Goal: Information Seeking & Learning: Check status

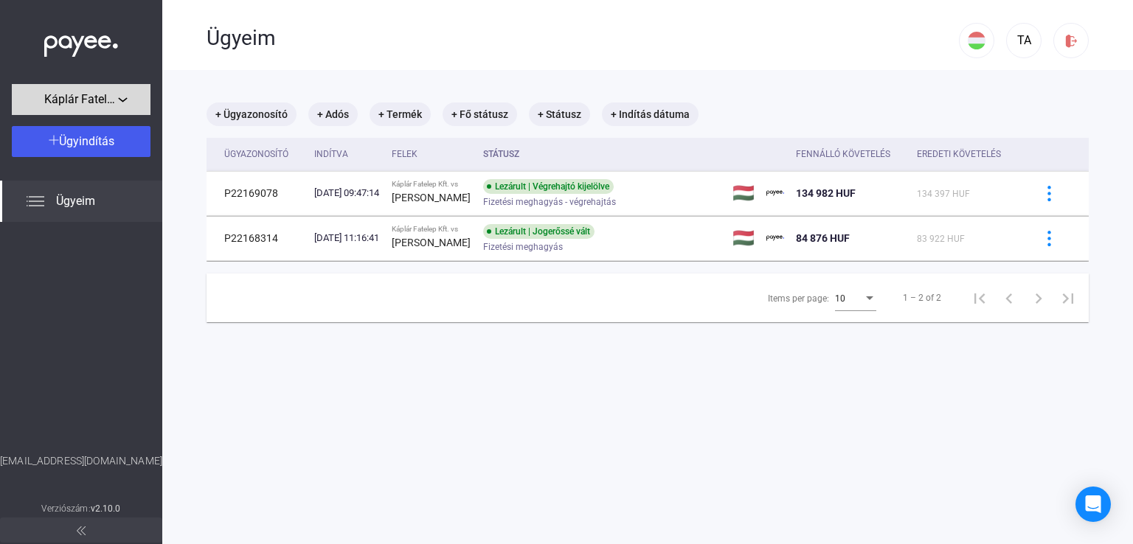
click at [114, 101] on span "Káplár Fatelep Kft." at bounding box center [81, 100] width 74 height 18
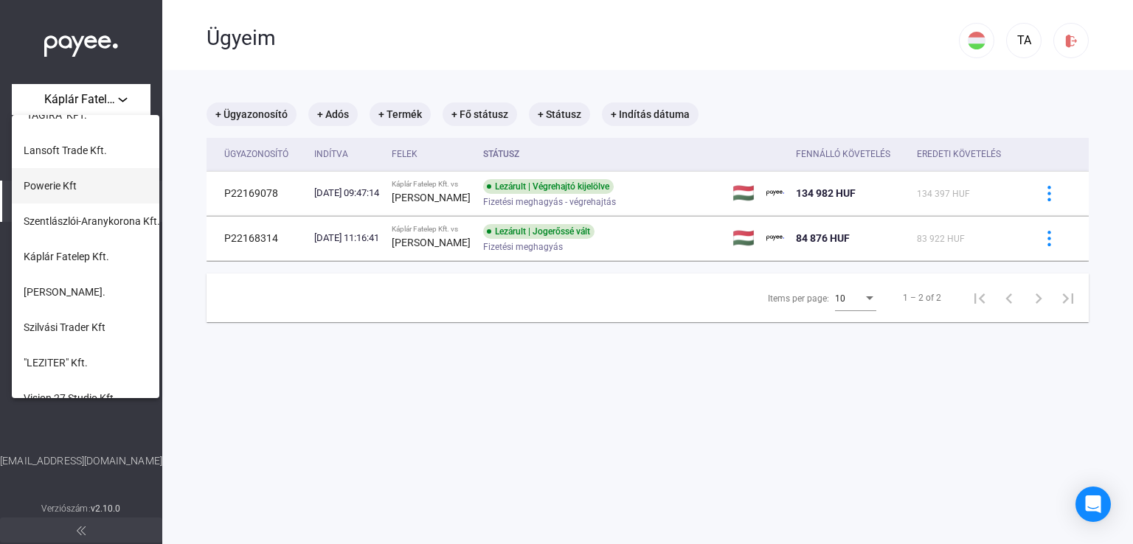
scroll to position [148, 0]
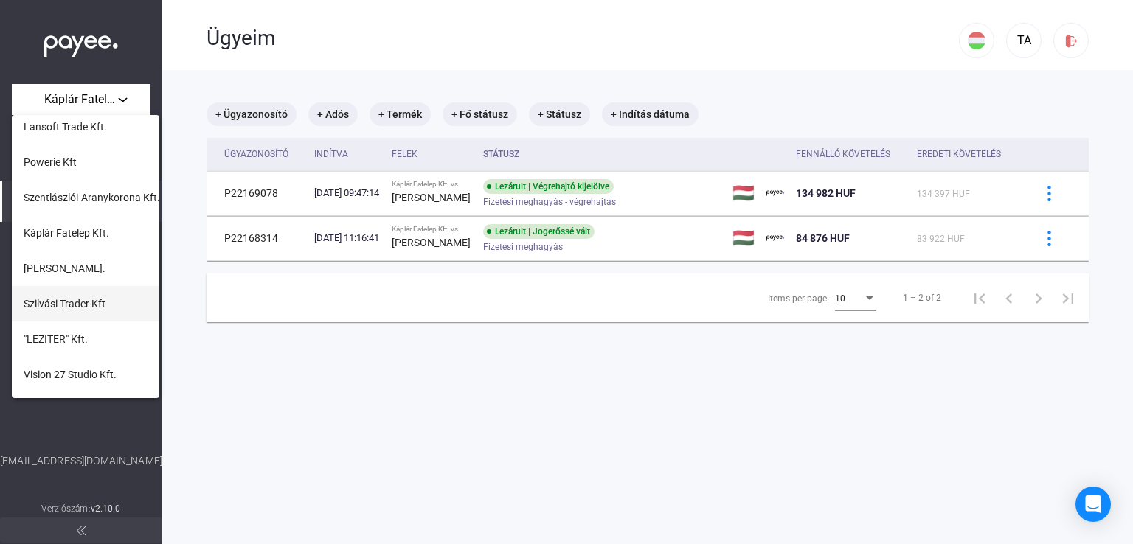
click at [83, 313] on button "Szilvási Trader Kft" at bounding box center [86, 303] width 148 height 35
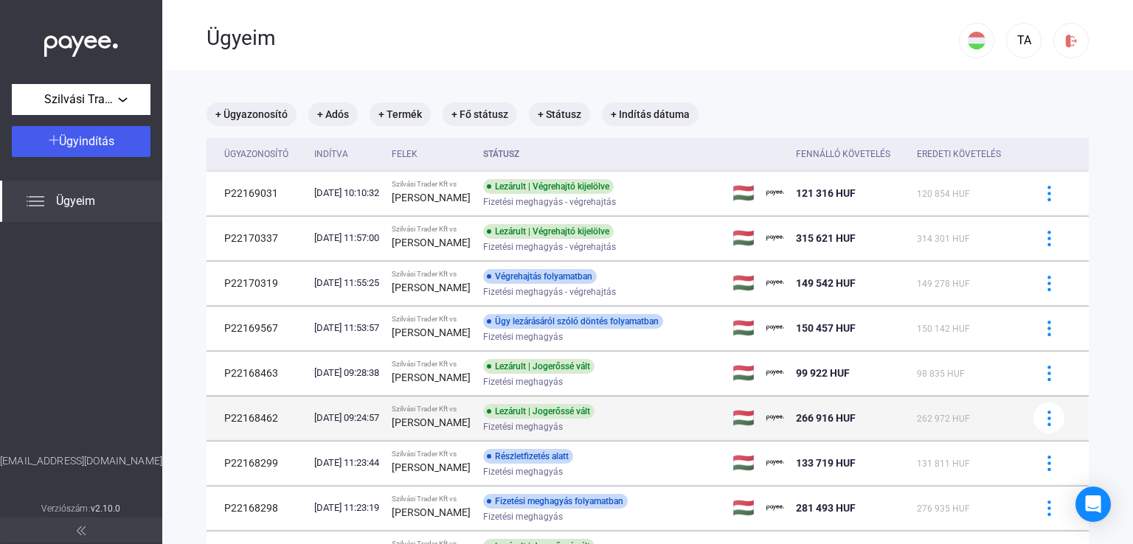
scroll to position [148, 0]
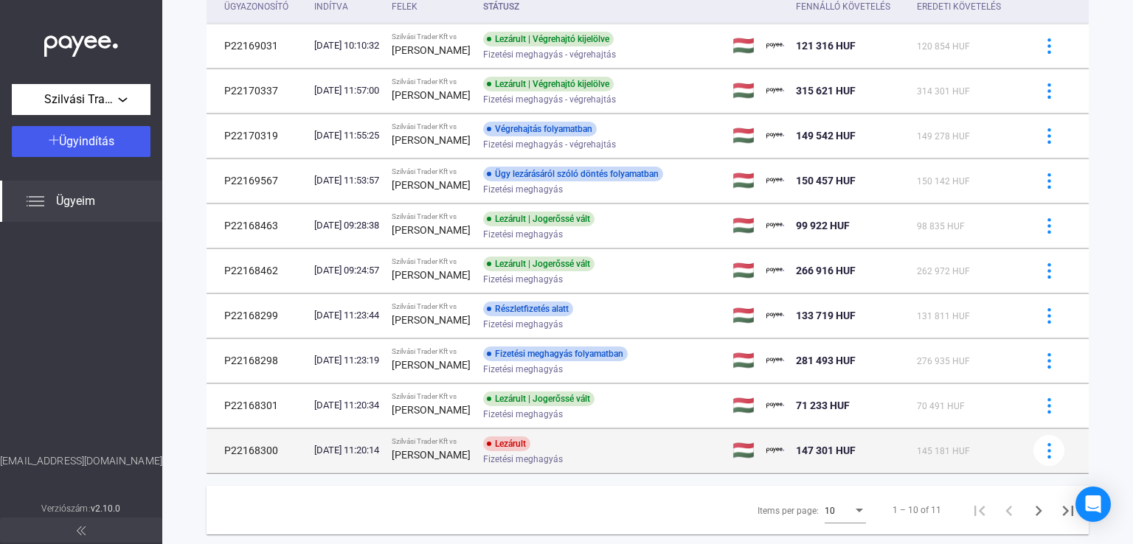
click at [602, 461] on div "Fizetési meghagyás" at bounding box center [600, 459] width 235 height 11
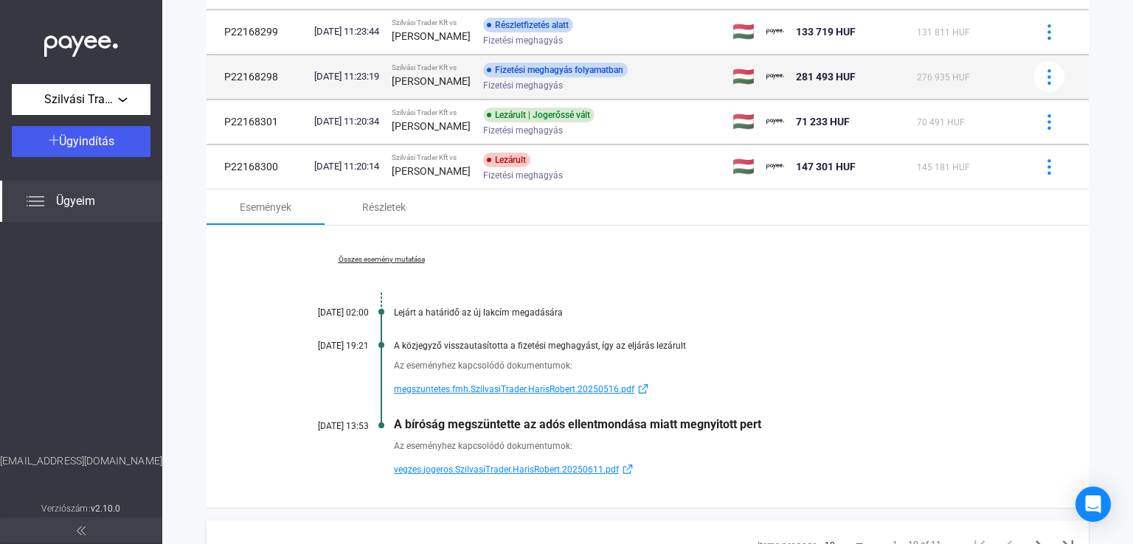
scroll to position [503, 0]
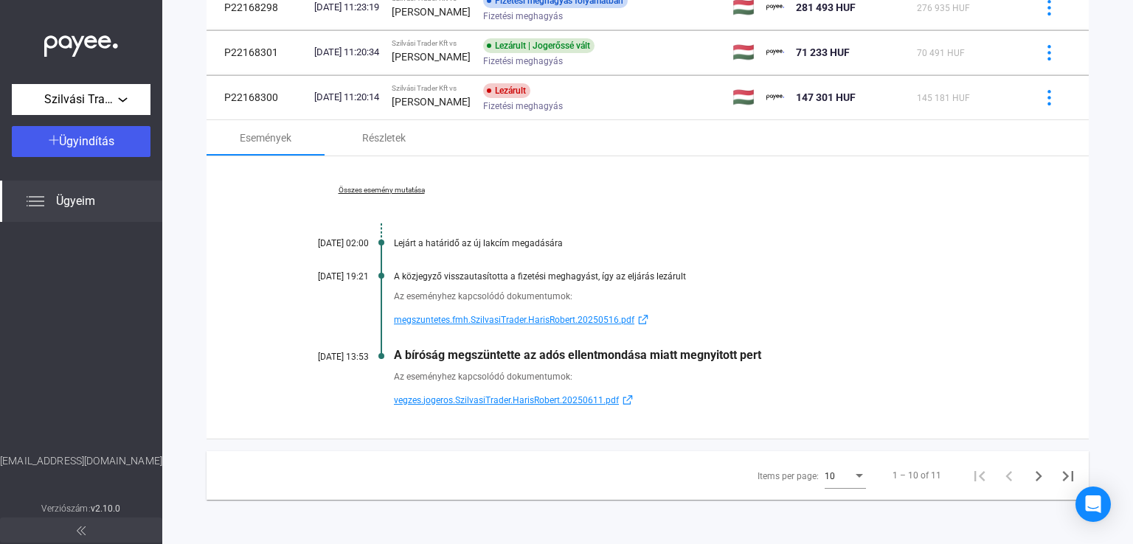
drag, startPoint x: 757, startPoint y: 357, endPoint x: 395, endPoint y: 359, distance: 362.2
click at [395, 359] on div "A bíróság megszüntette az adós ellentmondása miatt megnyitott pert" at bounding box center [704, 355] width 621 height 14
copy div "A bíróság megszüntette az adós ellentmondása miatt megnyitott pert"
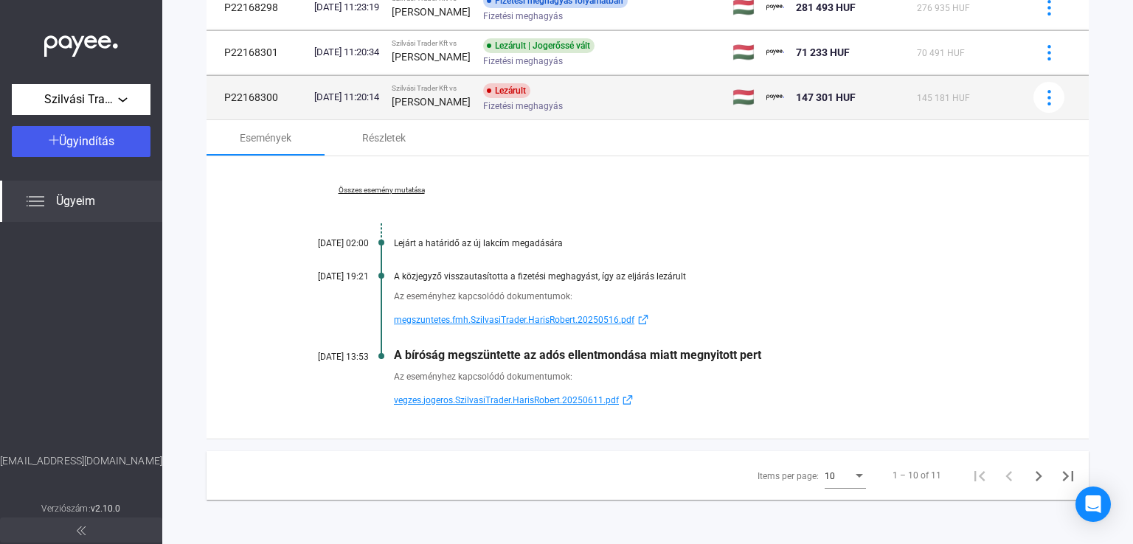
click at [449, 103] on strong "[PERSON_NAME]" at bounding box center [431, 102] width 79 height 12
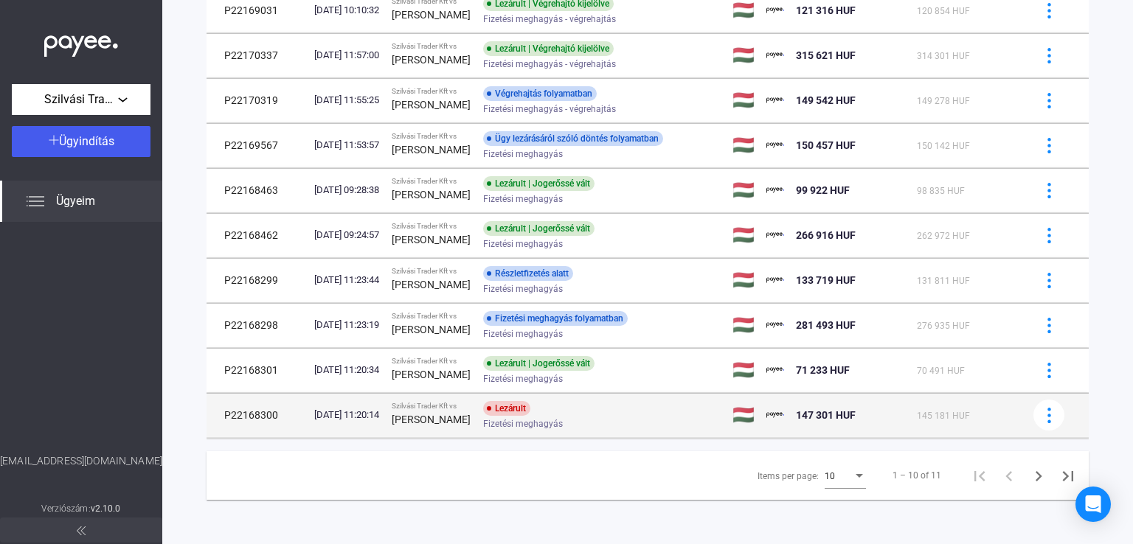
scroll to position [184, 0]
click at [685, 396] on td "Lezárult Fizetési meghagyás" at bounding box center [601, 416] width 249 height 44
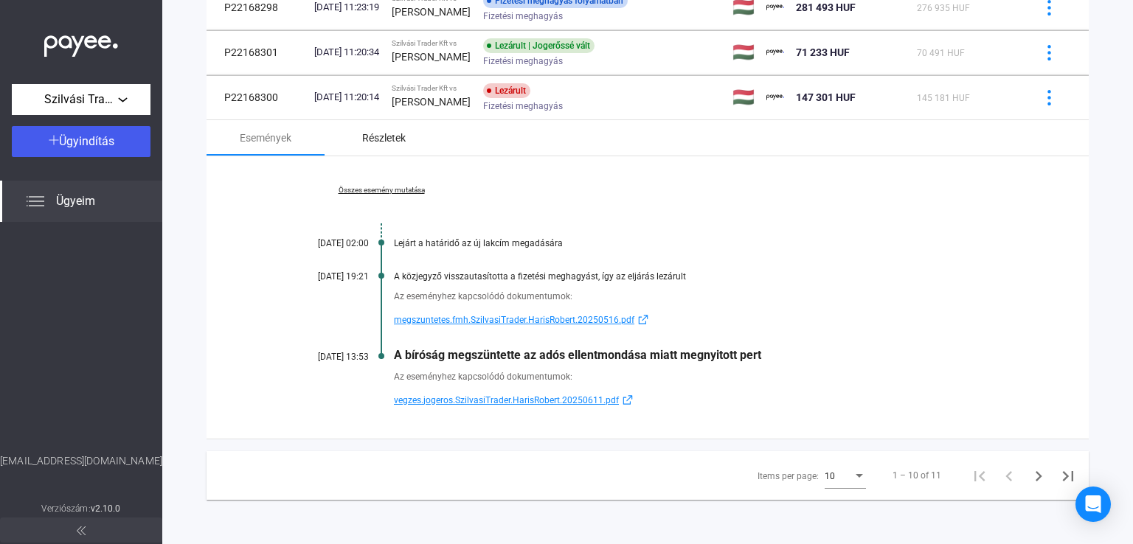
click at [393, 134] on div "Részletek" at bounding box center [384, 138] width 44 height 18
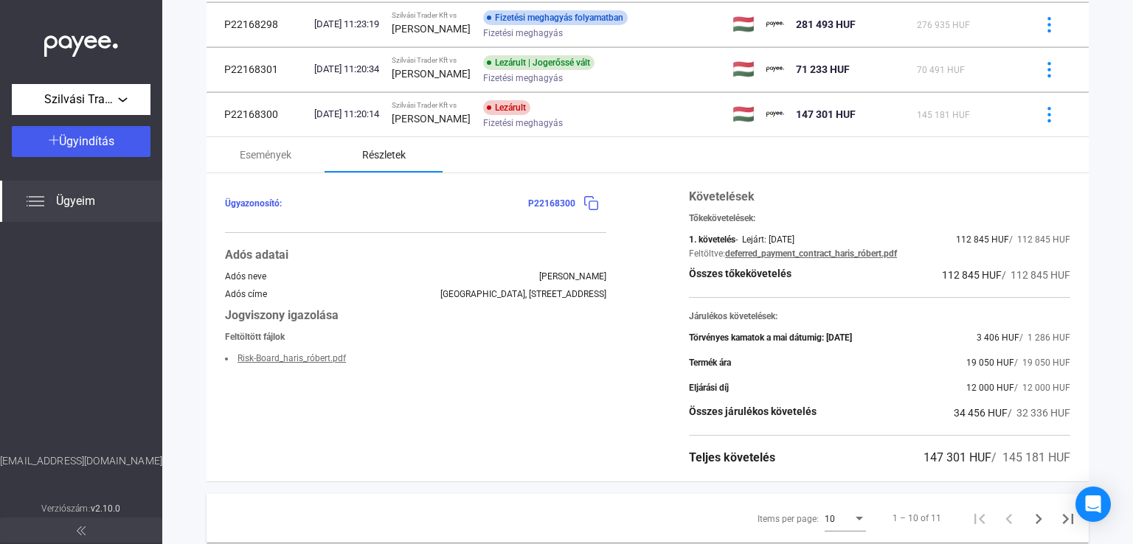
scroll to position [503, 0]
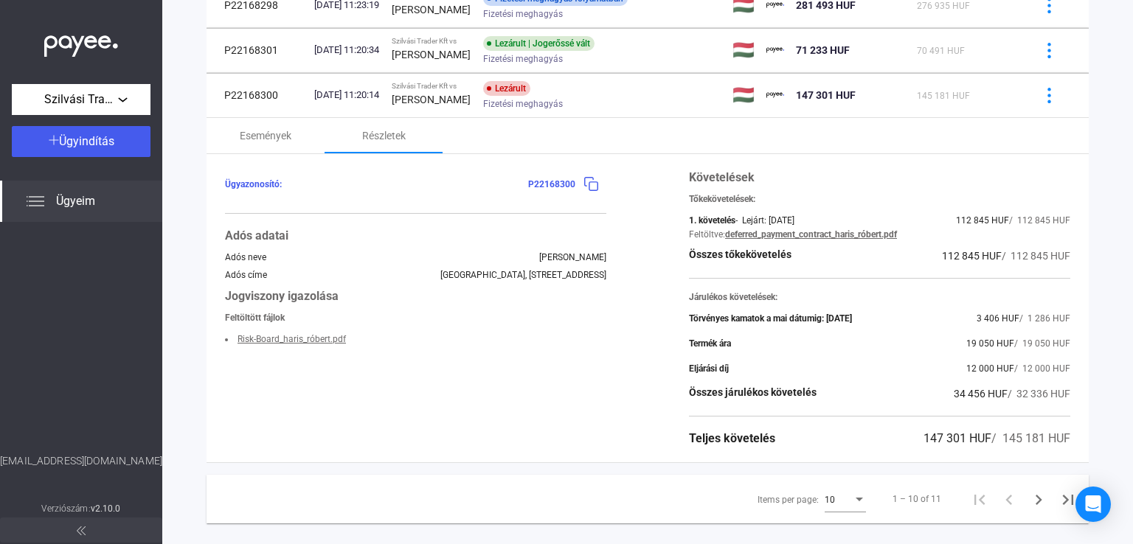
drag, startPoint x: 952, startPoint y: 342, endPoint x: 1003, endPoint y: 345, distance: 51.0
click at [1003, 345] on div "Termék ára 19 050 HUF / 19 050 HUF" at bounding box center [879, 344] width 381 height 18
copy span "19 050 HUF"
drag, startPoint x: 958, startPoint y: 368, endPoint x: 1000, endPoint y: 369, distance: 42.1
click at [1000, 369] on span "12 000 HUF" at bounding box center [990, 369] width 48 height 10
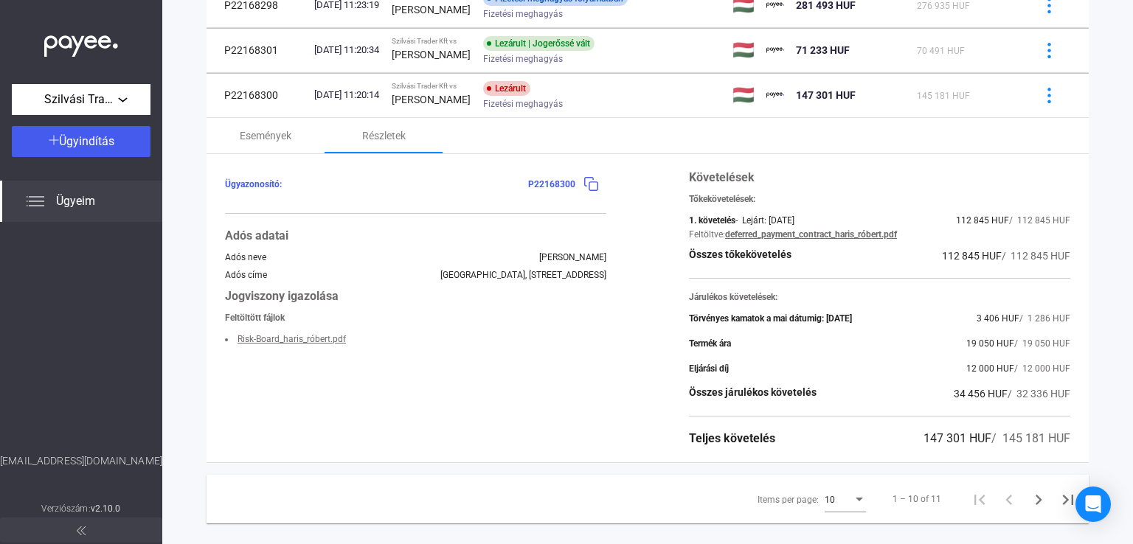
copy span "12 000 HUF"
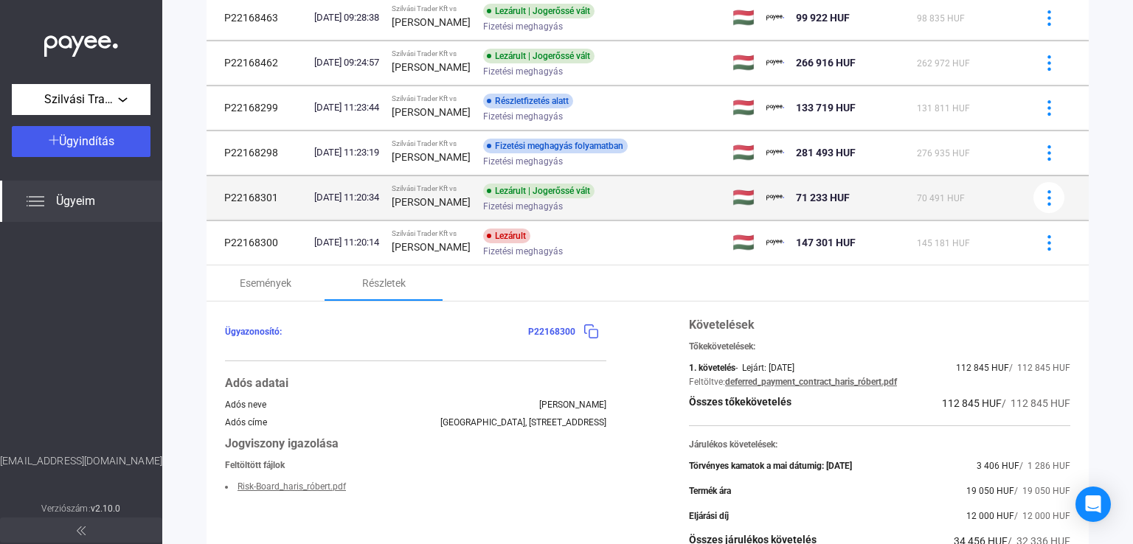
click at [451, 208] on div "[PERSON_NAME]" at bounding box center [432, 202] width 80 height 18
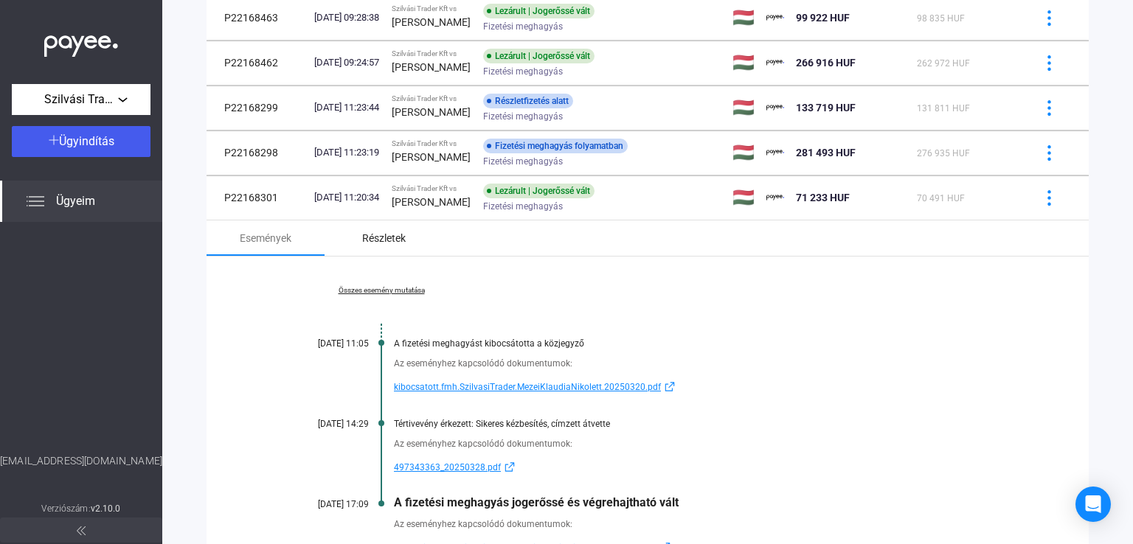
click at [379, 241] on div "Részletek" at bounding box center [384, 238] width 44 height 18
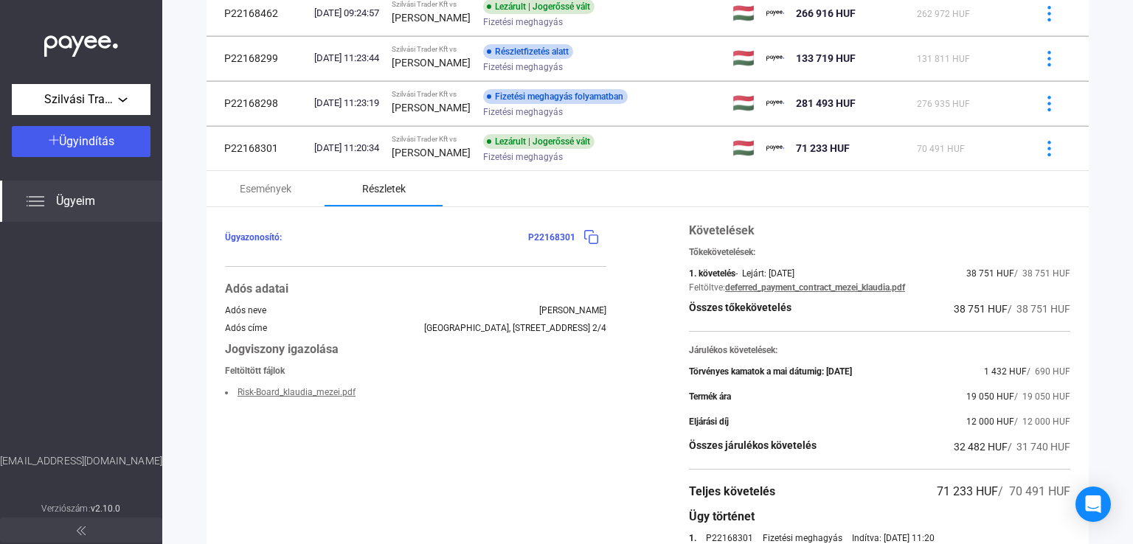
scroll to position [429, 0]
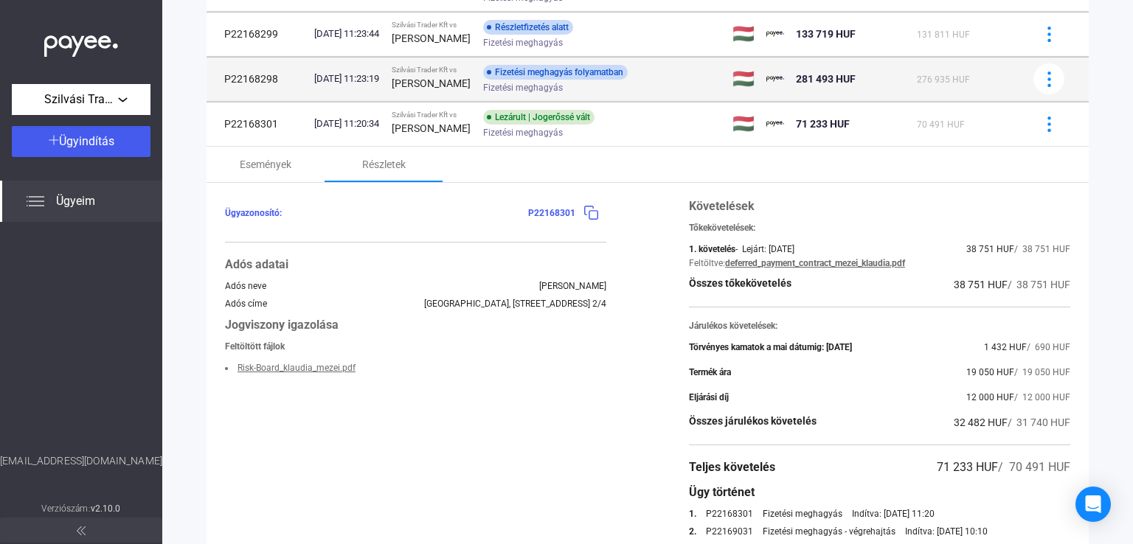
click at [429, 87] on strong "[PERSON_NAME]" at bounding box center [431, 83] width 79 height 12
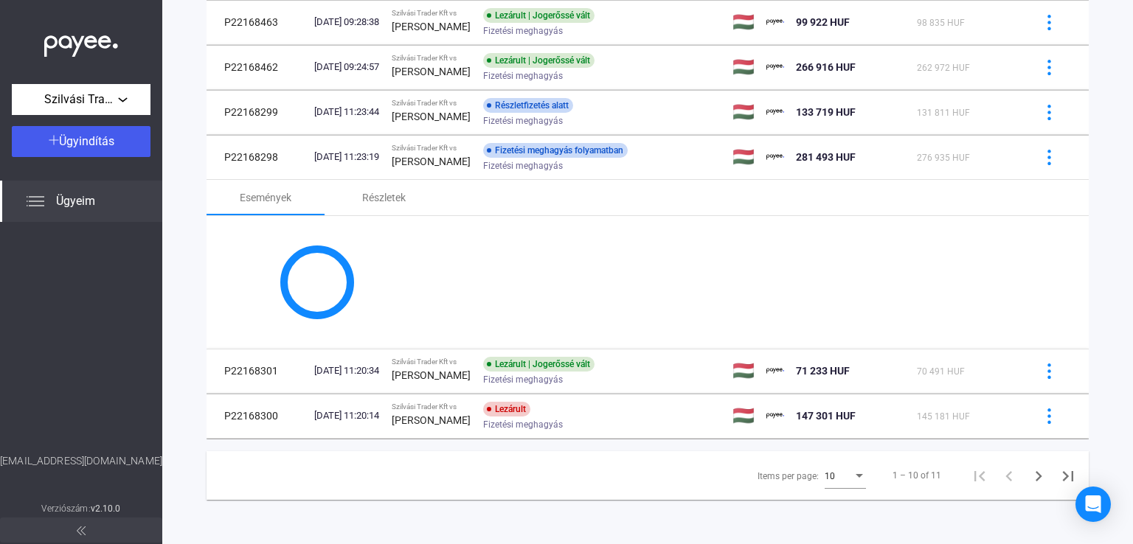
click at [362, 216] on div at bounding box center [648, 282] width 882 height 133
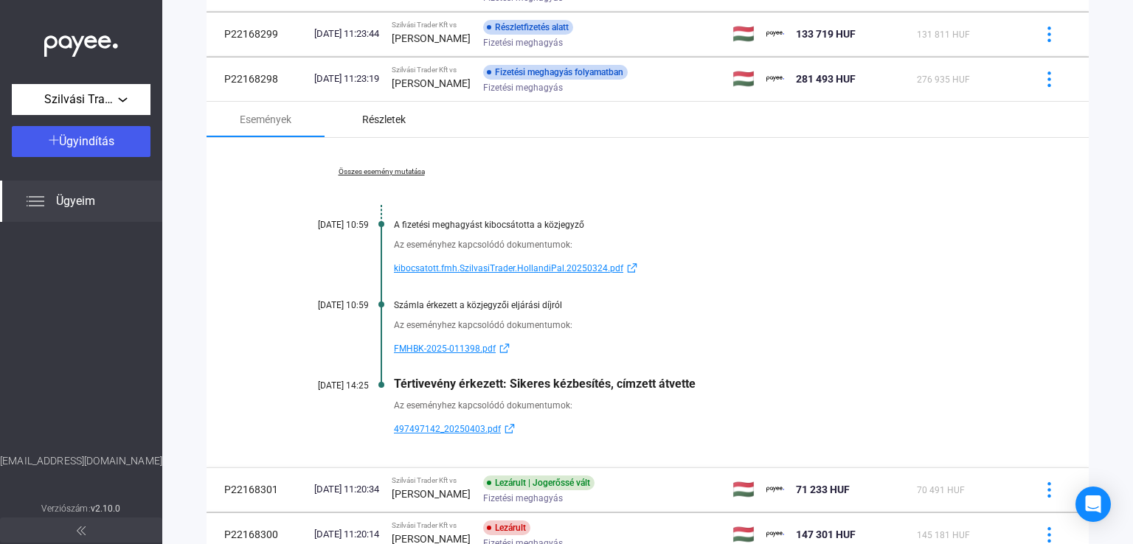
click at [390, 124] on div "Részletek" at bounding box center [384, 120] width 44 height 18
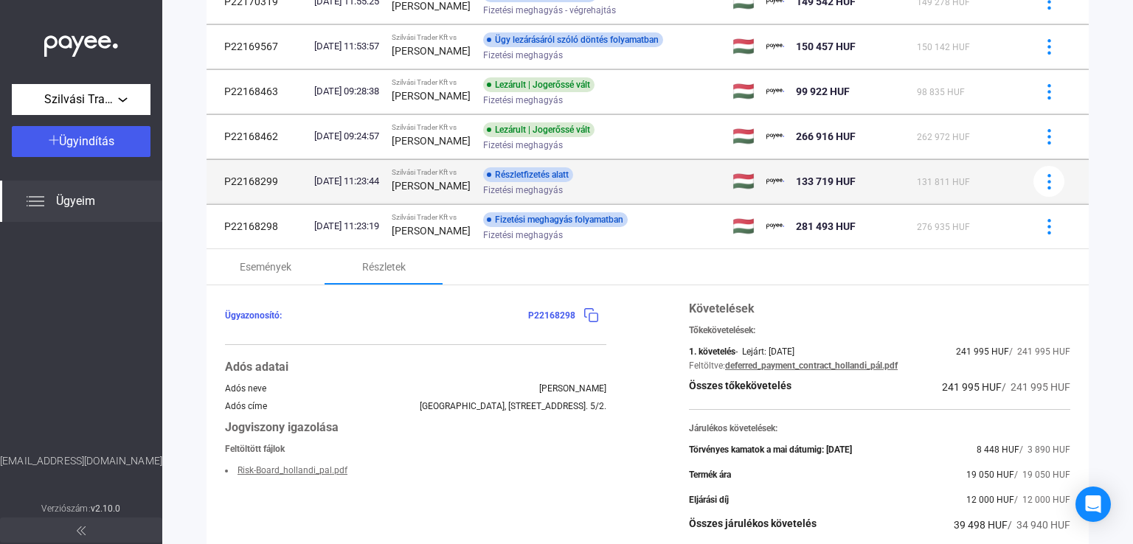
click at [449, 170] on div "Szilvási Trader Kft vs" at bounding box center [432, 172] width 80 height 9
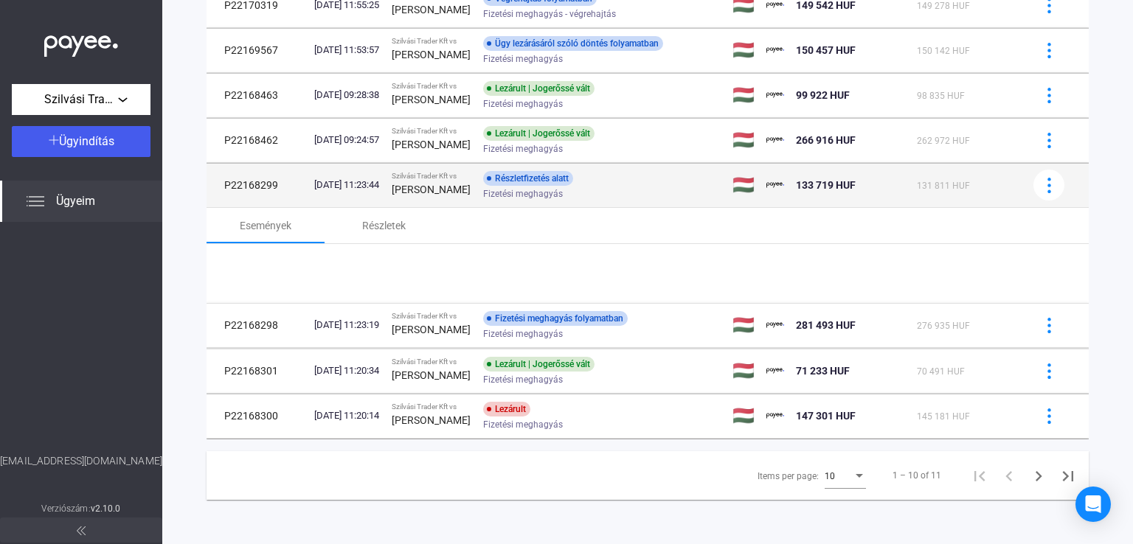
scroll to position [282, 0]
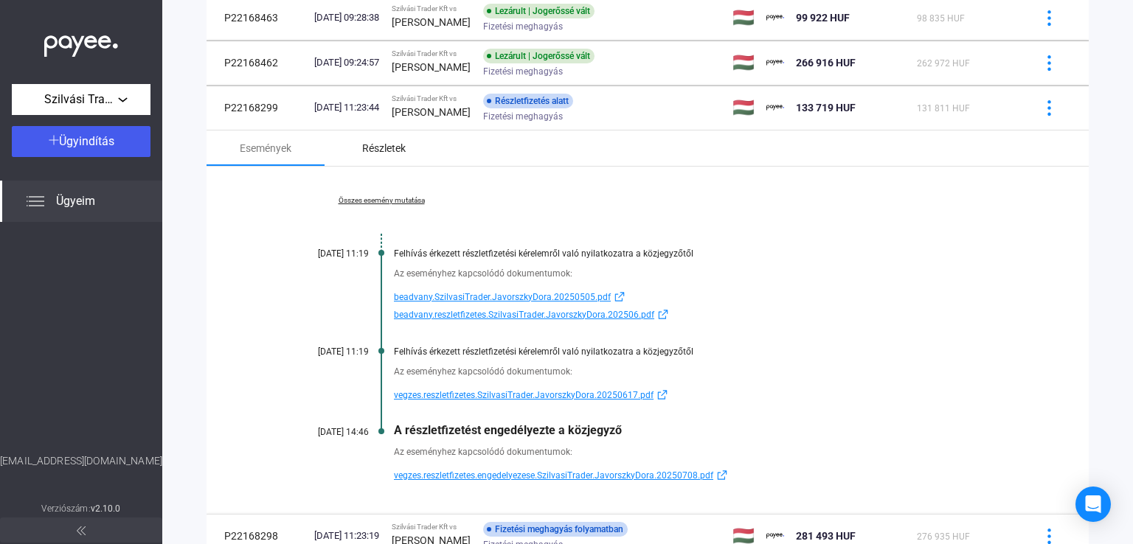
click at [379, 149] on div "Részletek" at bounding box center [384, 148] width 44 height 18
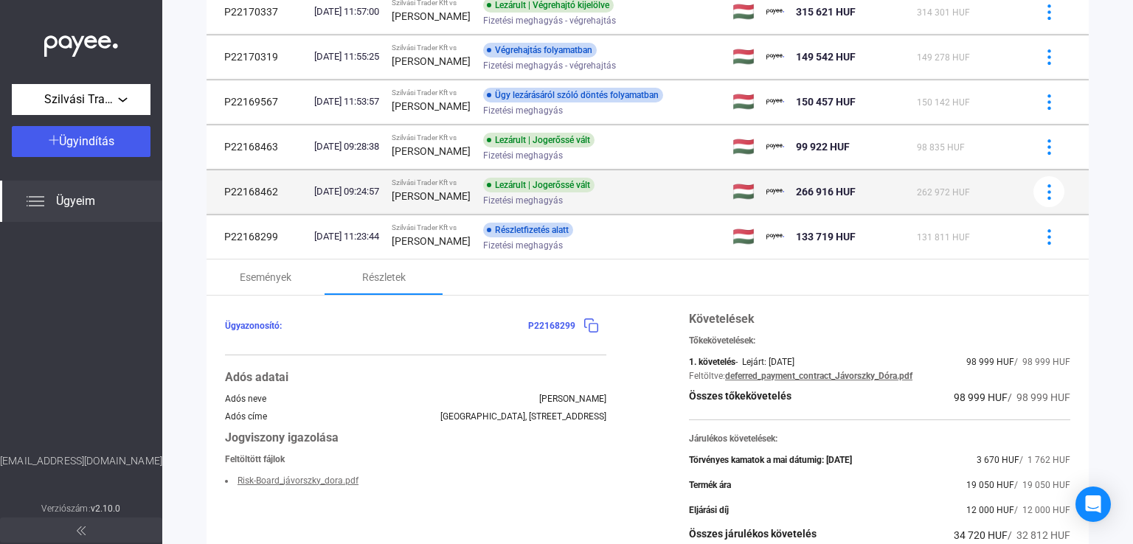
scroll to position [208, 0]
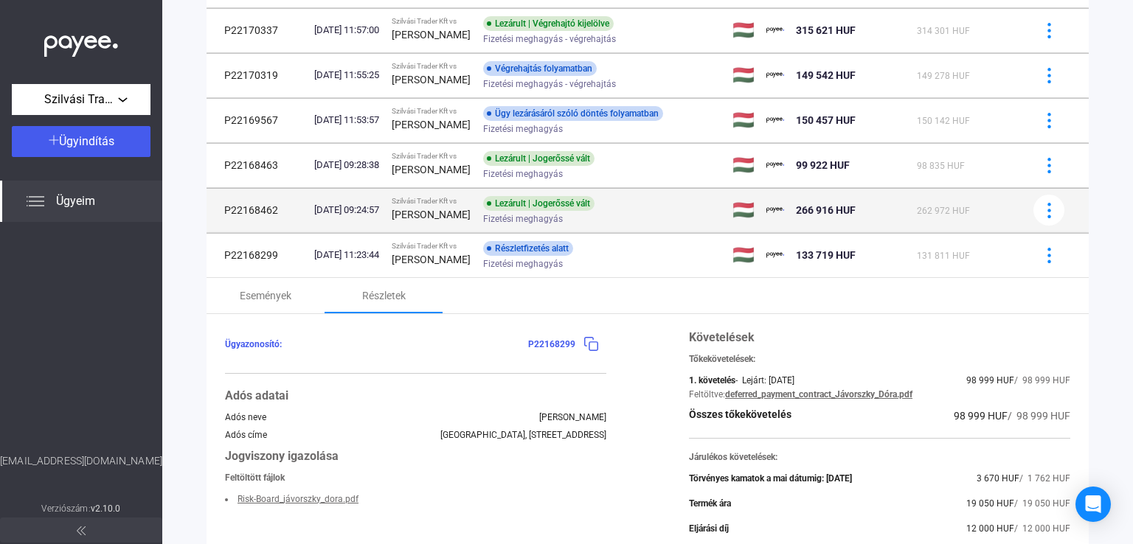
click at [457, 220] on strong "[PERSON_NAME]" at bounding box center [431, 215] width 79 height 12
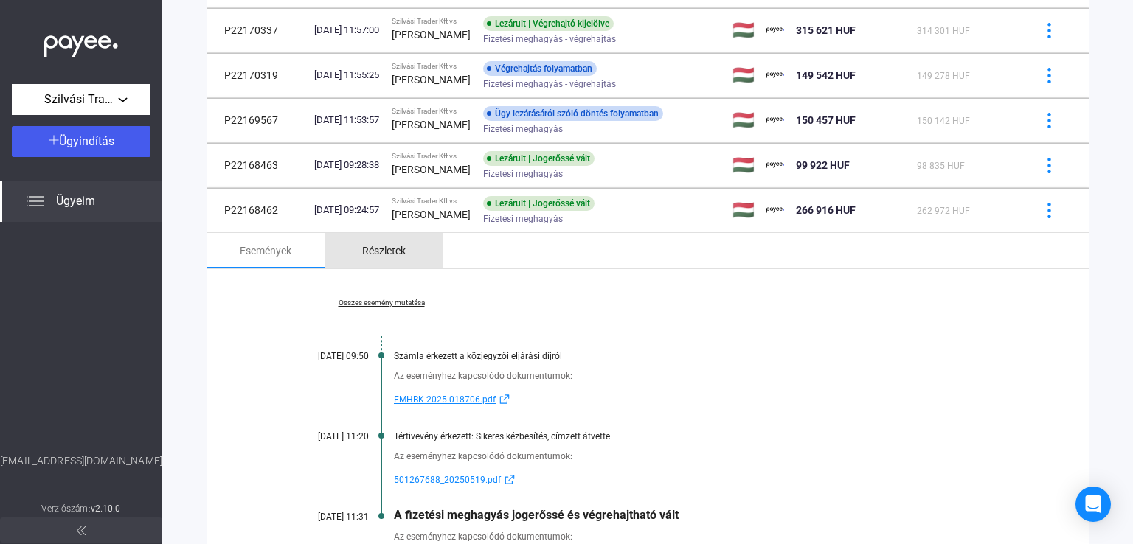
drag, startPoint x: 379, startPoint y: 252, endPoint x: 398, endPoint y: 250, distance: 19.2
click at [378, 252] on div "Részletek" at bounding box center [384, 251] width 44 height 18
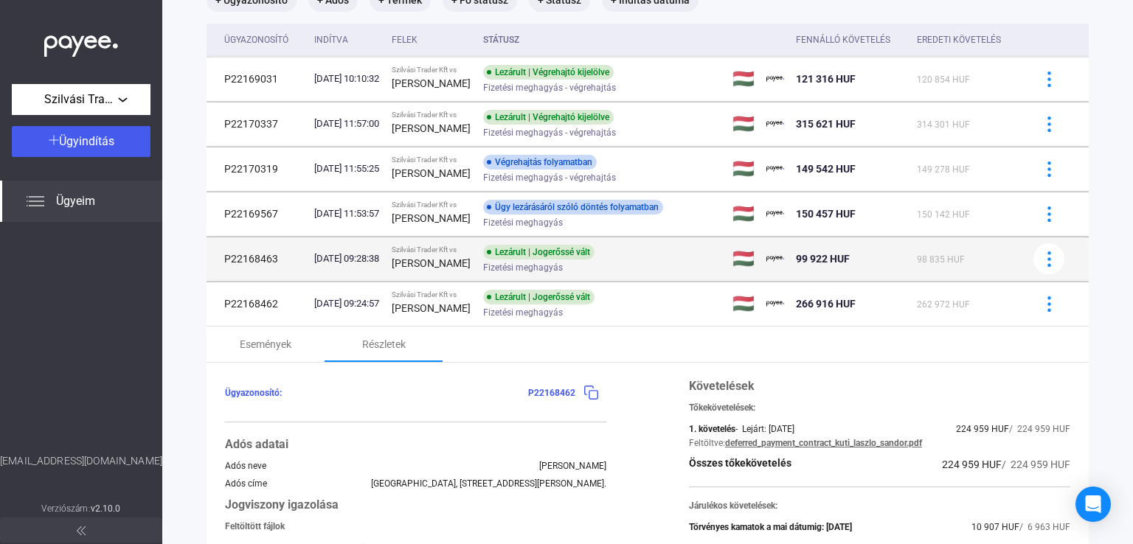
scroll to position [60, 0]
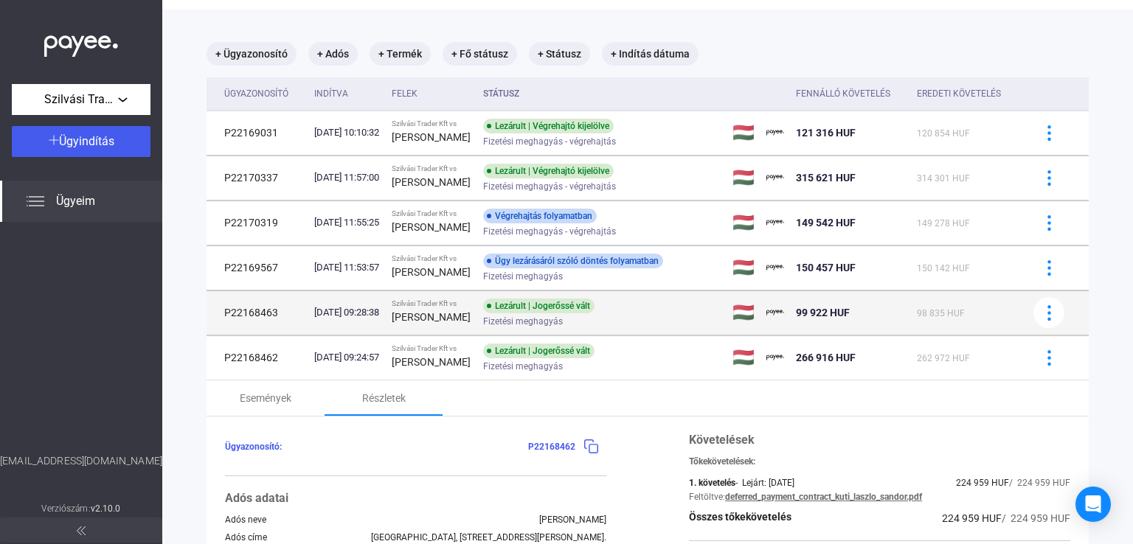
click at [380, 320] on div "[DATE] 09:28:38" at bounding box center [347, 312] width 66 height 15
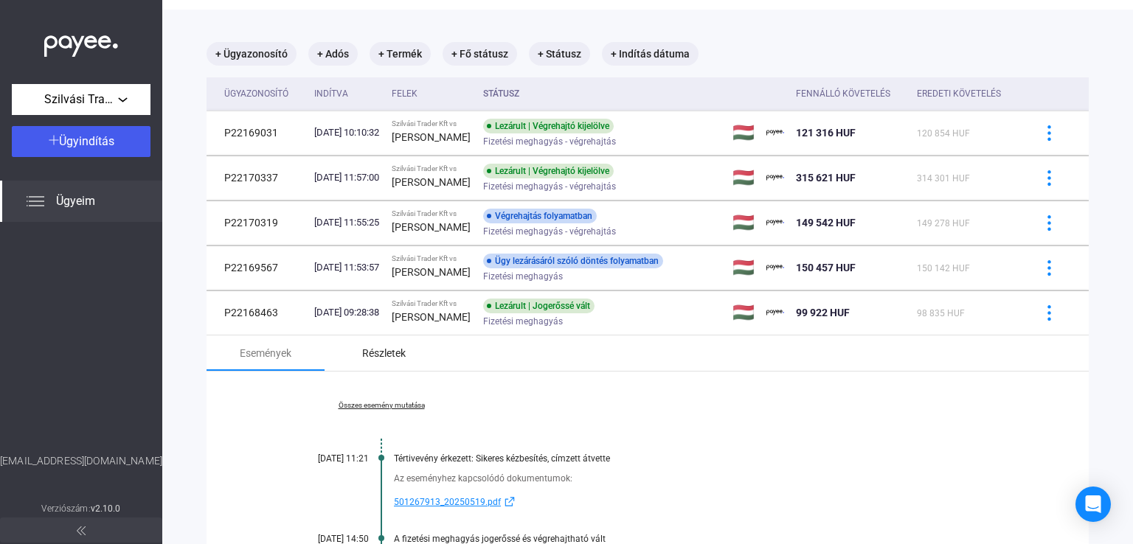
click at [378, 353] on div "Részletek" at bounding box center [384, 354] width 44 height 18
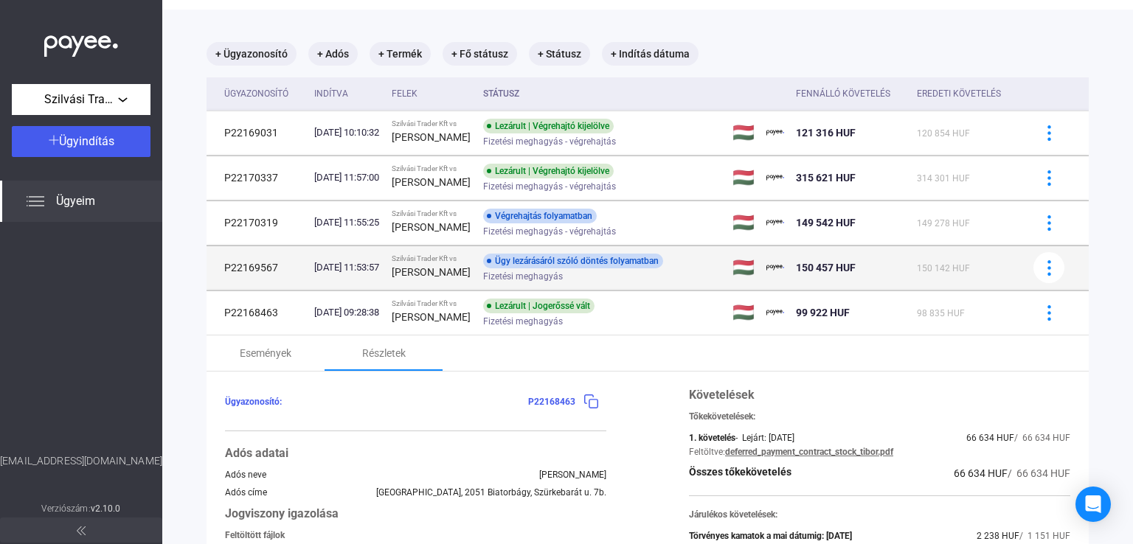
click at [447, 283] on td "Szilvási Trader Kft vs [PERSON_NAME]" at bounding box center [431, 268] width 91 height 44
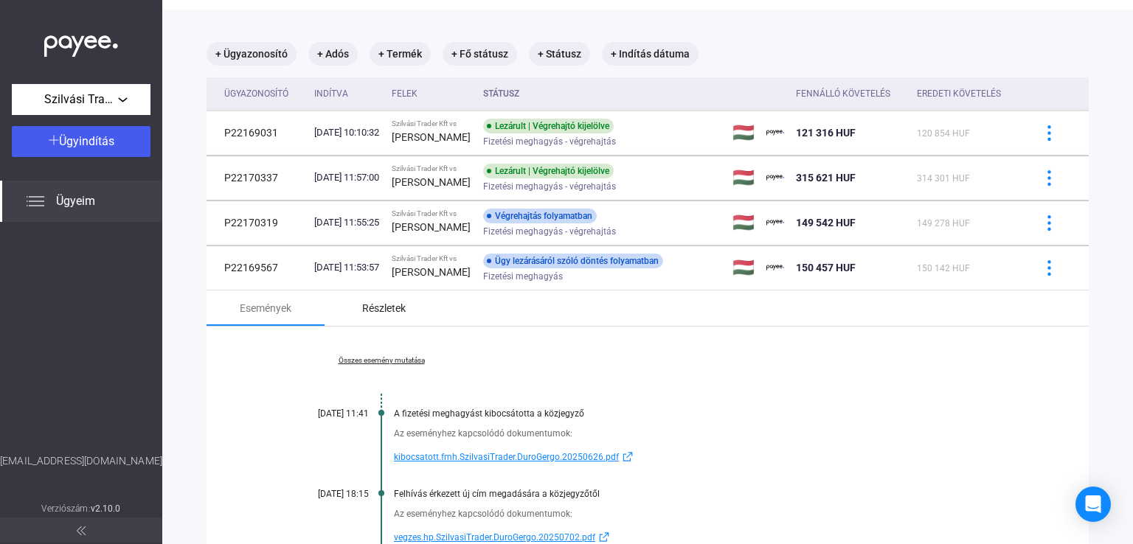
click at [381, 311] on div "Részletek" at bounding box center [384, 309] width 44 height 18
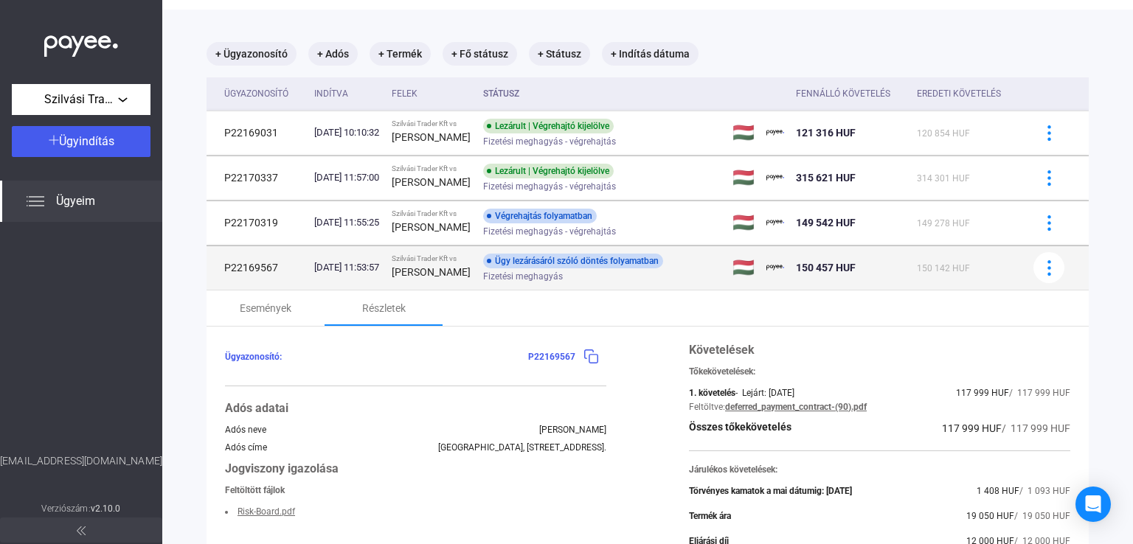
click at [275, 271] on td "P22169567" at bounding box center [258, 268] width 102 height 44
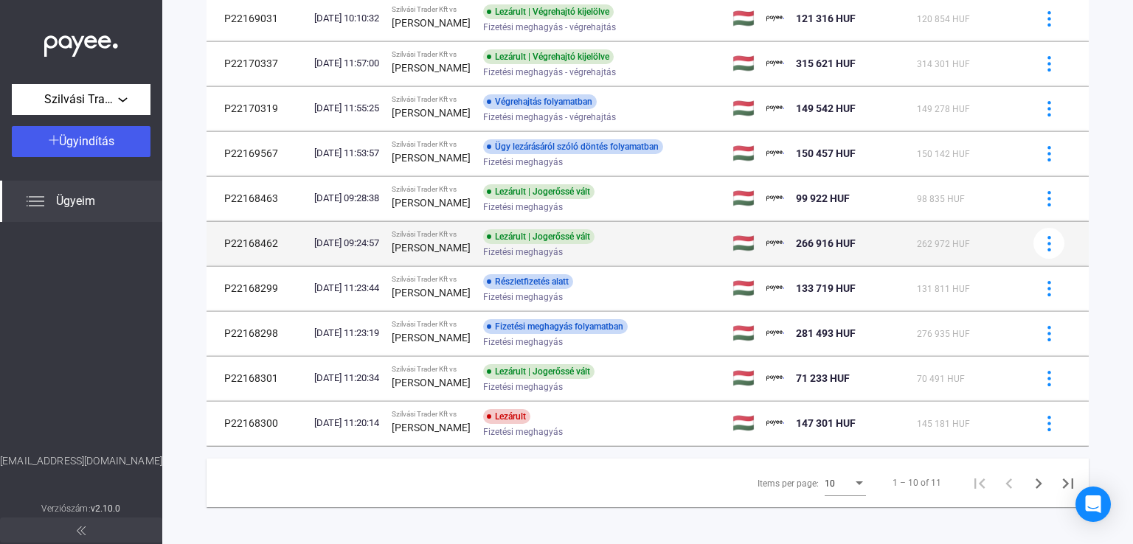
scroll to position [184, 0]
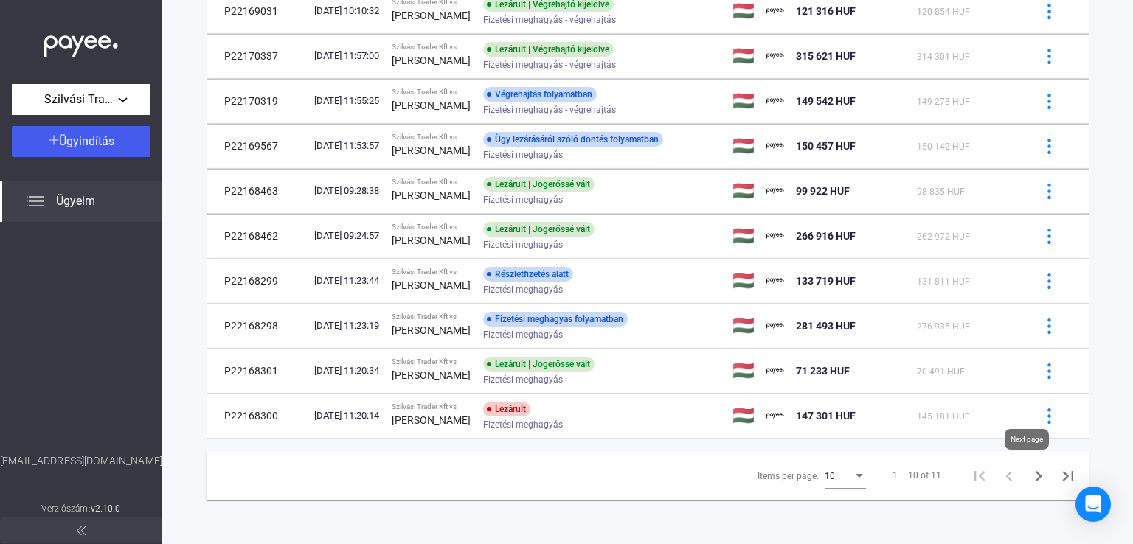
click at [1028, 479] on icon "Next page" at bounding box center [1038, 476] width 21 height 21
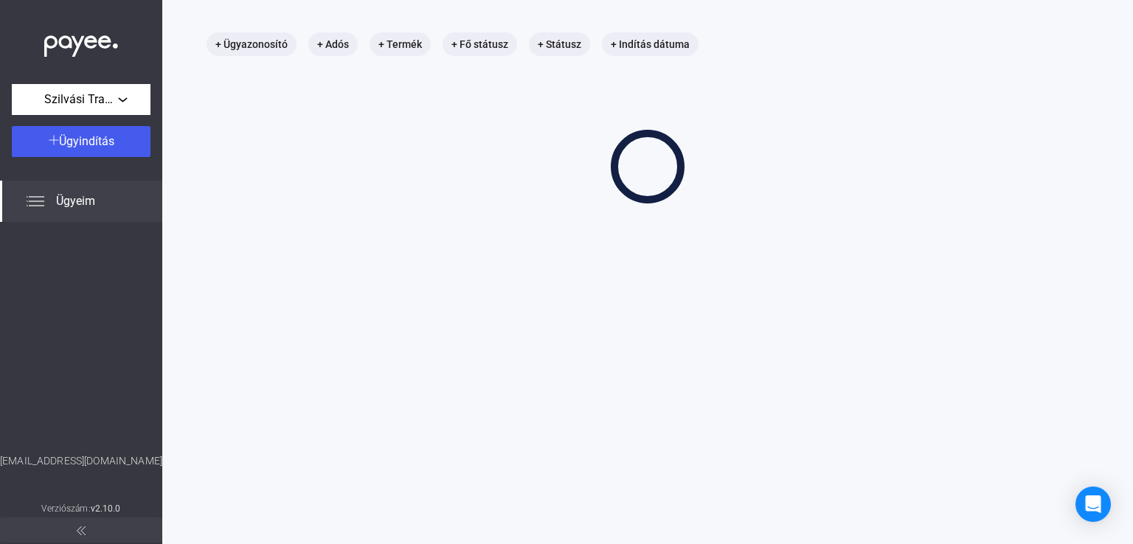
scroll to position [70, 0]
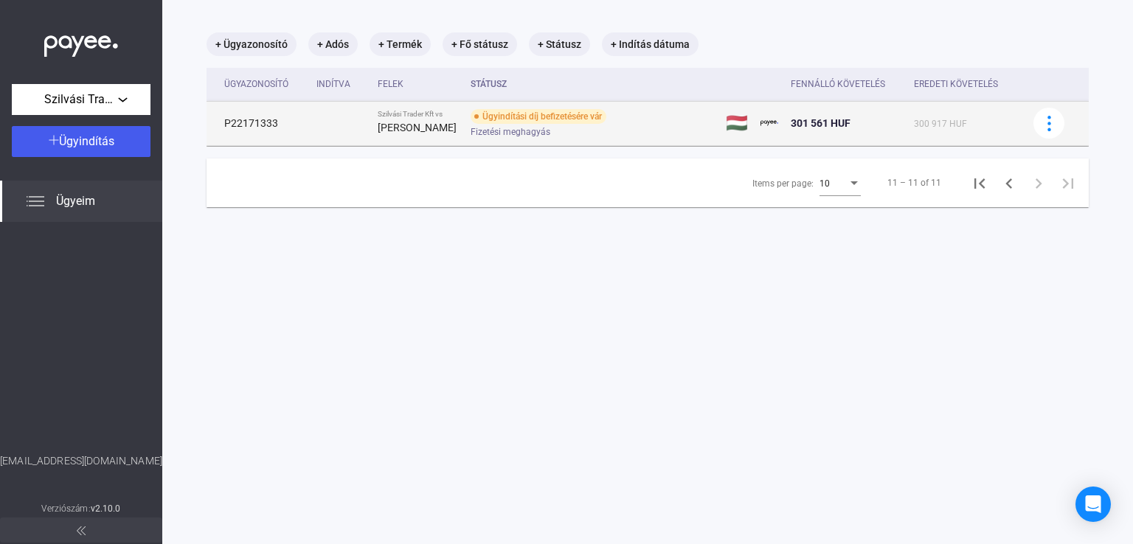
click at [549, 131] on div "Fizetési meghagyás" at bounding box center [588, 132] width 235 height 11
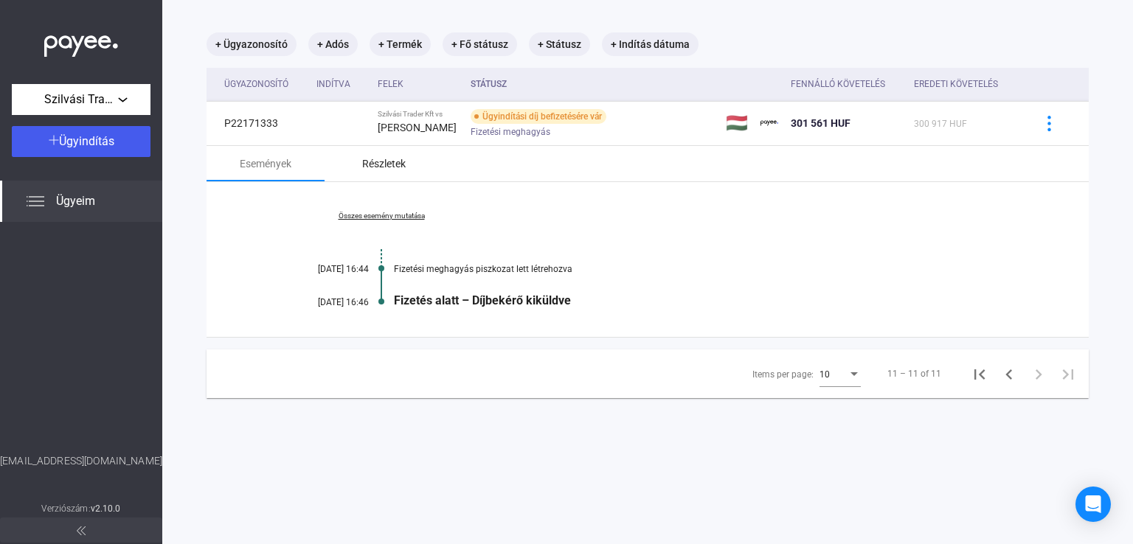
click at [386, 162] on div "Részletek" at bounding box center [384, 164] width 44 height 18
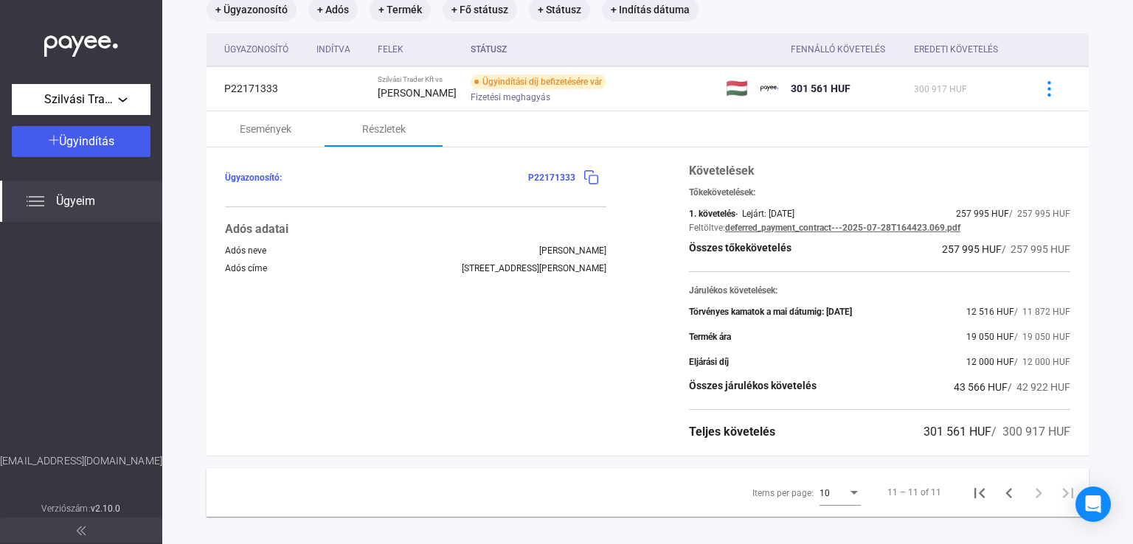
scroll to position [121, 0]
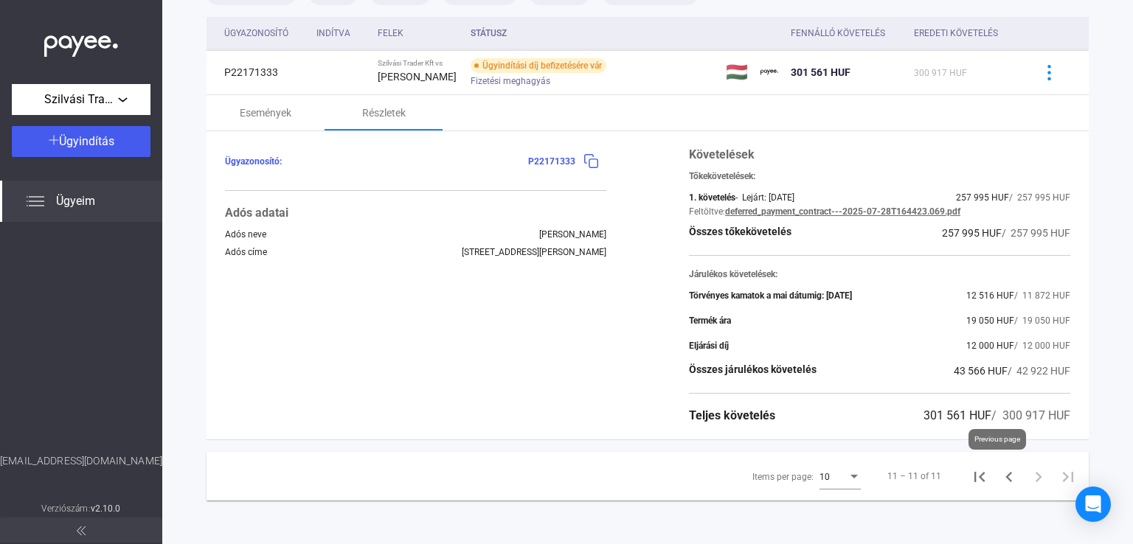
click at [1003, 479] on icon "Previous page" at bounding box center [1009, 477] width 21 height 21
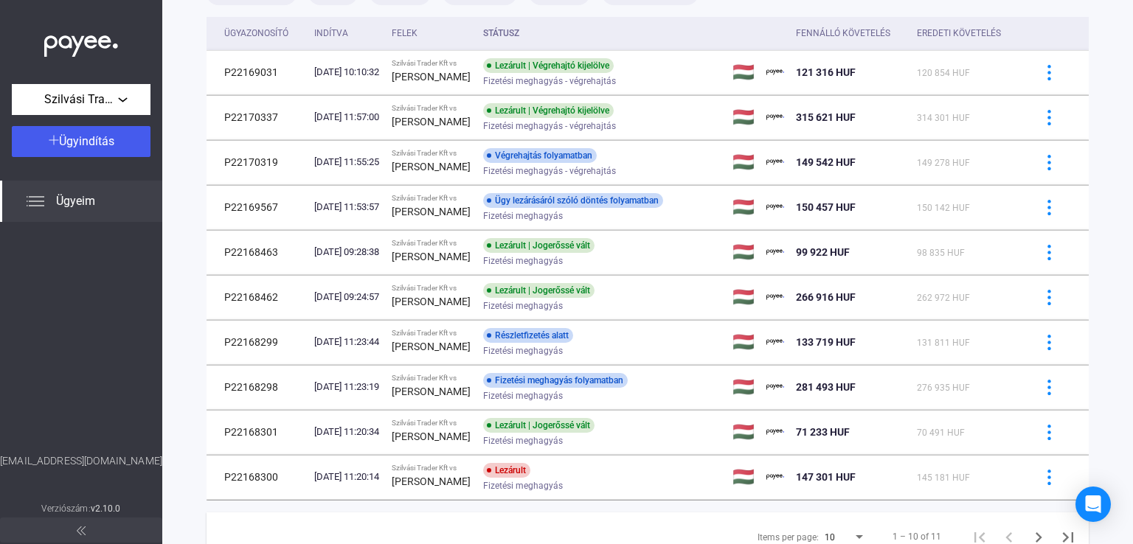
scroll to position [184, 0]
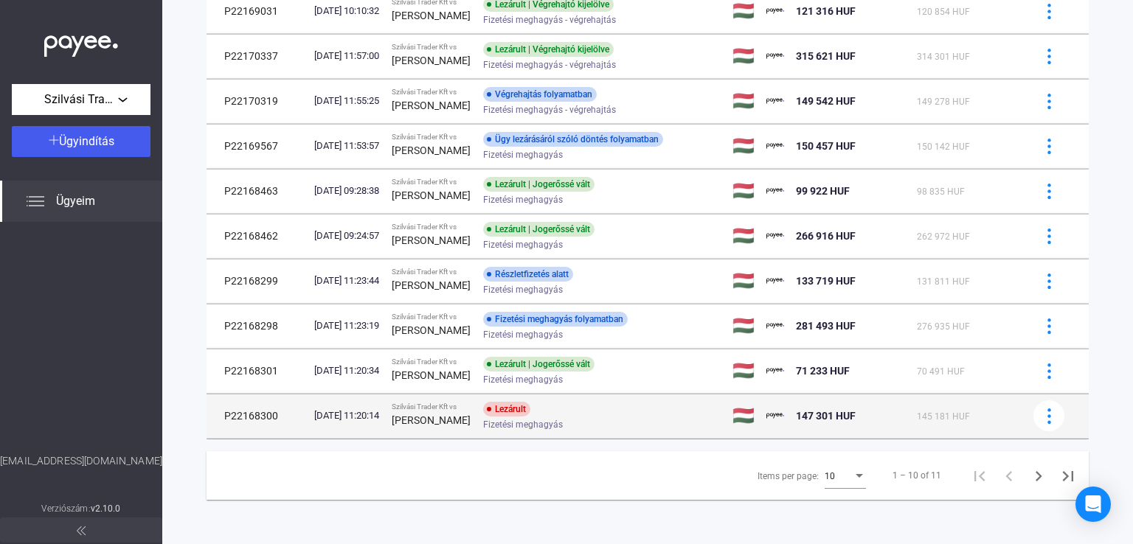
click at [563, 425] on span "Fizetési meghagyás" at bounding box center [523, 425] width 80 height 18
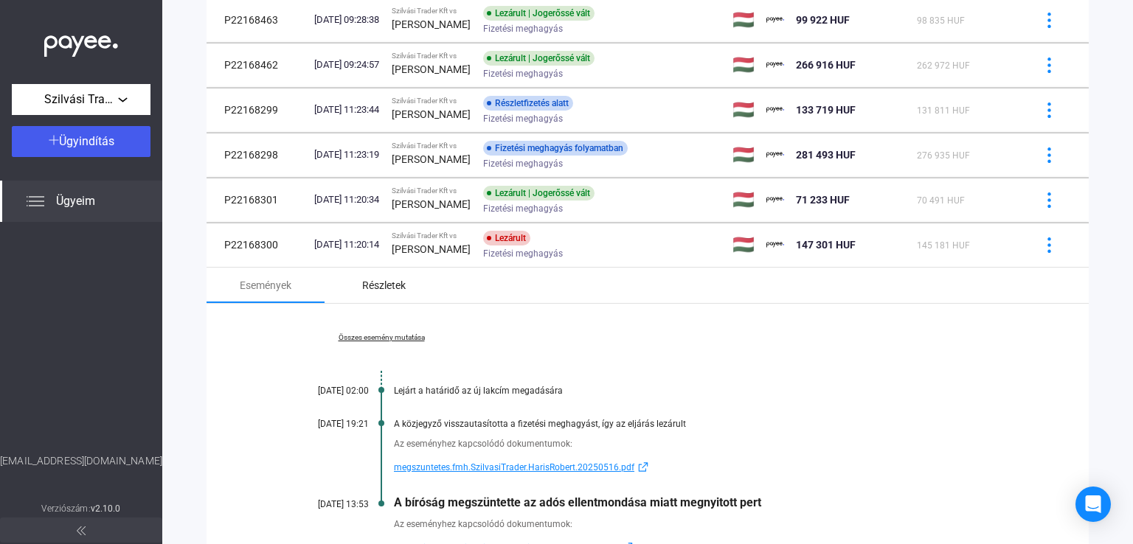
click at [379, 284] on div "Részletek" at bounding box center [384, 286] width 44 height 18
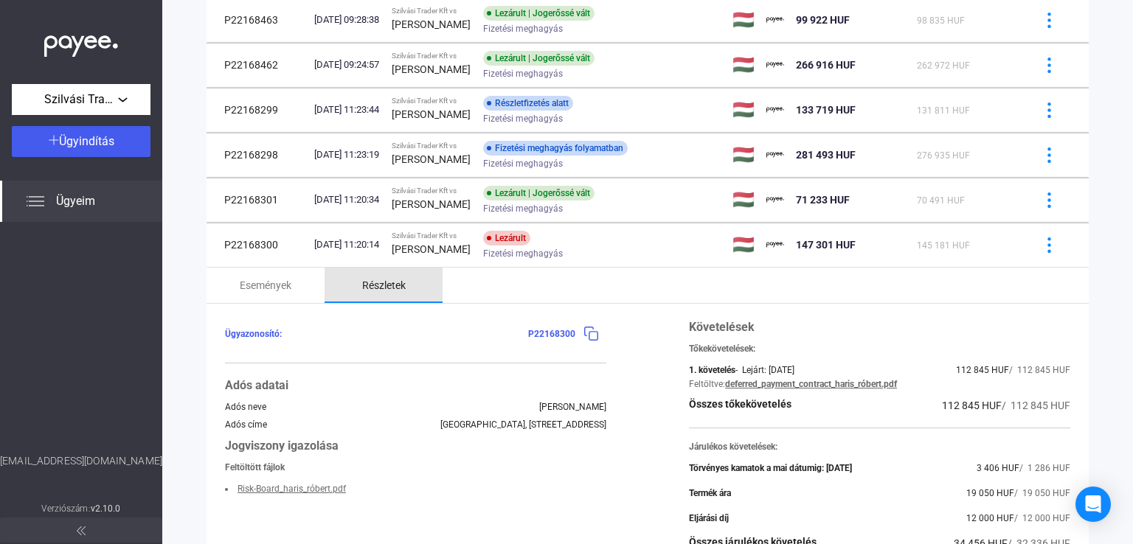
scroll to position [353, 0]
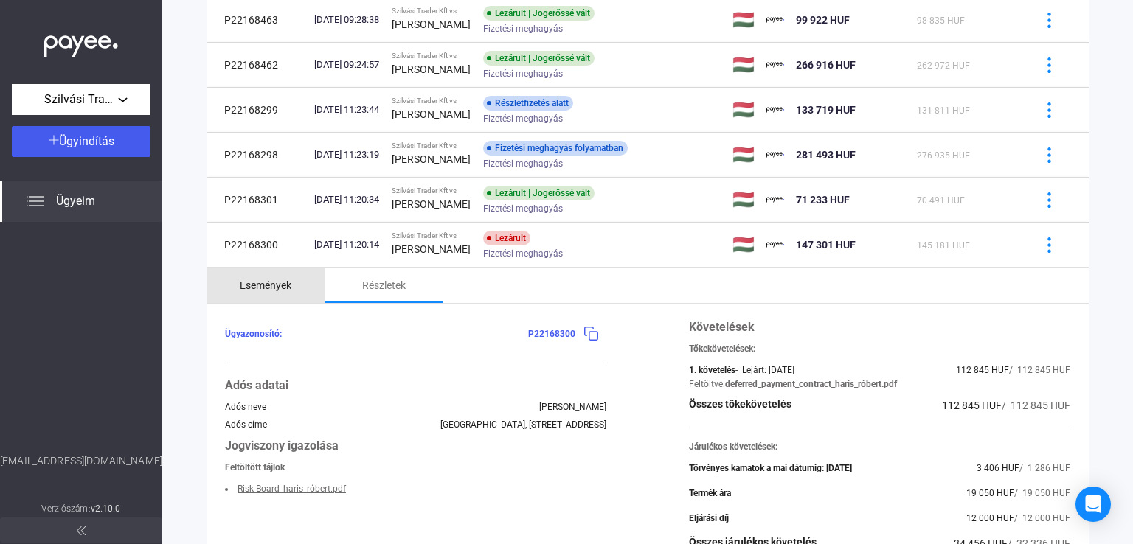
click at [276, 294] on div "Események" at bounding box center [266, 286] width 52 height 18
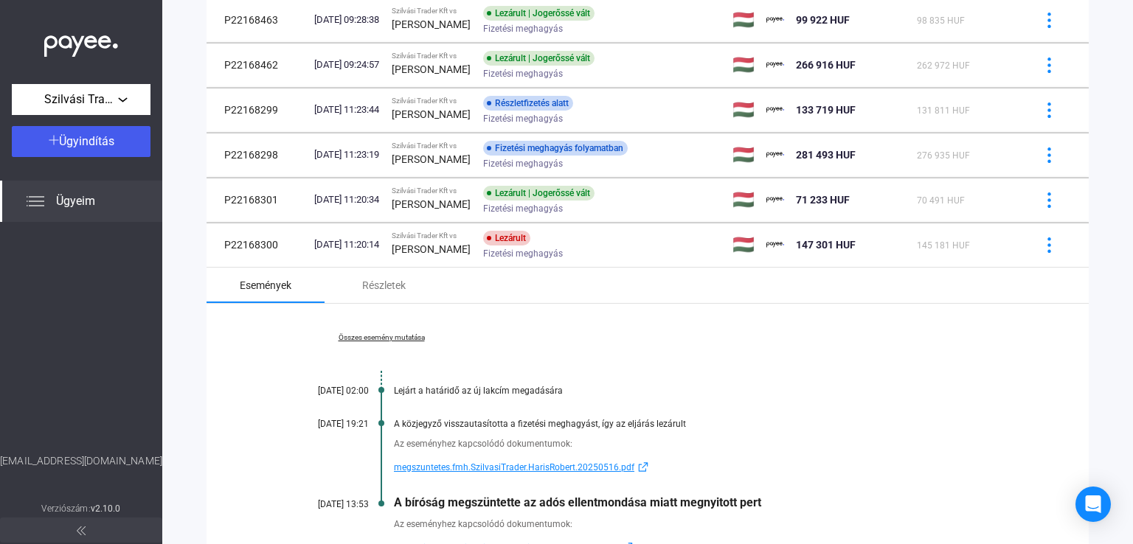
scroll to position [503, 0]
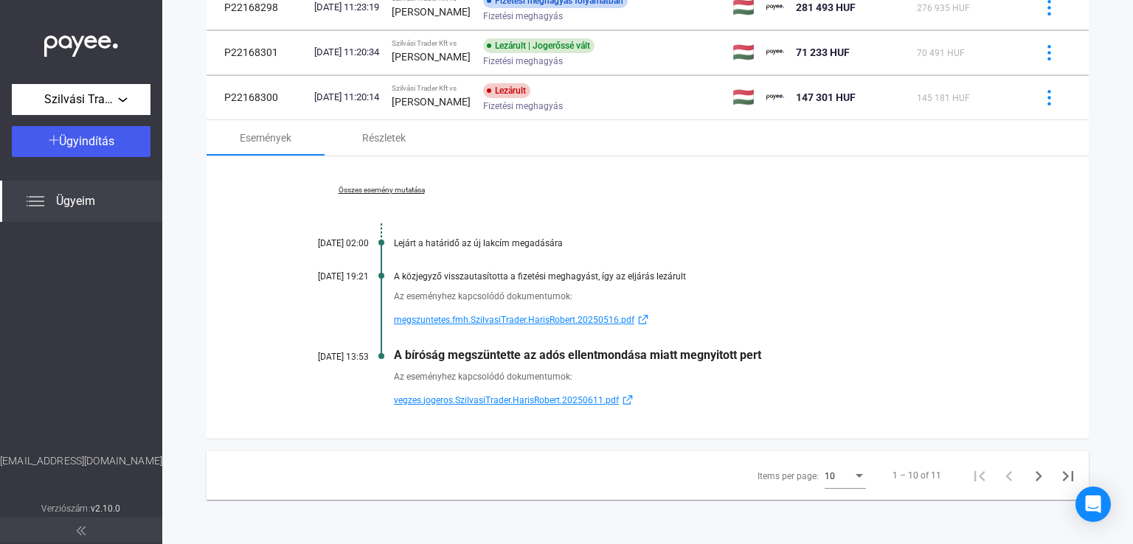
click at [384, 193] on link "Összes esemény mutatása" at bounding box center [381, 190] width 202 height 9
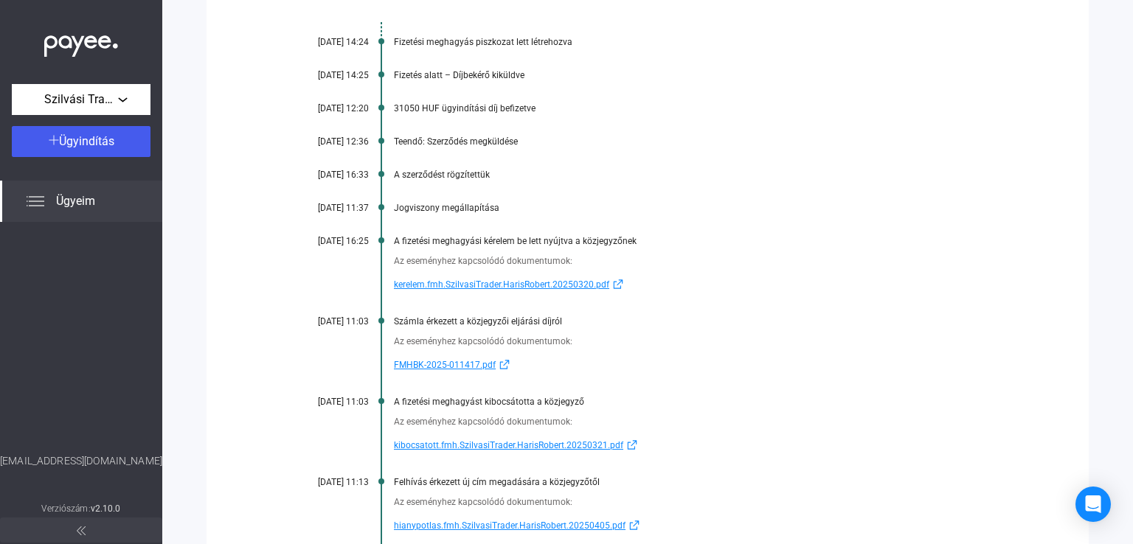
scroll to position [798, 0]
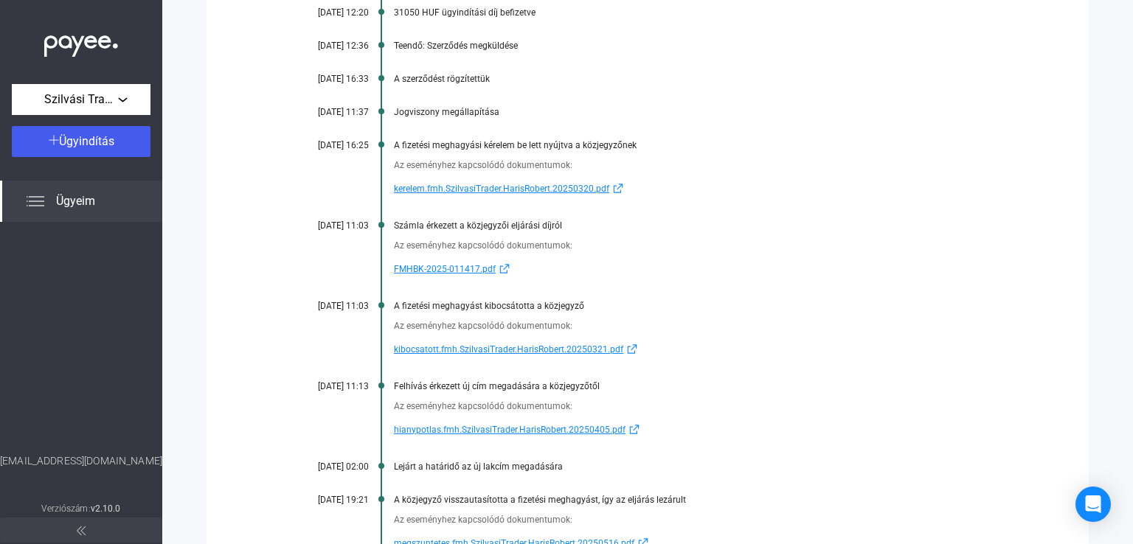
drag, startPoint x: 388, startPoint y: 269, endPoint x: 480, endPoint y: 269, distance: 91.5
click at [480, 269] on div "Az eseményhez kapcsolódó dokumentumok: FMHBK-2025-011417.pdf" at bounding box center [647, 254] width 735 height 47
copy span "FMHBK-2025-011417."
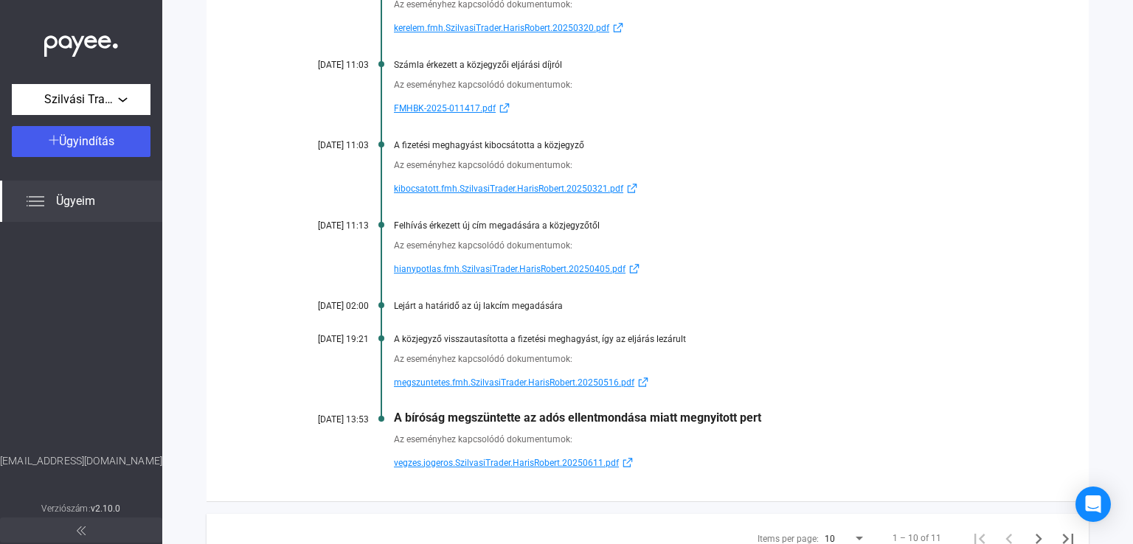
scroll to position [1024, 0]
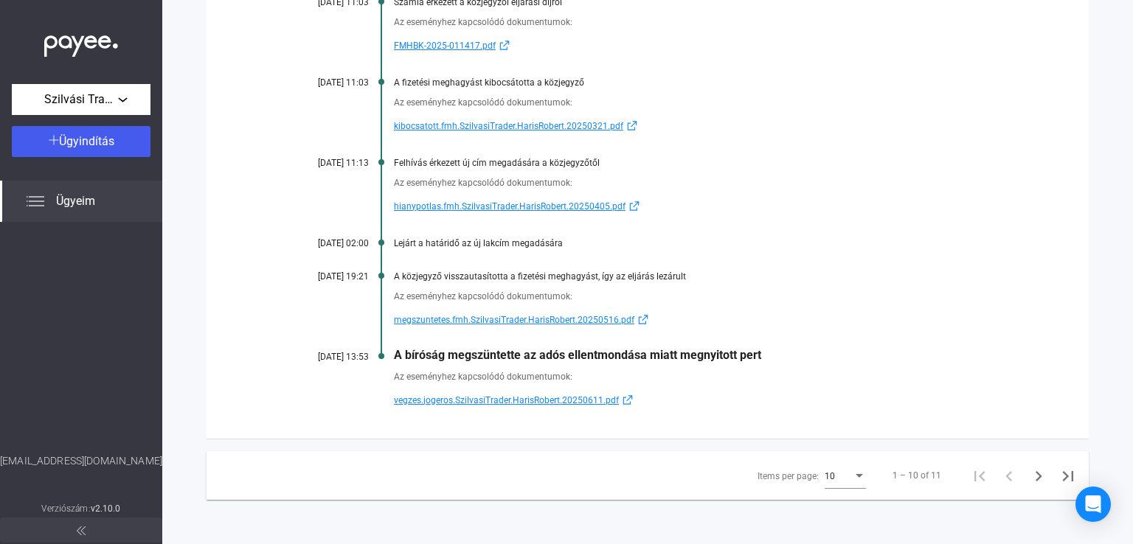
drag, startPoint x: 772, startPoint y: 358, endPoint x: 373, endPoint y: 352, distance: 398.4
click at [373, 352] on div "Kevesebb esemény mutatása [DATE] 14:24 Fizetési meghagyás piszkozat lett létreh…" at bounding box center [648, 37] width 882 height 803
copy div "A bíróság megszüntette az adós ellentmondása miatt megnyitott pert"
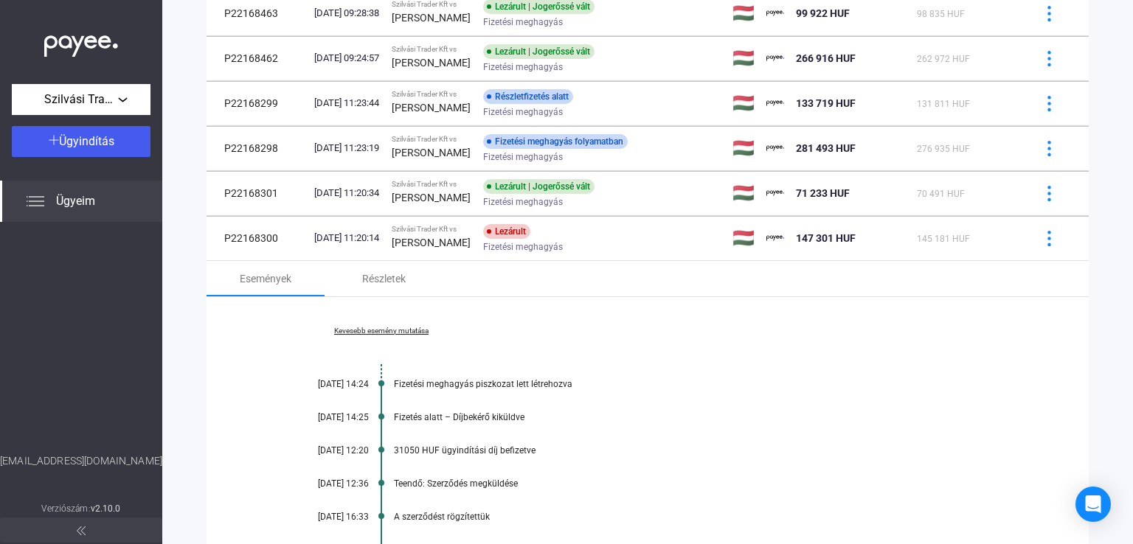
scroll to position [139, 0]
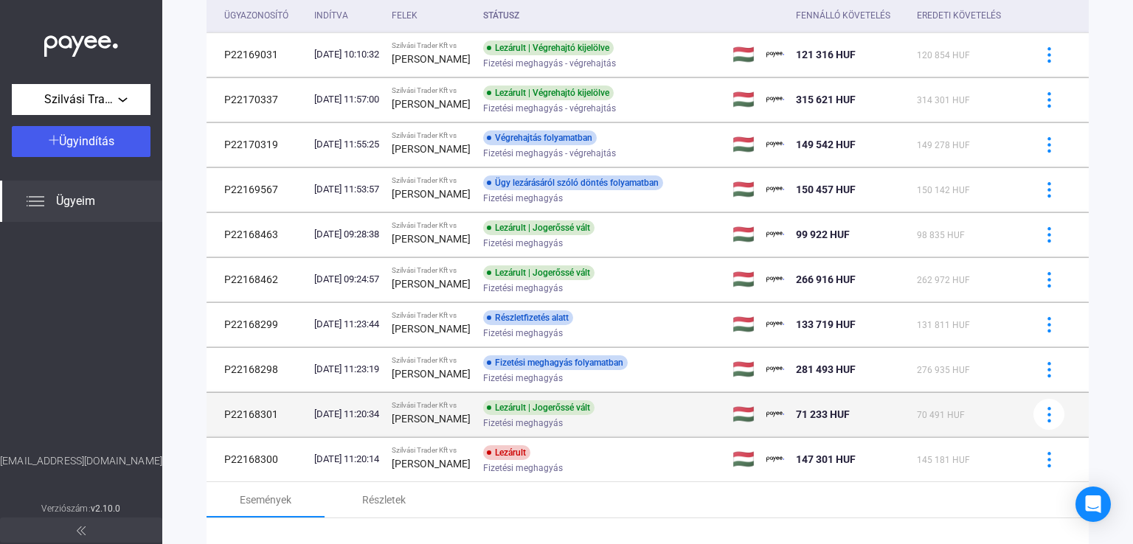
click at [457, 418] on strong "[PERSON_NAME]" at bounding box center [431, 419] width 79 height 12
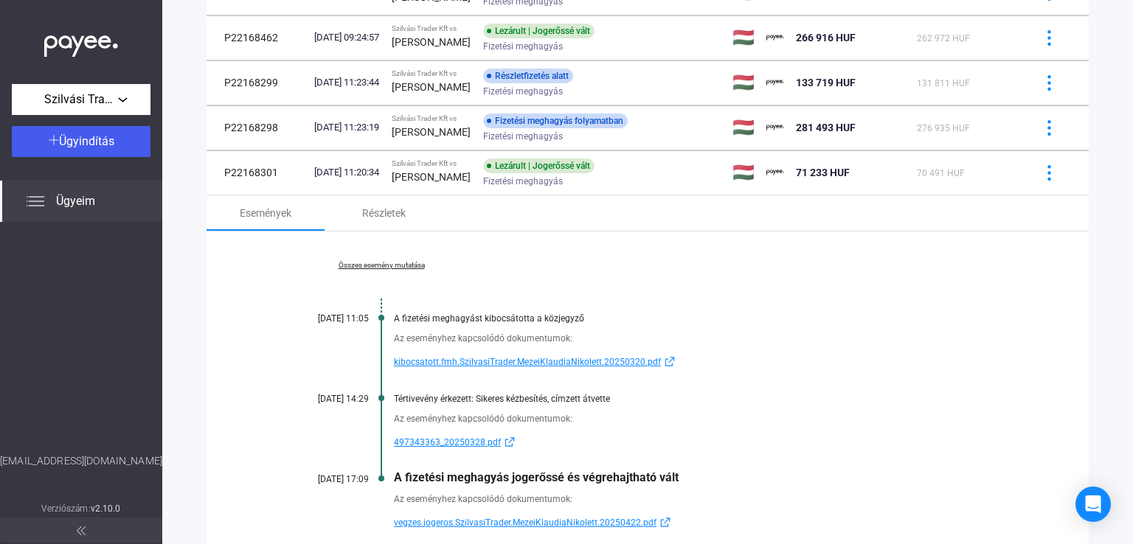
scroll to position [550, 0]
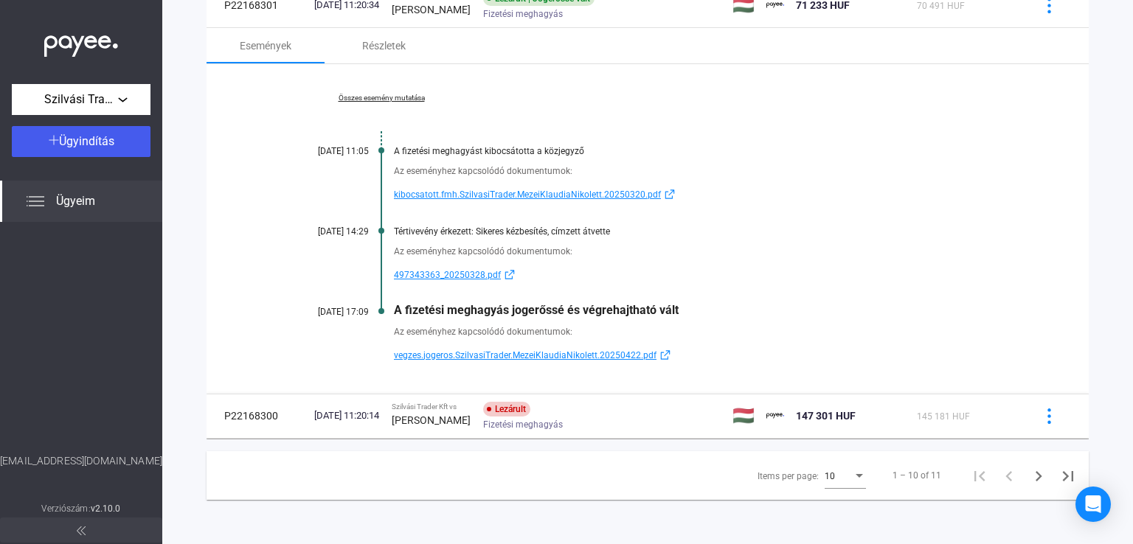
drag, startPoint x: 688, startPoint y: 309, endPoint x: 393, endPoint y: 311, distance: 294.4
click at [394, 311] on div "A fizetési meghagyás jogerőssé és végrehajtható vált" at bounding box center [704, 310] width 621 height 14
copy div "A fizetési meghagyás jogerőssé és végrehajtható vált"
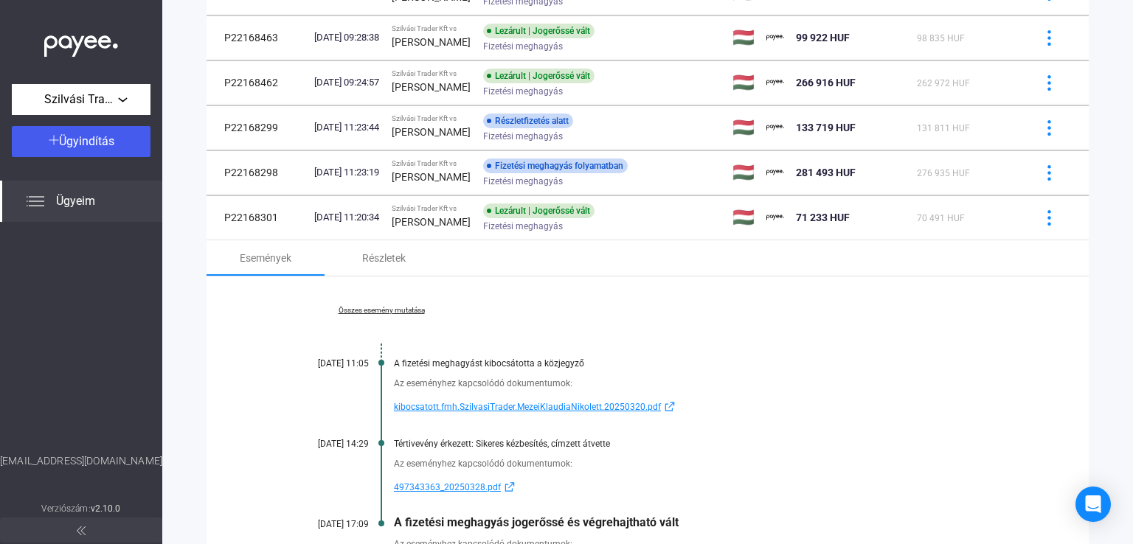
scroll to position [403, 0]
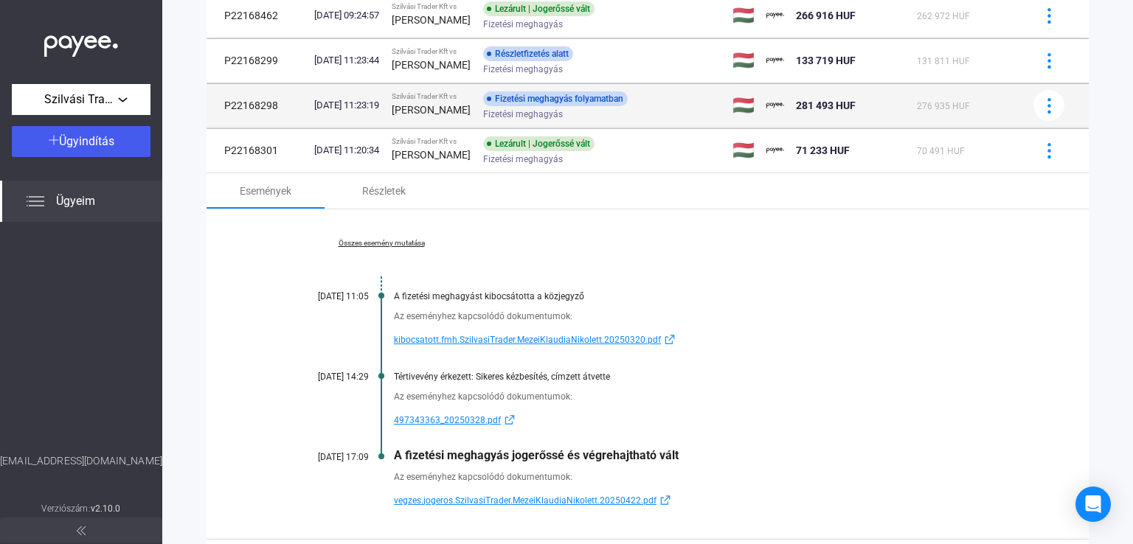
click at [432, 113] on strong "[PERSON_NAME]" at bounding box center [431, 110] width 79 height 12
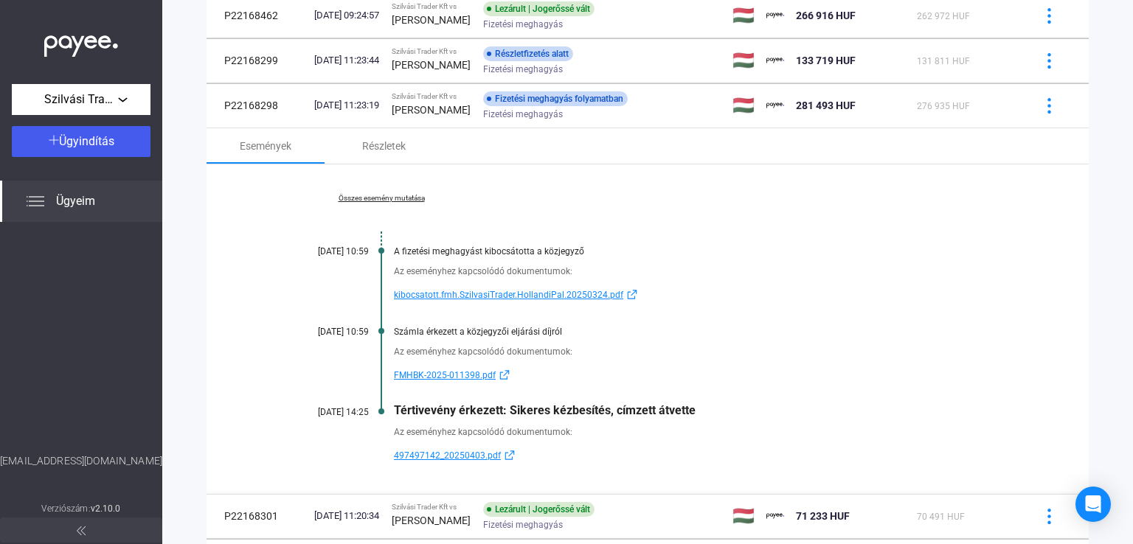
scroll to position [477, 0]
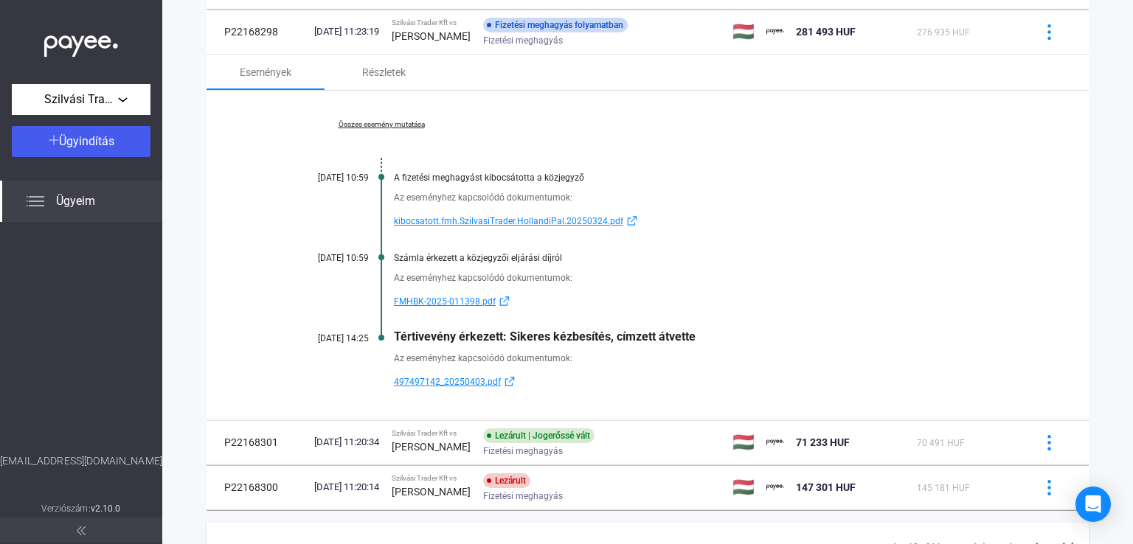
drag, startPoint x: 702, startPoint y: 337, endPoint x: 393, endPoint y: 331, distance: 309.2
click at [394, 331] on div "Tértivevény érkezett: Sikeres kézbesítés, címzett átvette" at bounding box center [704, 337] width 621 height 14
copy div "Tértivevény érkezett: Sikeres kézbesítés, címzett átvette"
drag, startPoint x: 391, startPoint y: 298, endPoint x: 478, endPoint y: 308, distance: 87.6
click at [478, 308] on div "Az eseményhez kapcsolódó dokumentumok: FMHBK-2025-011398.pdf" at bounding box center [647, 286] width 735 height 47
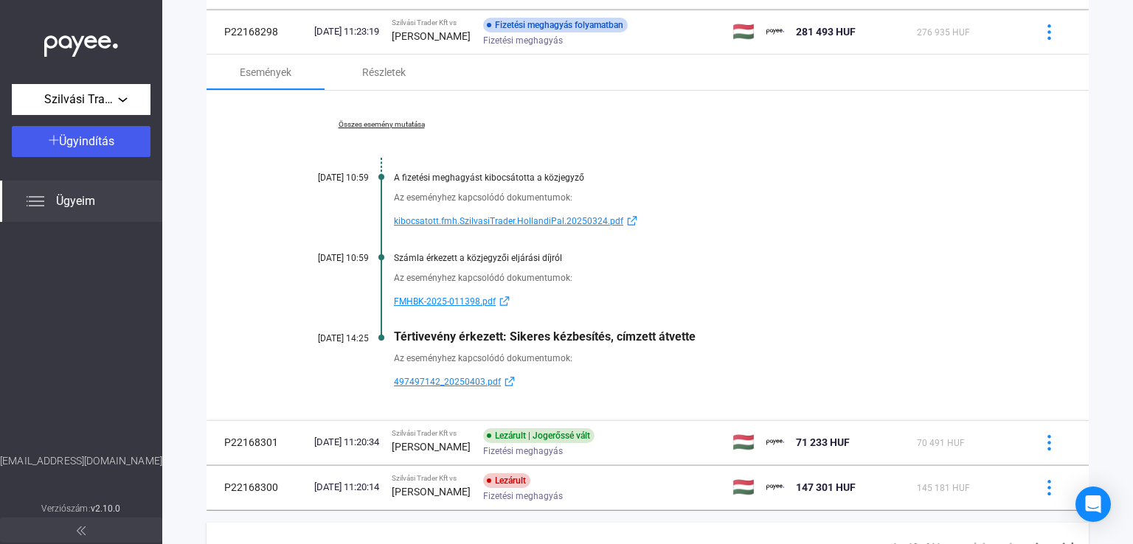
copy span "FMHBK-2025-011398"
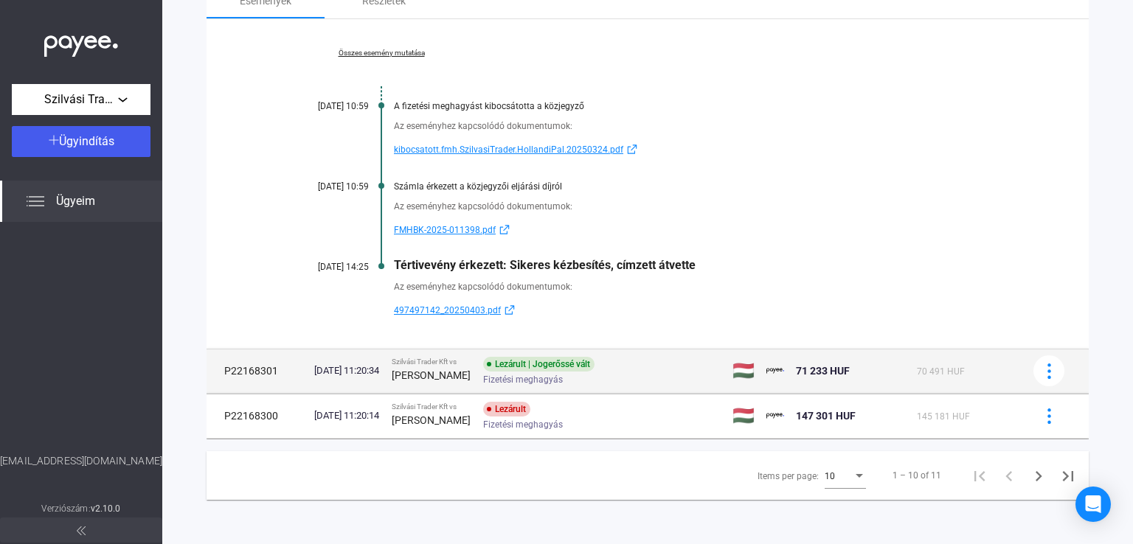
click at [471, 367] on div "[PERSON_NAME]" at bounding box center [432, 376] width 80 height 18
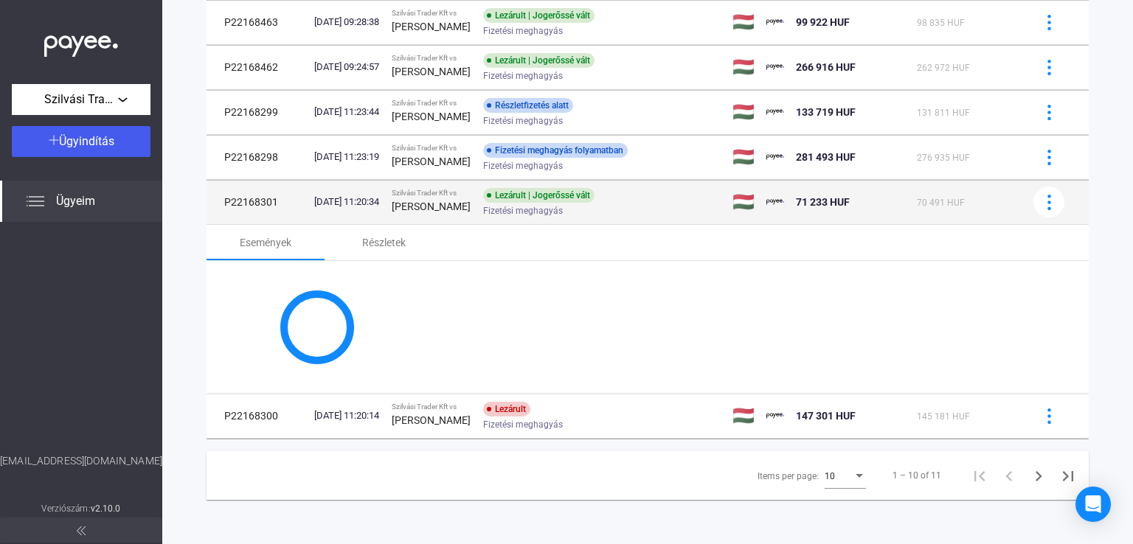
scroll to position [515, 0]
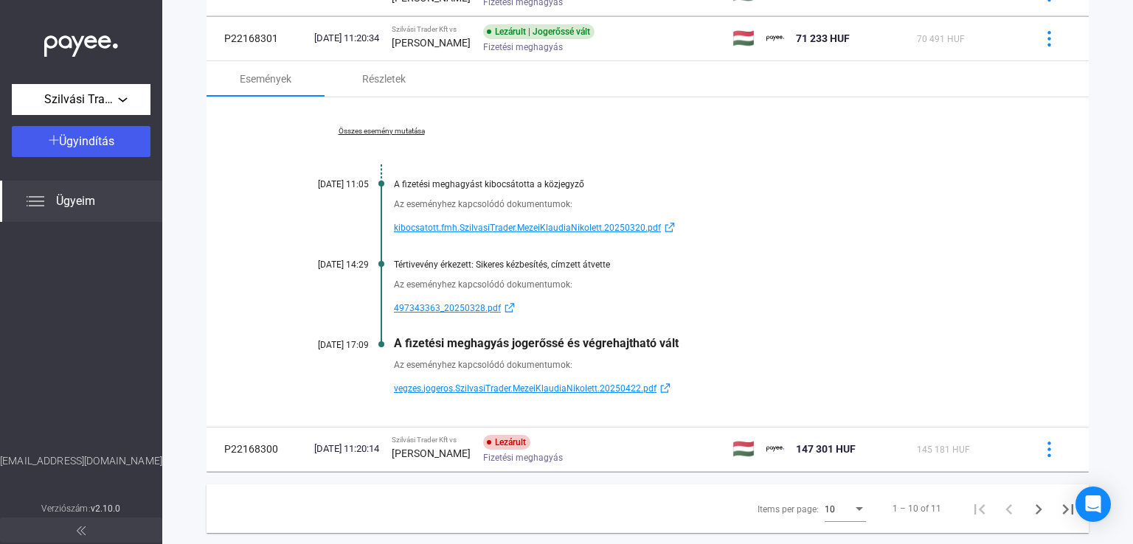
click at [397, 129] on link "Összes esemény mutatása" at bounding box center [381, 131] width 202 height 9
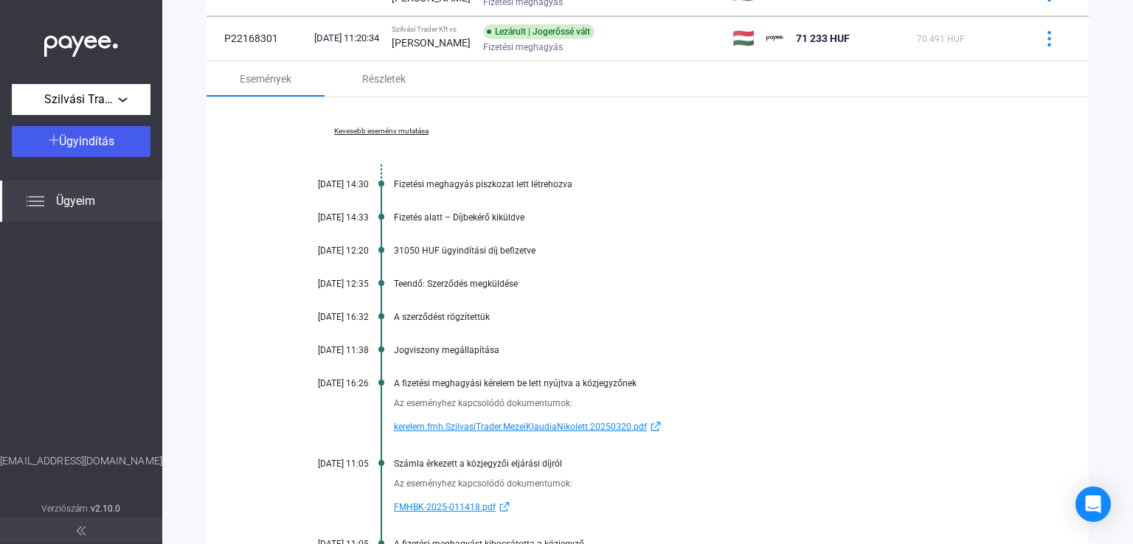
scroll to position [810, 0]
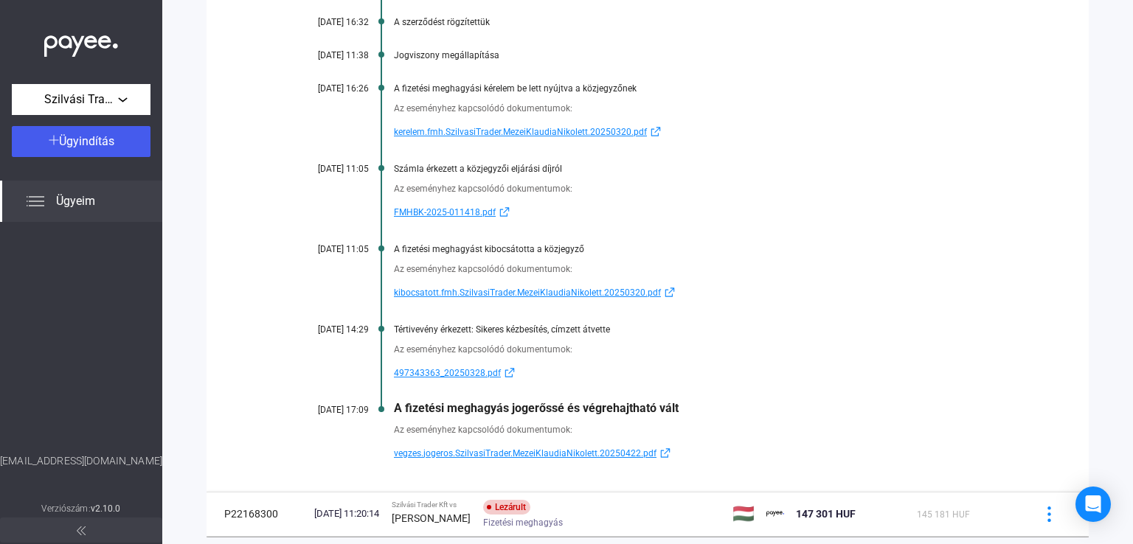
drag, startPoint x: 391, startPoint y: 216, endPoint x: 477, endPoint y: 215, distance: 85.6
click at [477, 215] on div "Az eseményhez kapcsolódó dokumentumok: FMHBK-2025-011418.pdf" at bounding box center [647, 197] width 735 height 47
copy span "FMHBK-2025-011418"
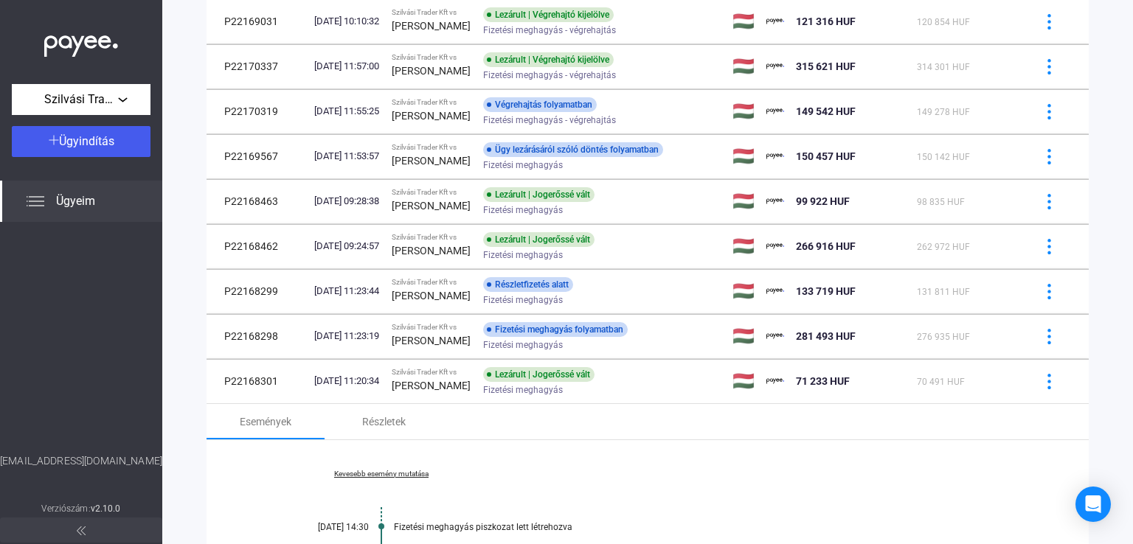
scroll to position [146, 0]
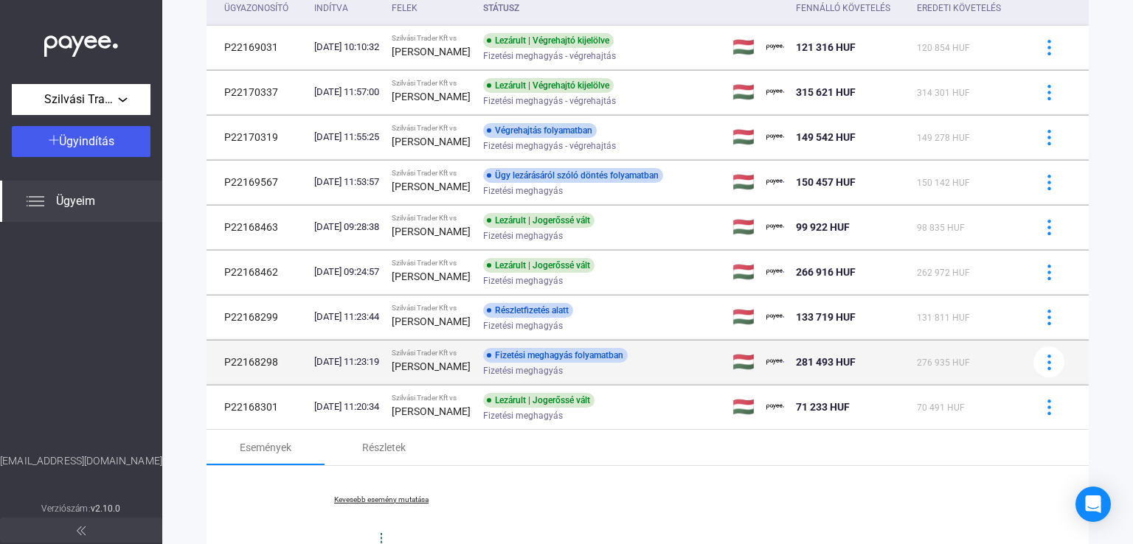
click at [456, 367] on strong "[PERSON_NAME]" at bounding box center [431, 367] width 79 height 12
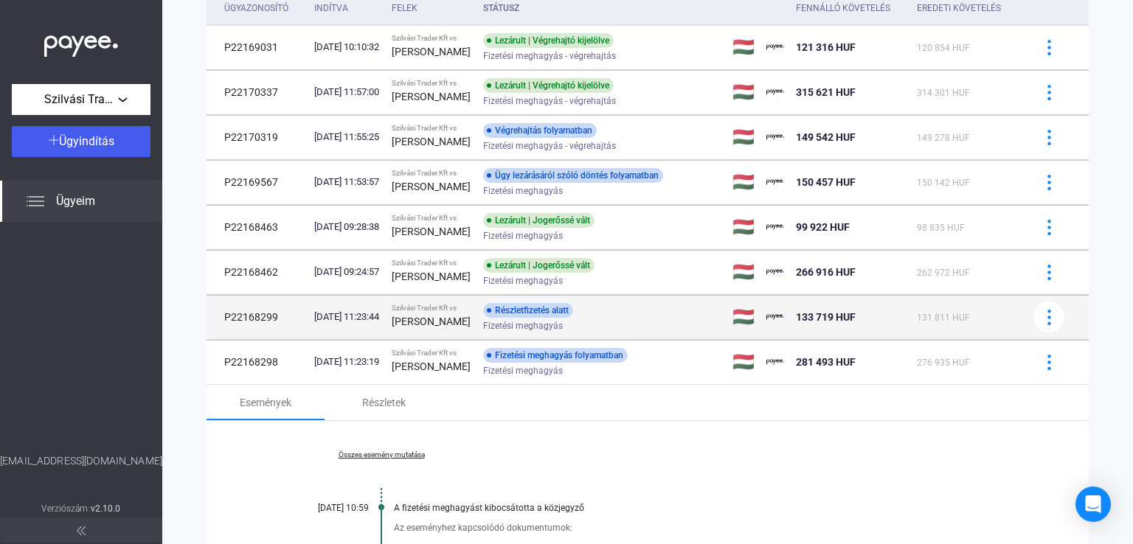
click at [471, 329] on div "[PERSON_NAME]" at bounding box center [432, 322] width 80 height 18
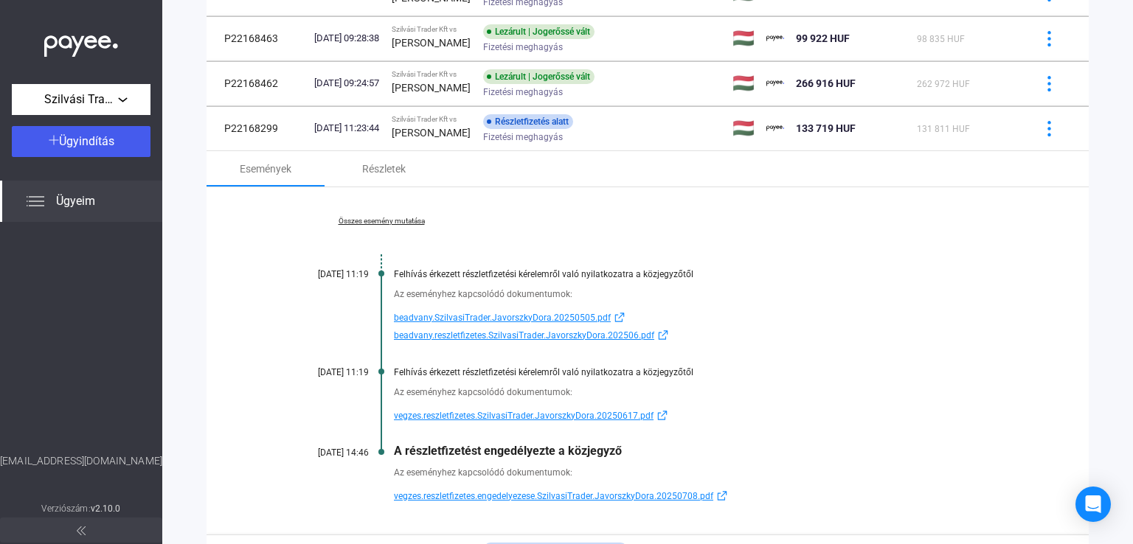
scroll to position [367, 0]
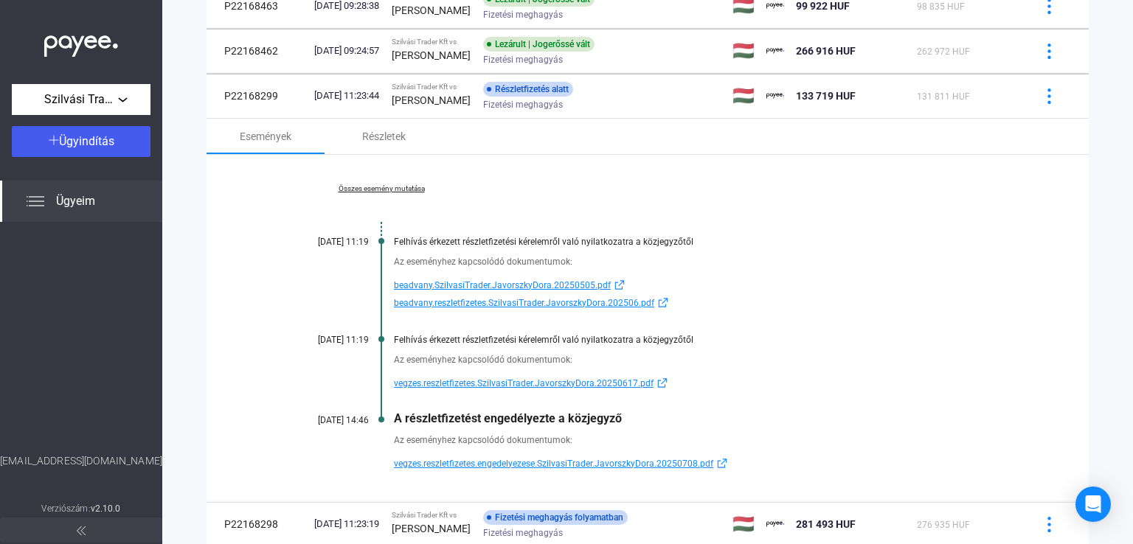
drag, startPoint x: 634, startPoint y: 425, endPoint x: 393, endPoint y: 420, distance: 240.6
click at [394, 420] on div "A részletfizetést engedélyezte a közjegyző" at bounding box center [704, 419] width 621 height 14
copy div "A részletfizetést engedélyezte a közjegyző"
click at [392, 192] on link "Összes esemény mutatása" at bounding box center [381, 188] width 202 height 9
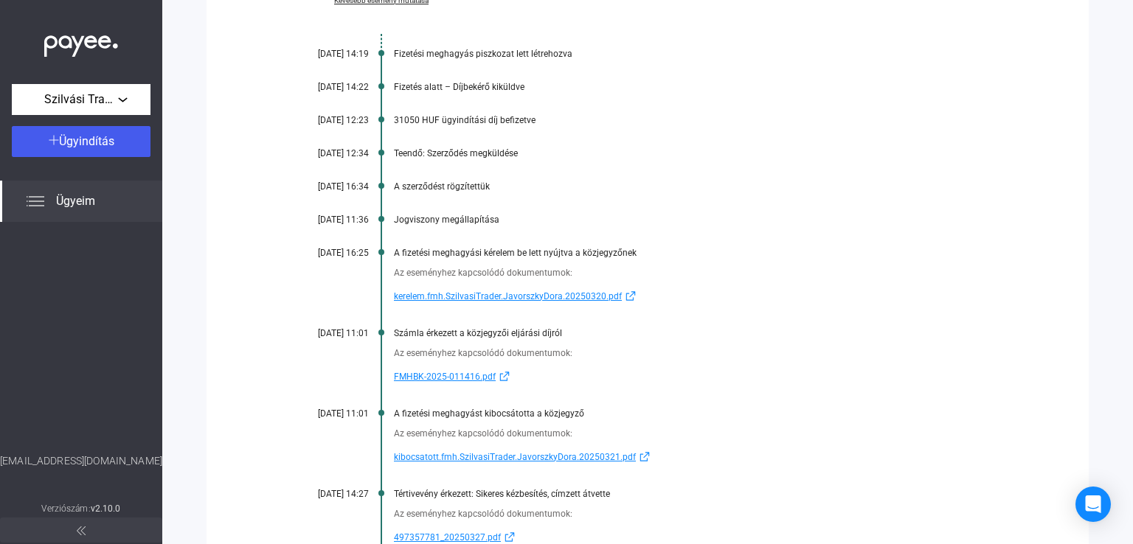
scroll to position [662, 0]
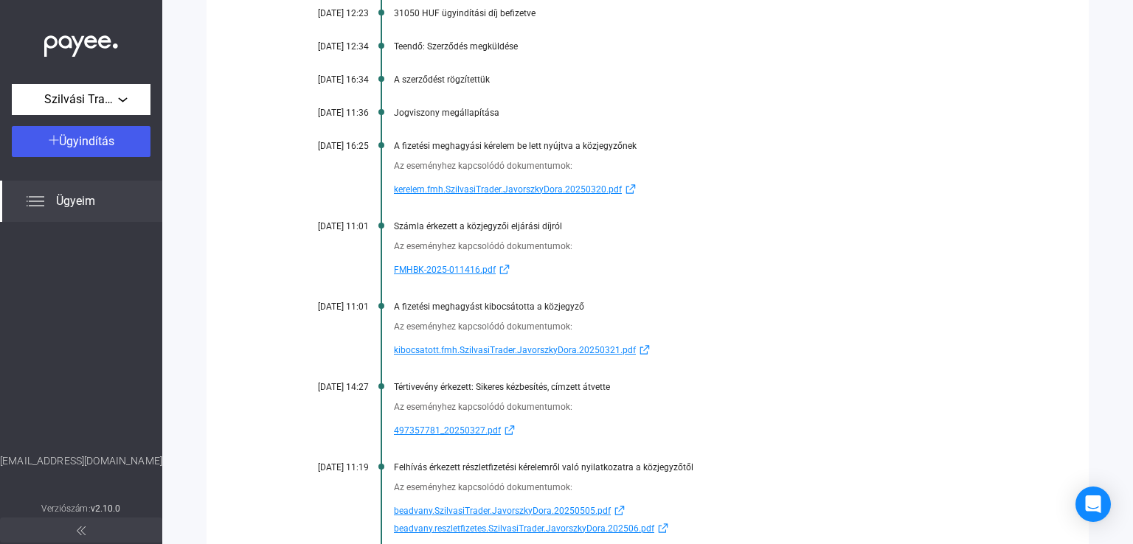
drag, startPoint x: 392, startPoint y: 271, endPoint x: 477, endPoint y: 271, distance: 84.8
click at [477, 271] on div "Az eseményhez kapcsolódó dokumentumok: FMHBK-2025-011416.pdf" at bounding box center [647, 255] width 735 height 47
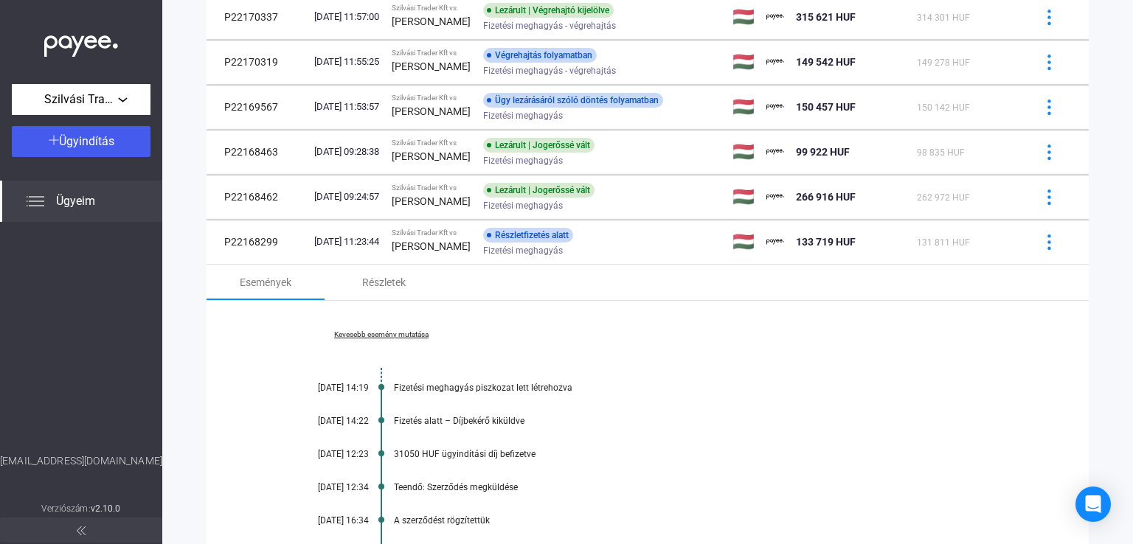
scroll to position [220, 0]
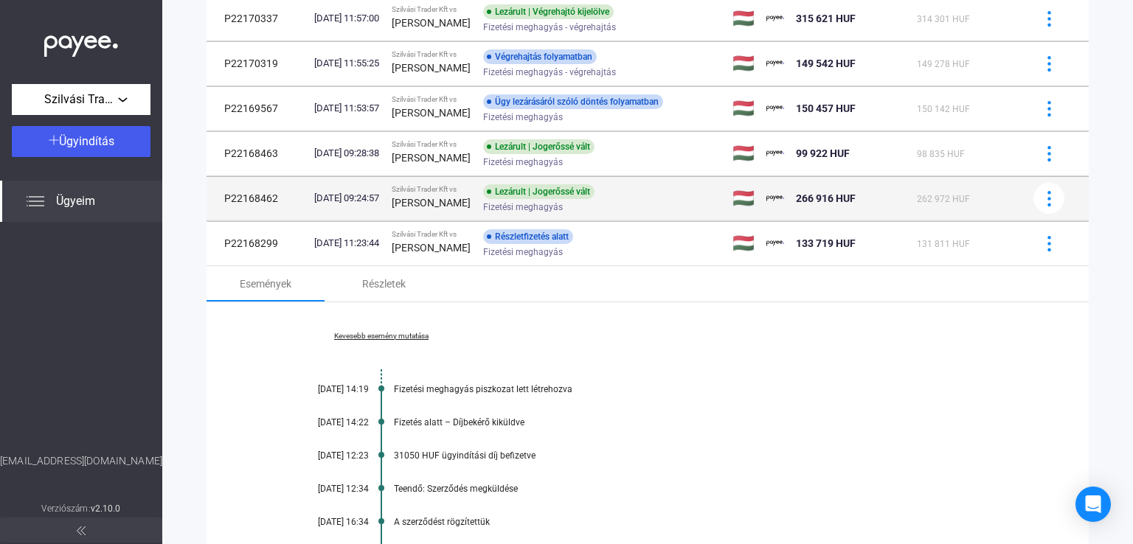
click at [471, 209] on strong "[PERSON_NAME]" at bounding box center [431, 203] width 79 height 12
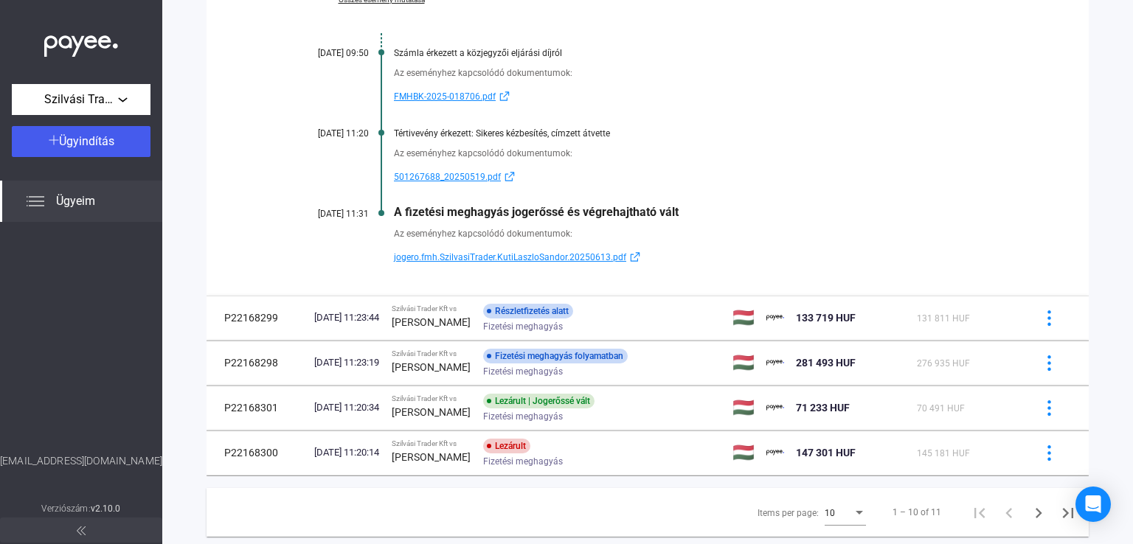
scroll to position [515, 0]
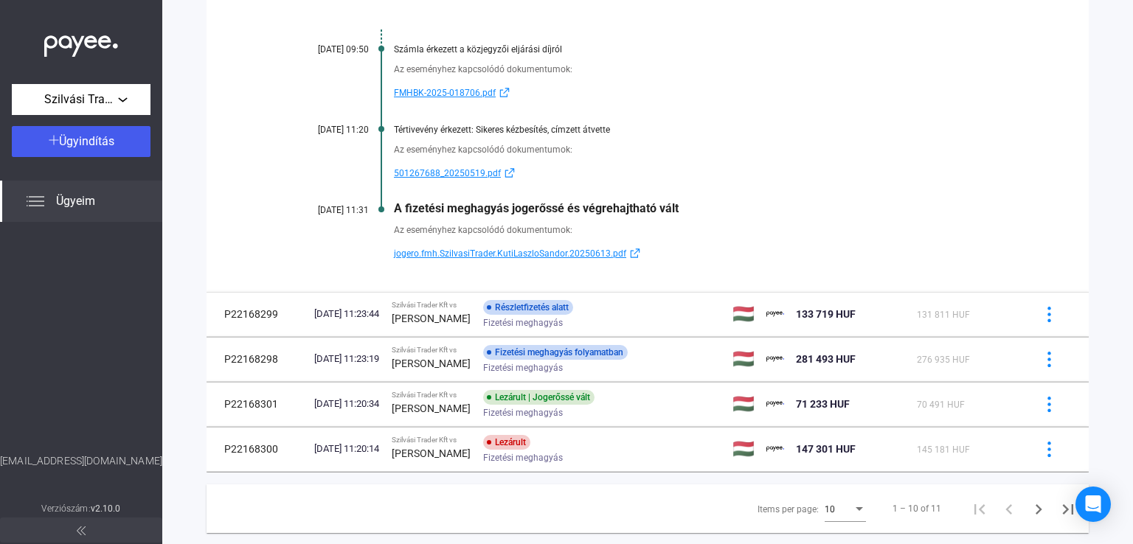
drag, startPoint x: 390, startPoint y: 94, endPoint x: 477, endPoint y: 94, distance: 87.8
click at [477, 94] on div "Az eseményhez kapcsolódó dokumentumok: FMHBK-2025-018706.pdf" at bounding box center [647, 78] width 735 height 47
drag, startPoint x: 640, startPoint y: 210, endPoint x: 400, endPoint y: 209, distance: 239.8
click at [400, 209] on div "A fizetési meghagyás jogerőssé és végrehajtható vált" at bounding box center [704, 208] width 621 height 14
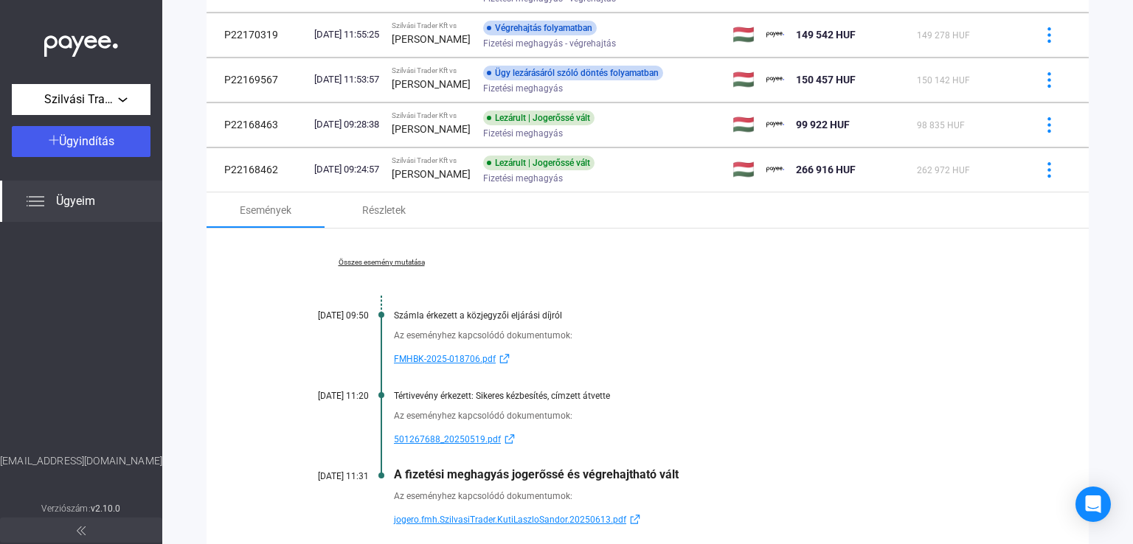
scroll to position [220, 0]
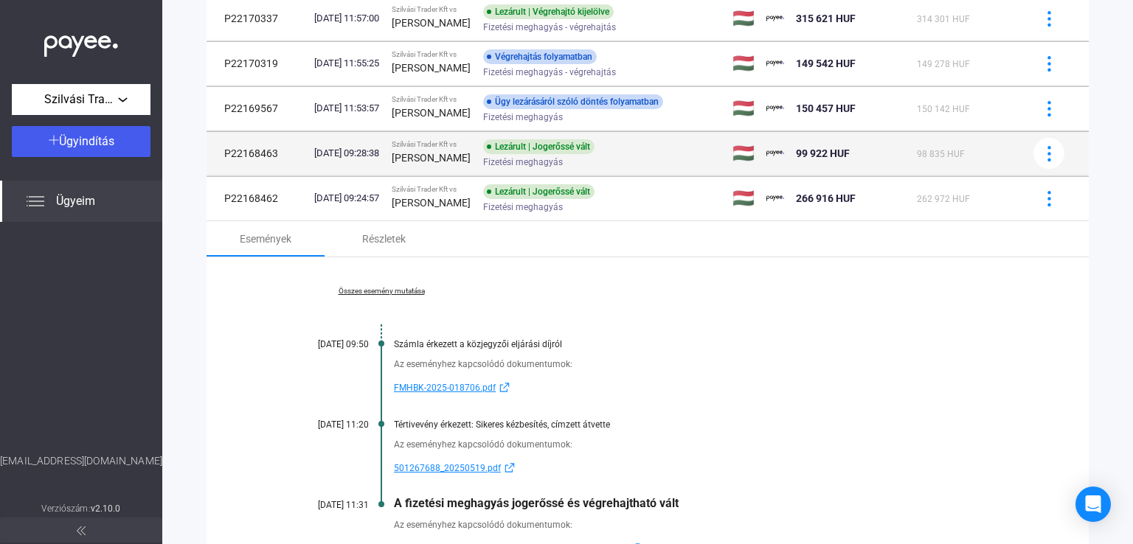
click at [453, 157] on strong "[PERSON_NAME]" at bounding box center [431, 158] width 79 height 12
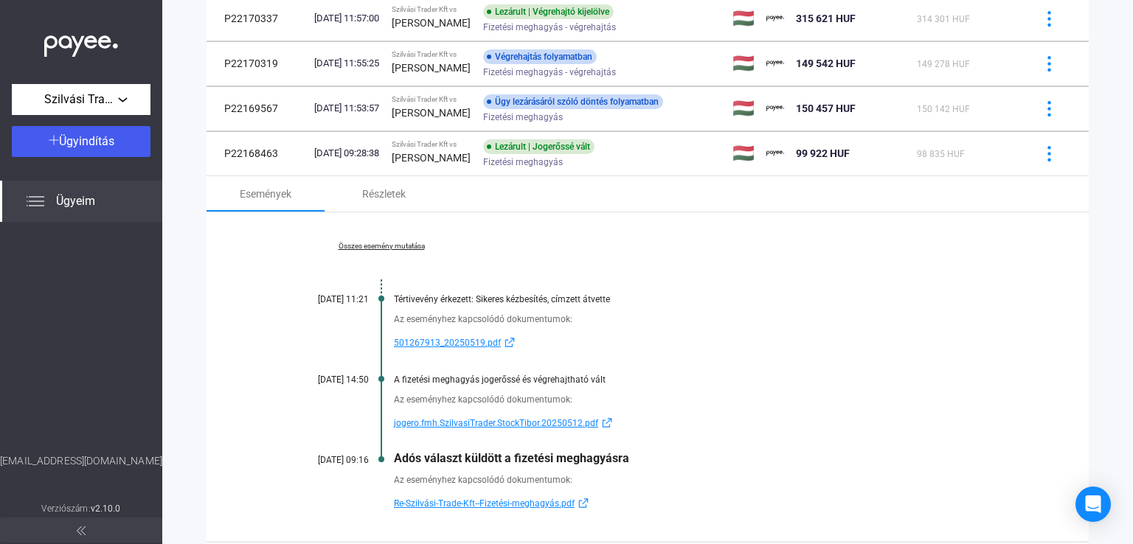
scroll to position [441, 0]
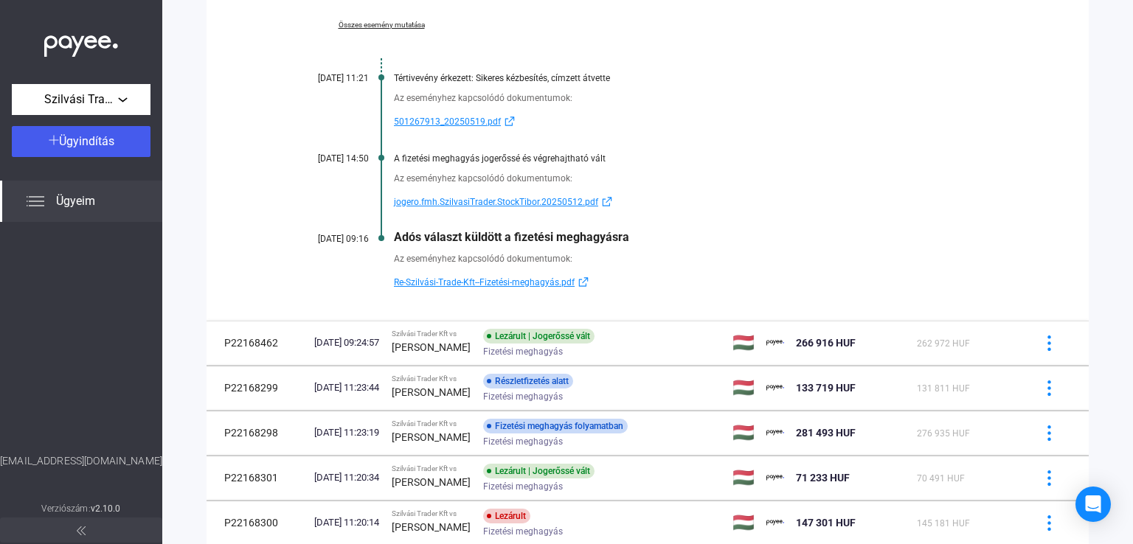
drag, startPoint x: 657, startPoint y: 243, endPoint x: 381, endPoint y: 241, distance: 276.7
click at [381, 241] on div "Összes esemény mutatása [DATE] 11:21 Tértivevény érkezett: Sikeres kézbesítés, …" at bounding box center [648, 156] width 882 height 330
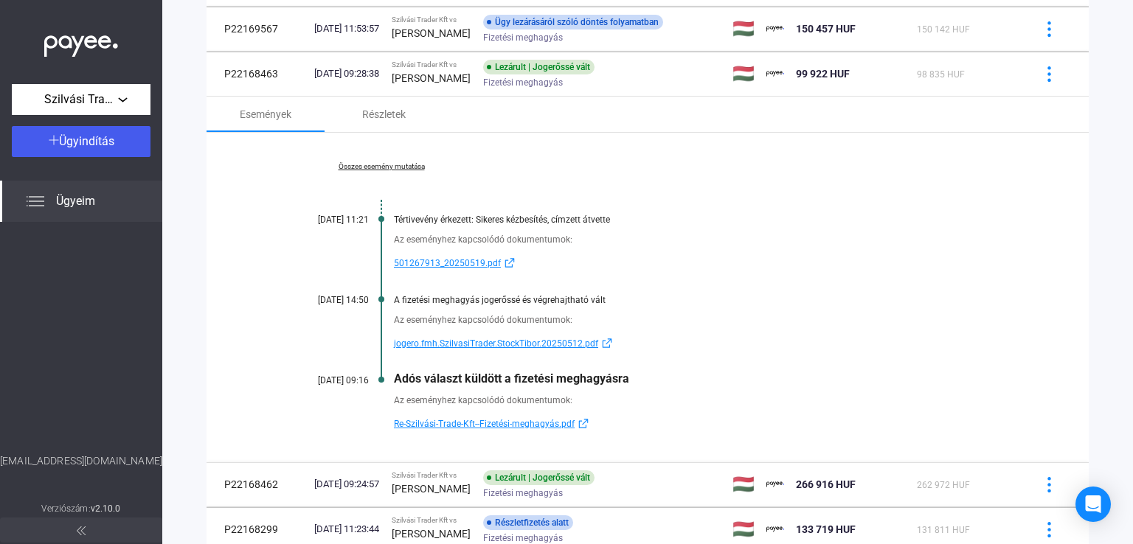
scroll to position [294, 0]
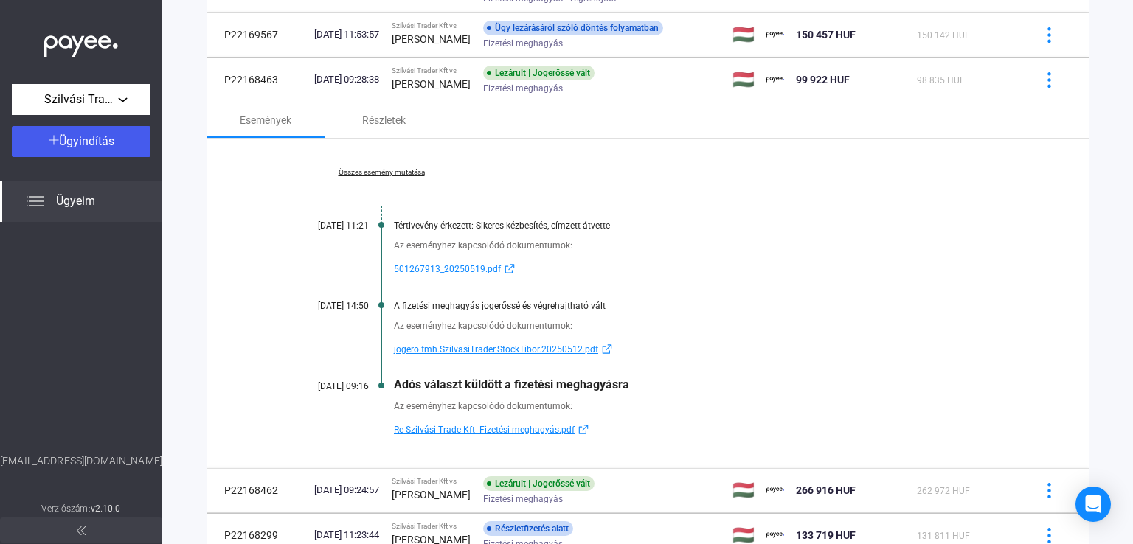
click at [398, 174] on link "Összes esemény mutatása" at bounding box center [381, 172] width 202 height 9
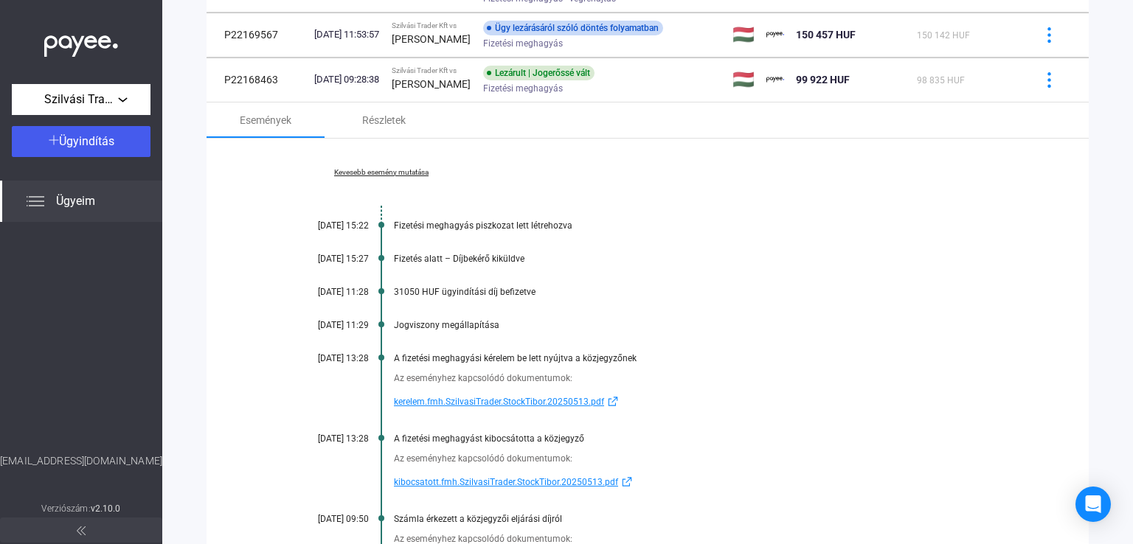
scroll to position [515, 0]
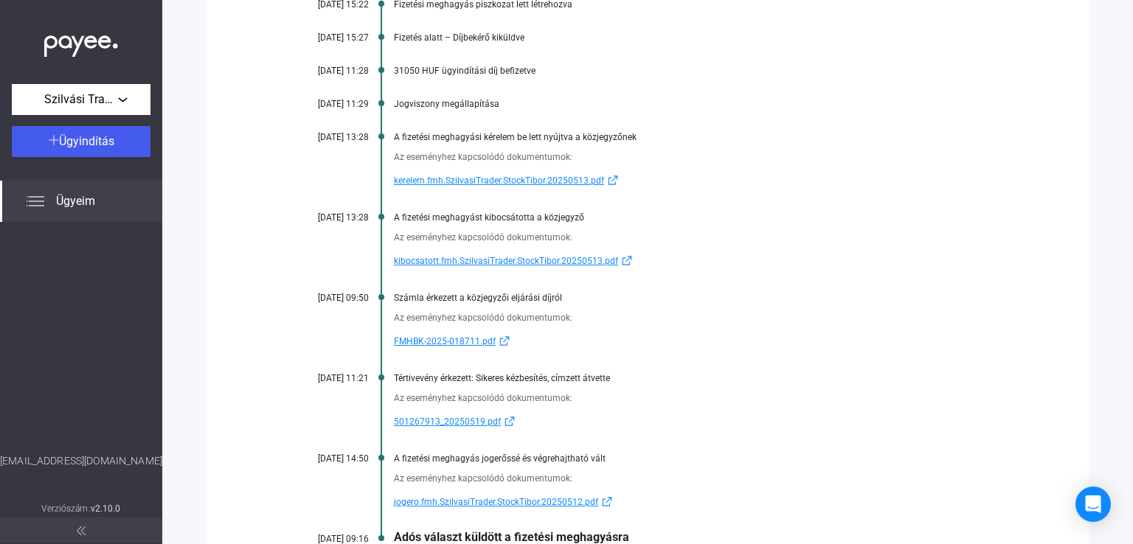
drag, startPoint x: 389, startPoint y: 339, endPoint x: 478, endPoint y: 345, distance: 89.4
click at [478, 345] on div "Az eseményhez kapcsolódó dokumentumok: FMHBK-2025-018711.pdf" at bounding box center [647, 326] width 735 height 47
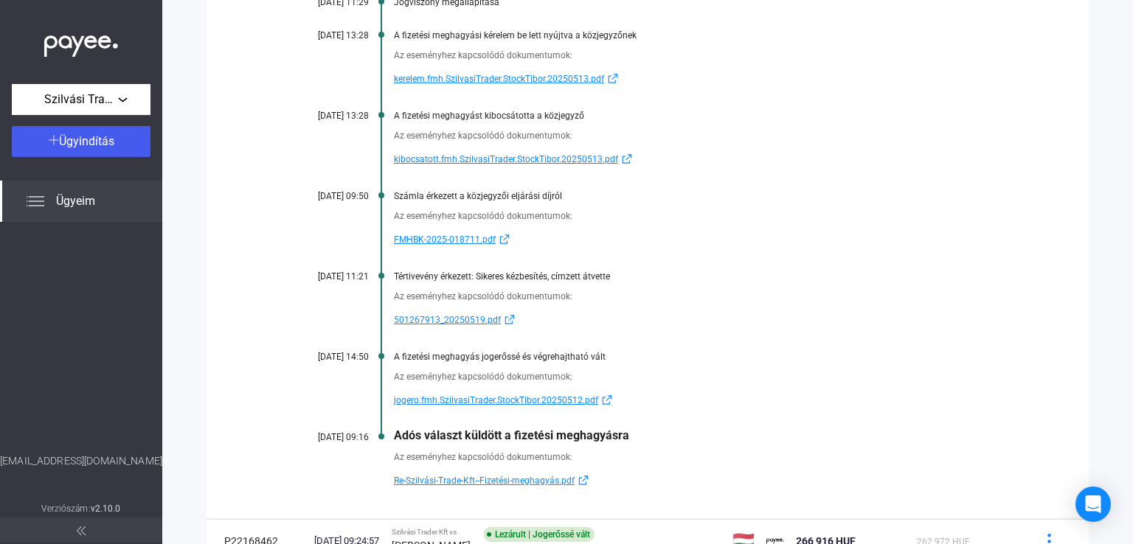
scroll to position [736, 0]
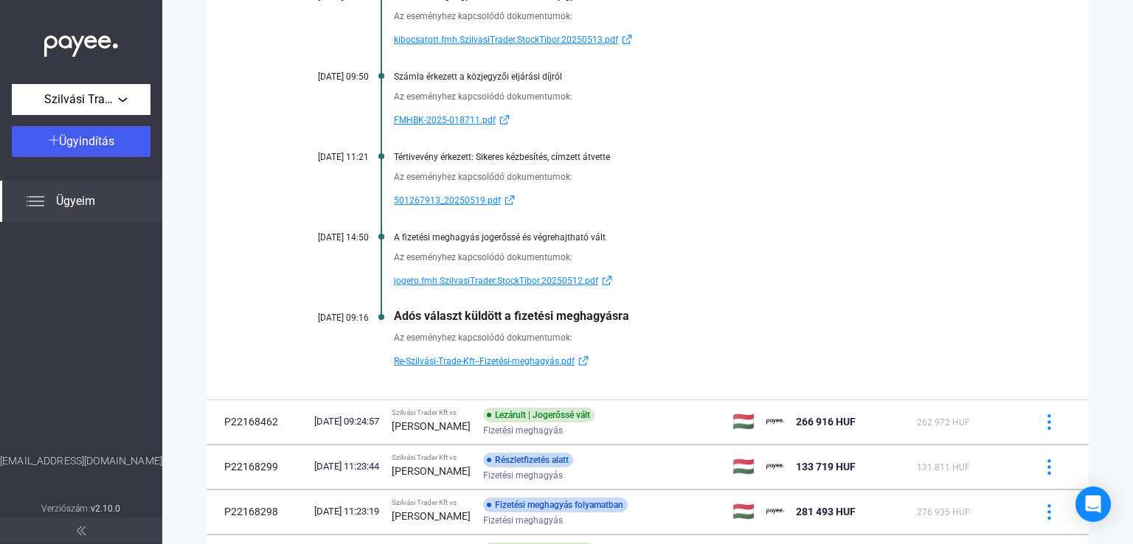
drag, startPoint x: 608, startPoint y: 243, endPoint x: 392, endPoint y: 238, distance: 215.5
click at [392, 238] on div "Kevesebb esemény mutatása [DATE] 15:22 Fizetési meghagyás piszkozat lett létreh…" at bounding box center [648, 48] width 882 height 704
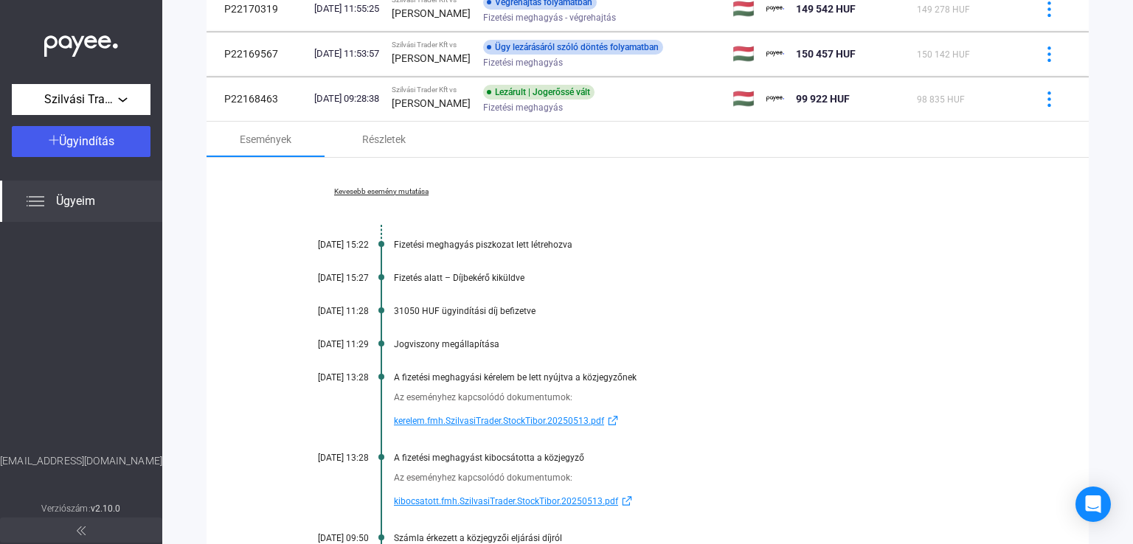
scroll to position [146, 0]
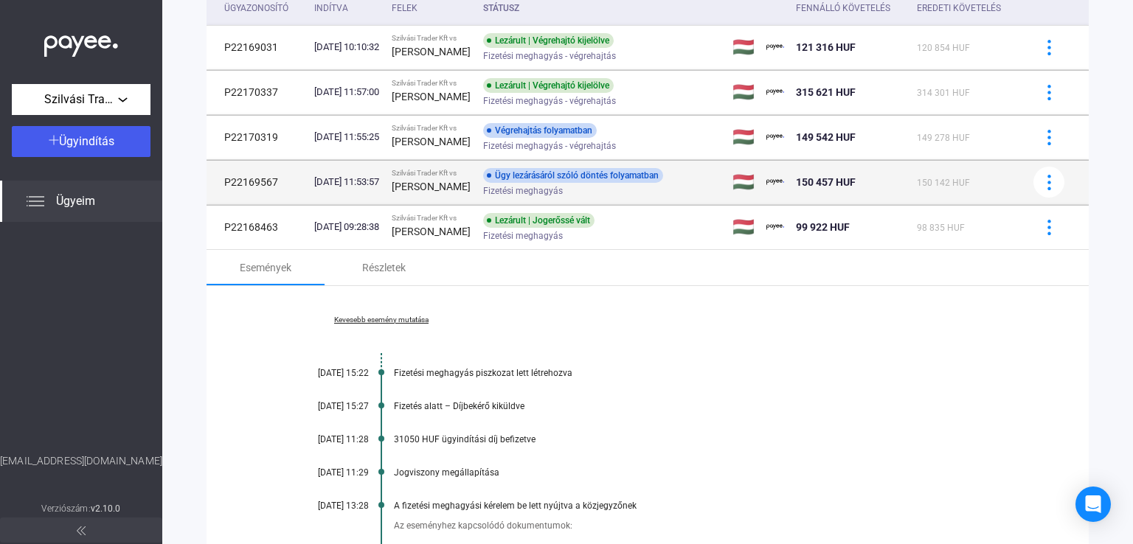
click at [454, 193] on strong "[PERSON_NAME]" at bounding box center [431, 187] width 79 height 12
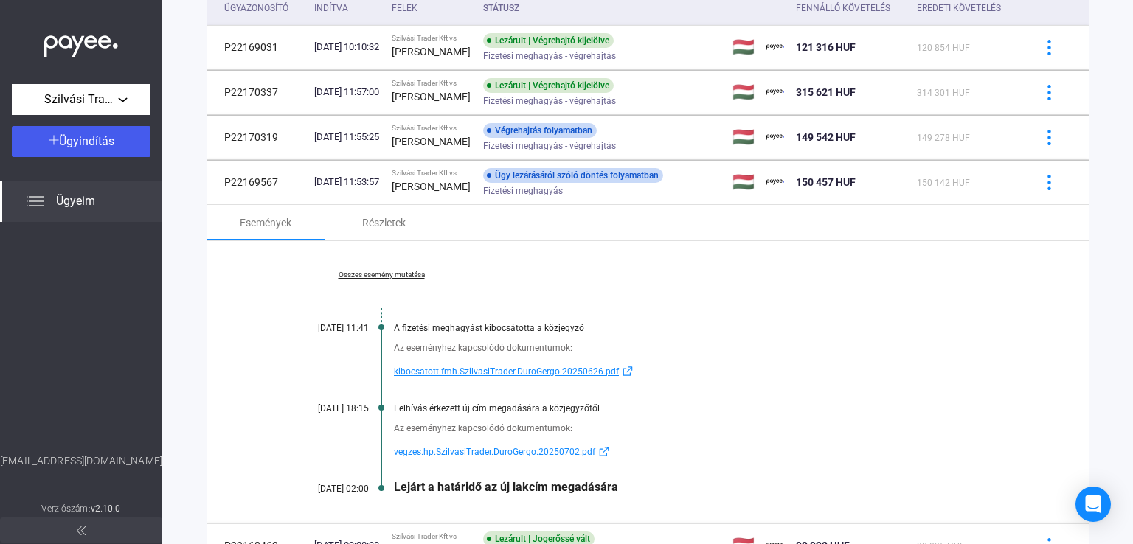
scroll to position [220, 0]
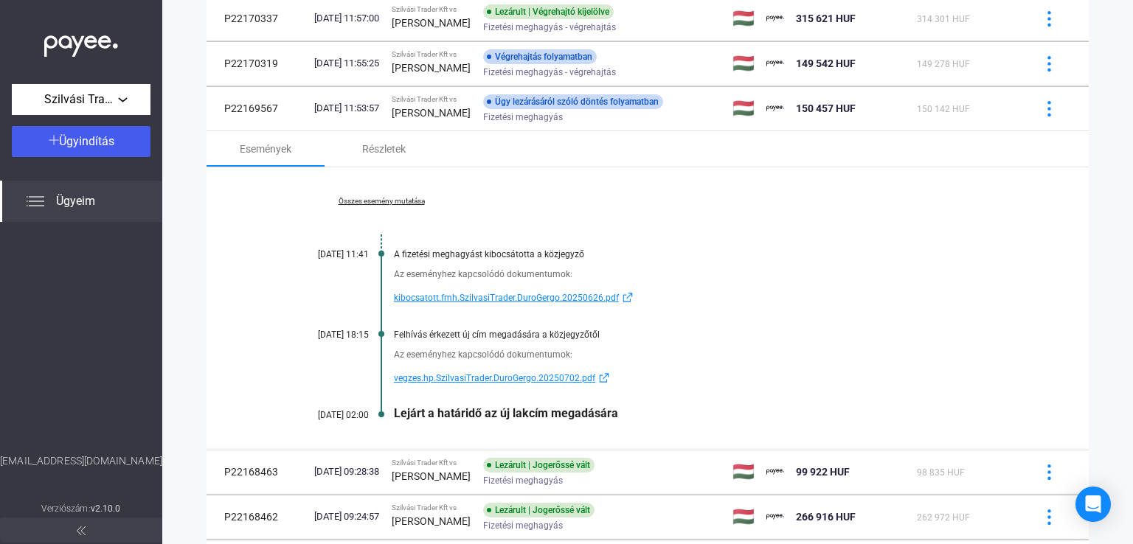
drag, startPoint x: 626, startPoint y: 421, endPoint x: 390, endPoint y: 420, distance: 236.1
click at [390, 420] on div "Összes esemény mutatása [DATE] 11:41 A fizetési meghagyást kibocsátotta a közje…" at bounding box center [648, 308] width 882 height 283
drag, startPoint x: 387, startPoint y: 204, endPoint x: 410, endPoint y: 222, distance: 29.4
click at [387, 204] on link "Összes esemény mutatása" at bounding box center [381, 201] width 202 height 9
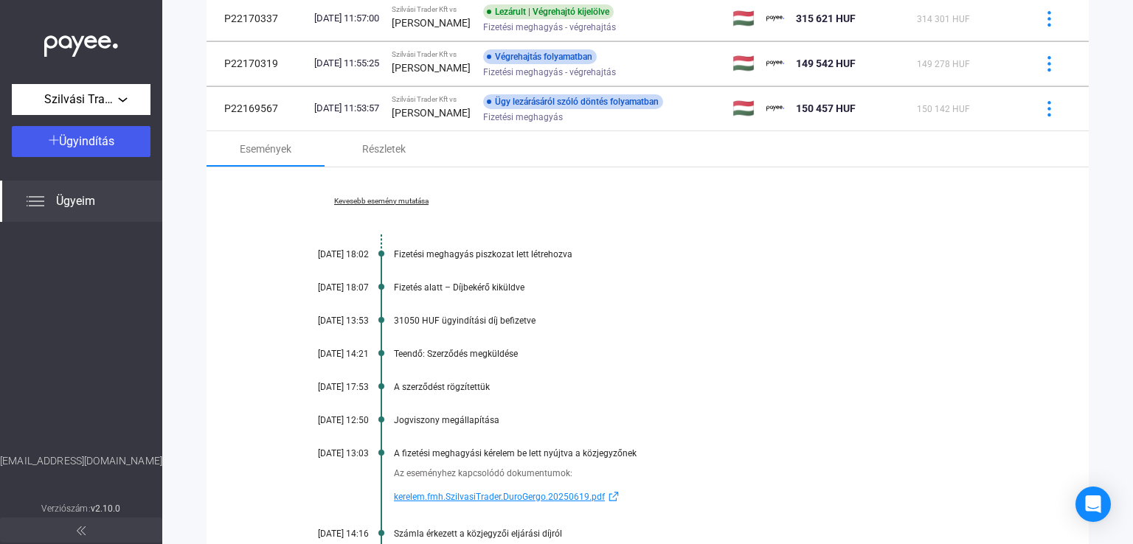
scroll to position [515, 0]
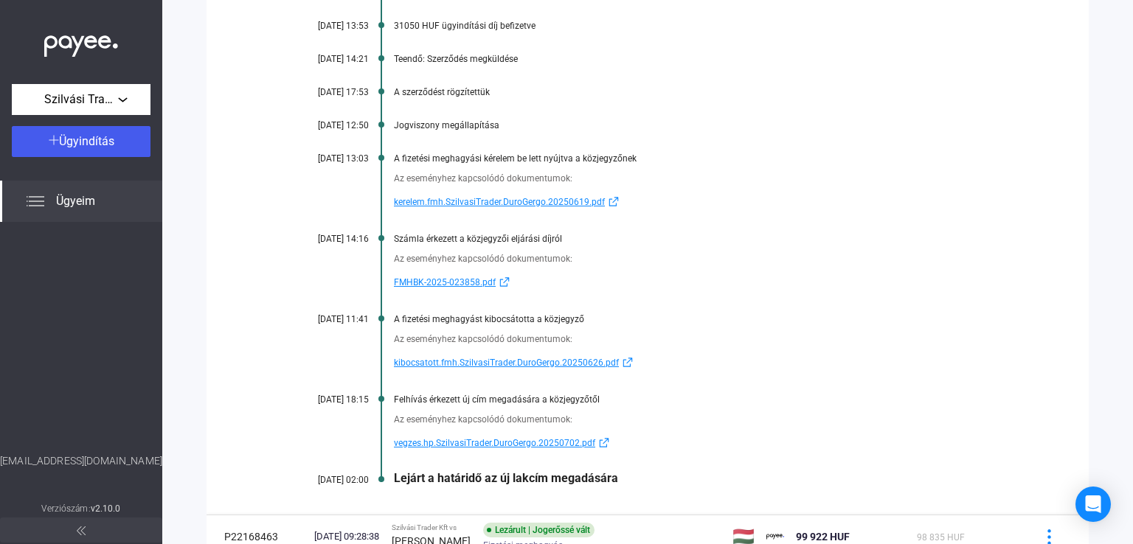
drag, startPoint x: 392, startPoint y: 283, endPoint x: 478, endPoint y: 289, distance: 85.8
click at [478, 289] on div "Az eseményhez kapcsolódó dokumentumok: FMHBK-2025-023858.pdf" at bounding box center [647, 267] width 735 height 47
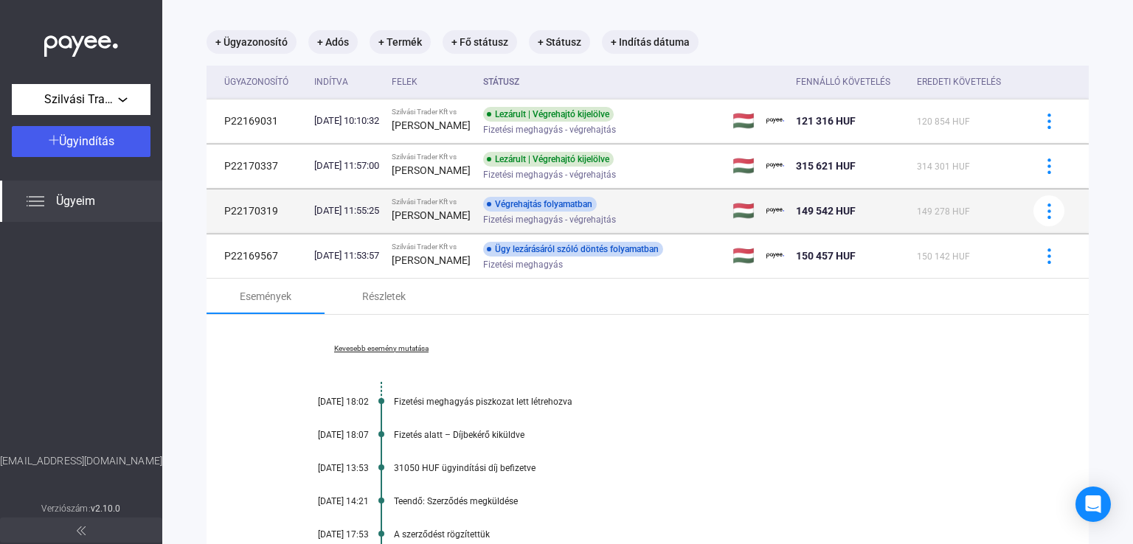
click at [549, 218] on span "Fizetési meghagyás - végrehajtás" at bounding box center [549, 220] width 133 height 18
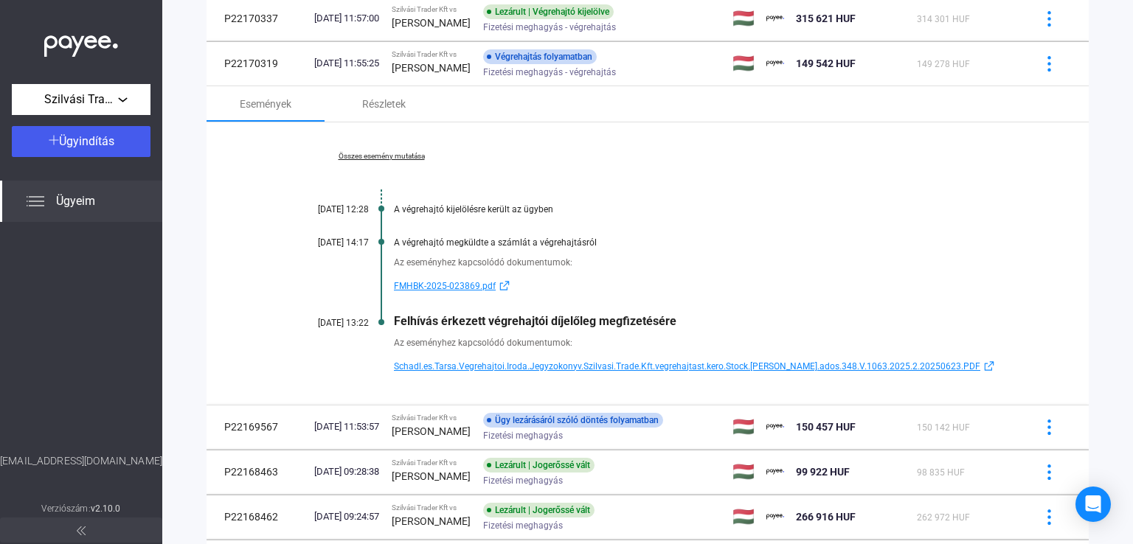
scroll to position [146, 0]
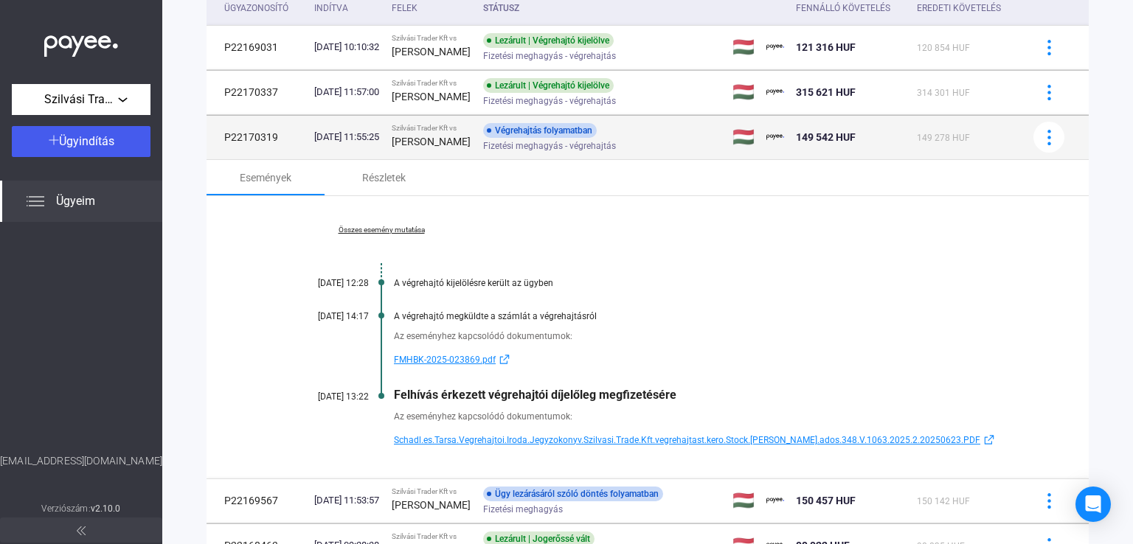
drag, startPoint x: 283, startPoint y: 143, endPoint x: 212, endPoint y: 143, distance: 70.1
click at [212, 143] on td "P22170319" at bounding box center [258, 137] width 102 height 44
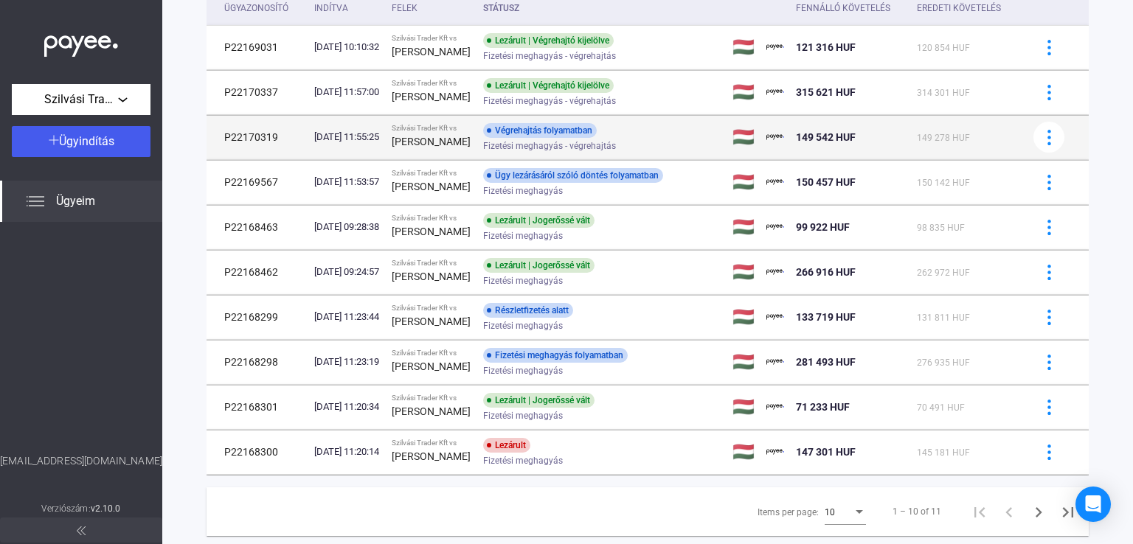
click at [539, 151] on span "Fizetési meghagyás - végrehajtás" at bounding box center [549, 146] width 133 height 18
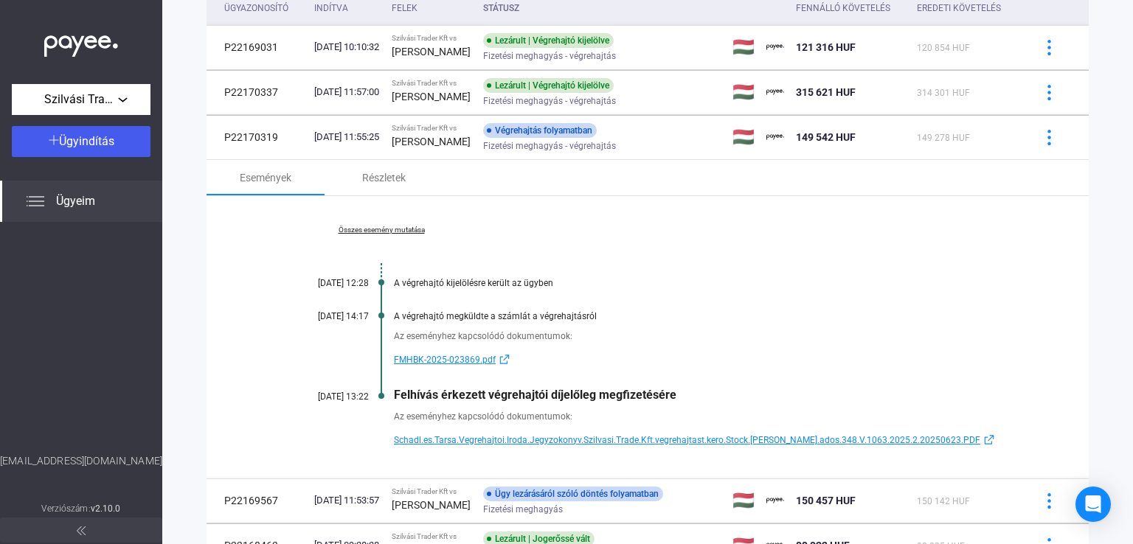
drag, startPoint x: 685, startPoint y: 396, endPoint x: 391, endPoint y: 400, distance: 294.4
click at [391, 400] on div "Összes esemény mutatása [DATE] 12:28 A végrehajtó kijelölésre került az ügyben …" at bounding box center [648, 337] width 882 height 283
drag, startPoint x: 390, startPoint y: 361, endPoint x: 477, endPoint y: 361, distance: 87.1
click at [477, 361] on div "Az eseményhez kapcsolódó dokumentumok: FMHBK-2025-023869.pdf" at bounding box center [647, 345] width 735 height 47
drag, startPoint x: 710, startPoint y: 396, endPoint x: 384, endPoint y: 390, distance: 326.1
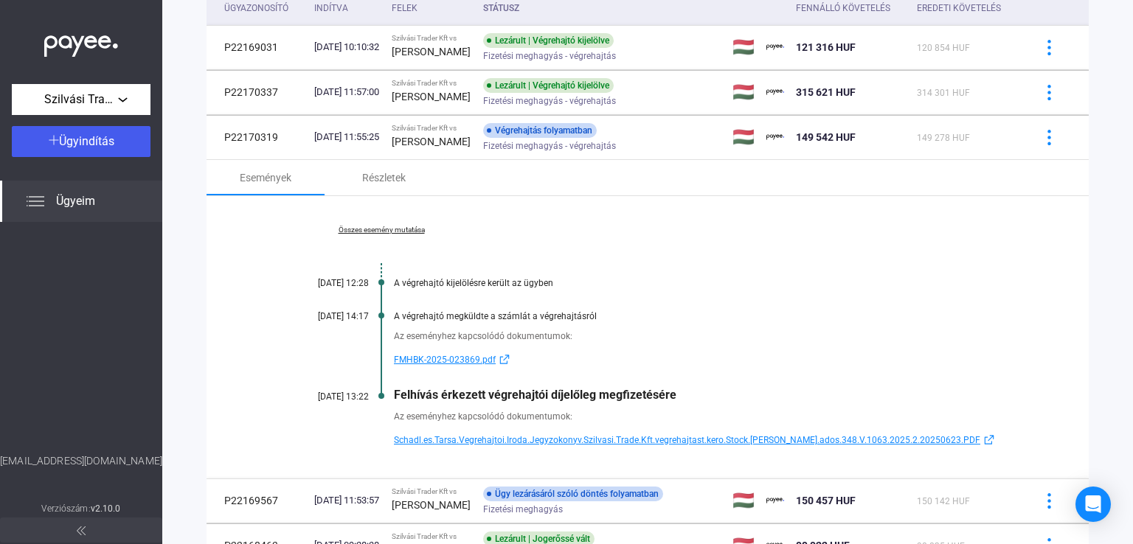
click at [384, 390] on div "Összes esemény mutatása [DATE] 12:28 A végrehajtó kijelölésre került az ügyben …" at bounding box center [648, 337] width 882 height 283
drag, startPoint x: 703, startPoint y: 409, endPoint x: 696, endPoint y: 406, distance: 7.9
click at [703, 409] on div "Az eseményhez kapcsolódó dokumentumok: Schadl.es.Tarsa.Vegrehajtoi.Iroda.Jegyzo…" at bounding box center [647, 425] width 735 height 47
drag, startPoint x: 609, startPoint y: 322, endPoint x: 383, endPoint y: 319, distance: 226.5
click at [383, 319] on div "Összes esemény mutatása [DATE] 12:28 A végrehajtó kijelölésre került az ügyben …" at bounding box center [648, 337] width 882 height 283
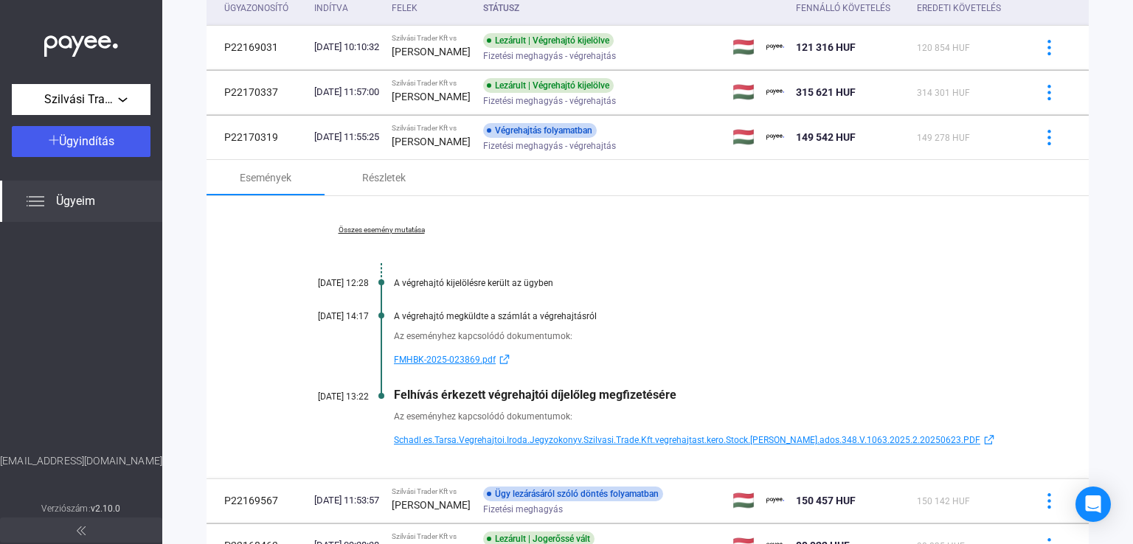
drag, startPoint x: 389, startPoint y: 361, endPoint x: 451, endPoint y: 361, distance: 62.7
click at [451, 361] on div "Az eseményhez kapcsolódó dokumentumok: FMHBK-2025-023869.pdf" at bounding box center [647, 345] width 735 height 47
click at [378, 235] on link "Összes esemény mutatása" at bounding box center [381, 230] width 202 height 9
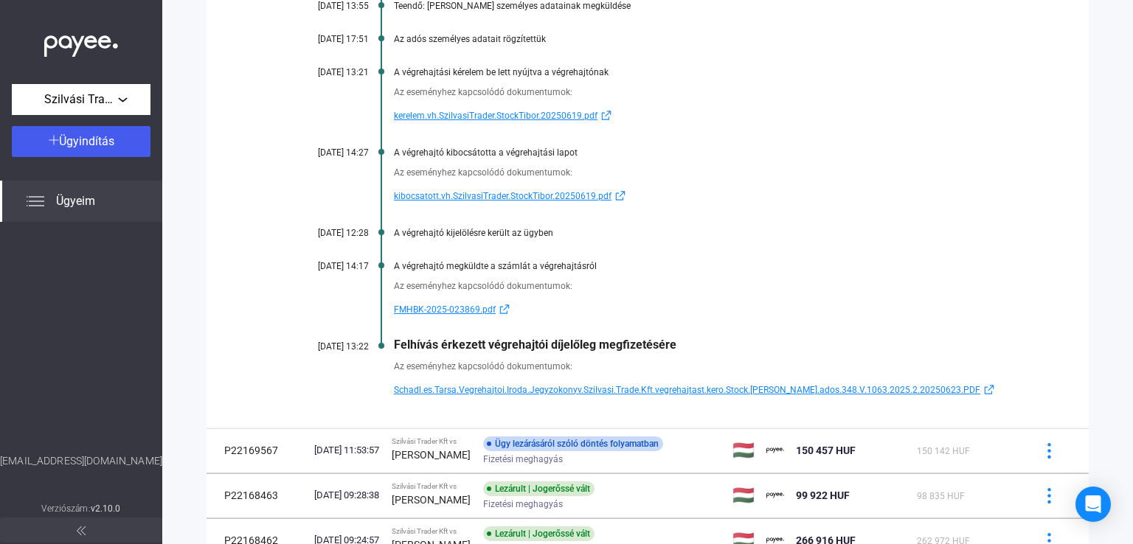
scroll to position [515, 0]
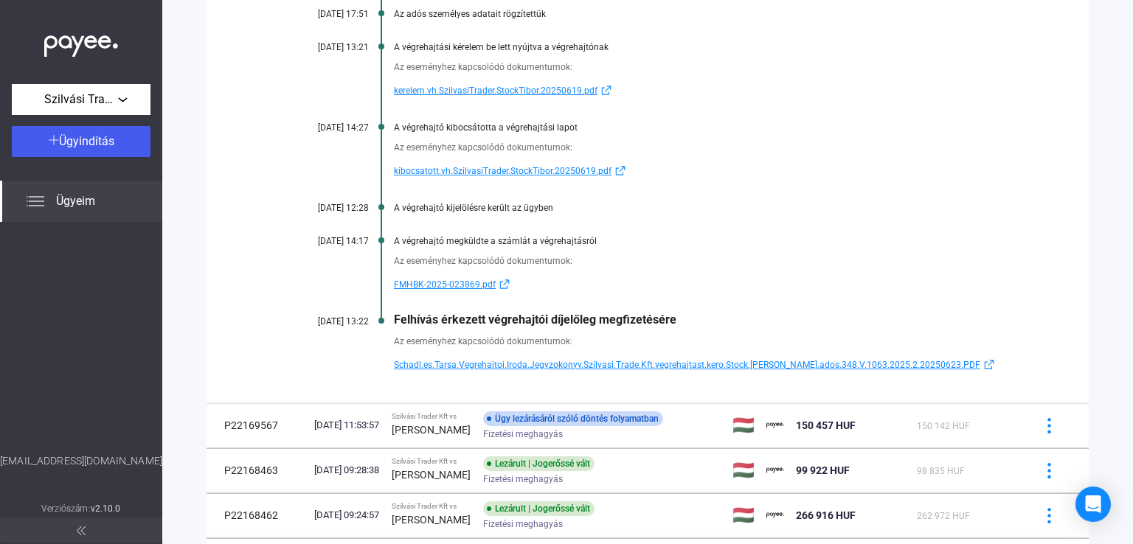
drag, startPoint x: 390, startPoint y: 287, endPoint x: 477, endPoint y: 287, distance: 87.1
click at [477, 287] on div "Az eseményhez kapcsolódó dokumentumok: FMHBK-2025-023869.pdf" at bounding box center [647, 269] width 735 height 47
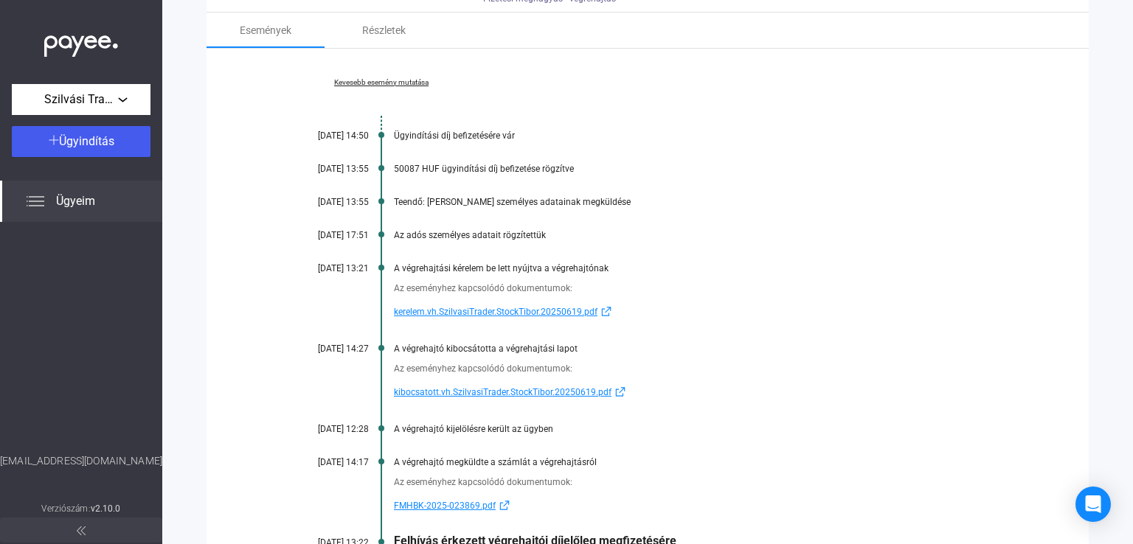
scroll to position [146, 0]
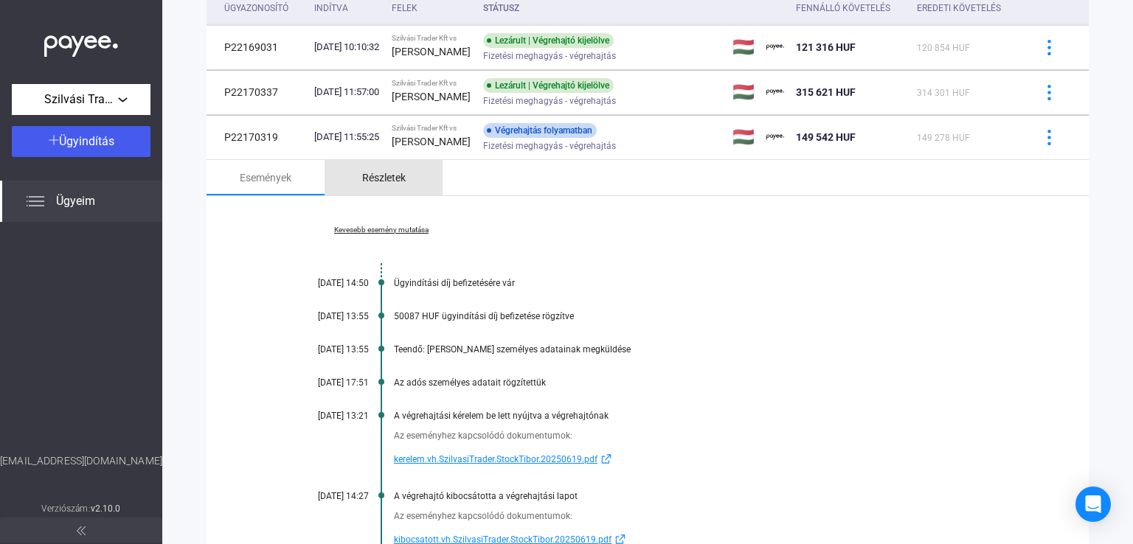
click at [381, 175] on div "Részletek" at bounding box center [384, 178] width 44 height 18
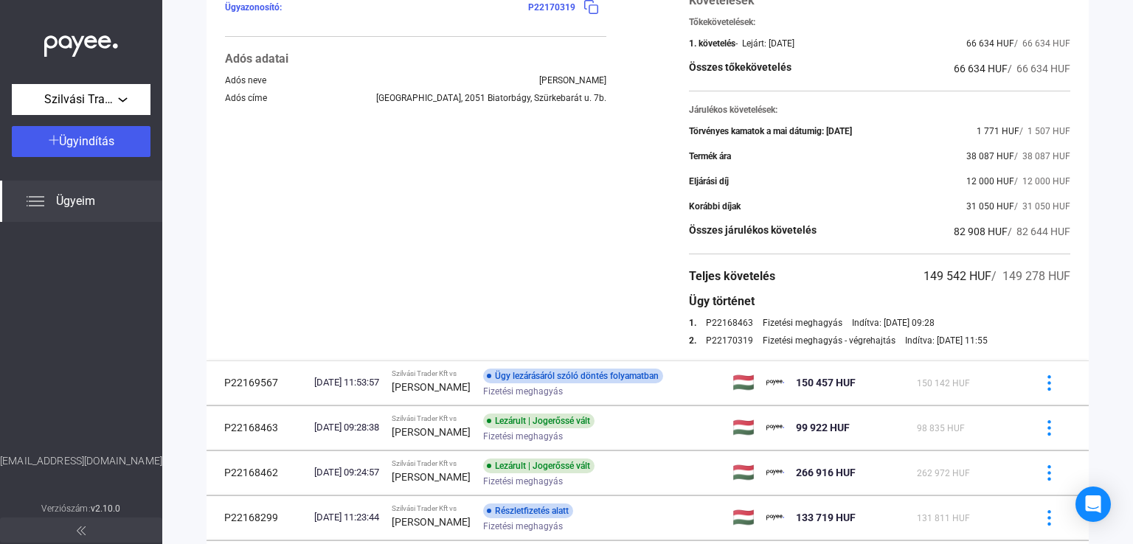
scroll to position [367, 0]
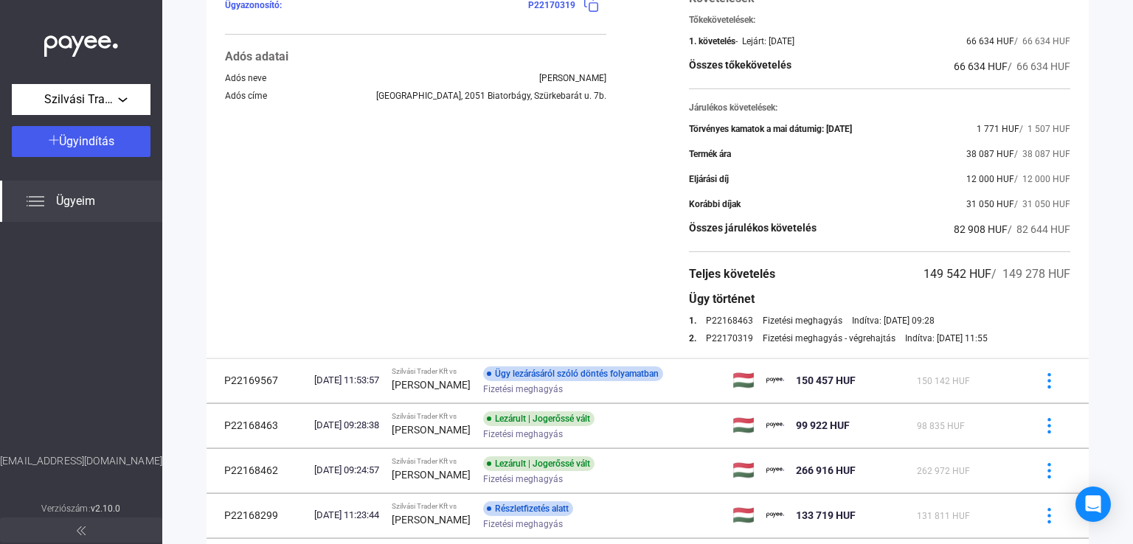
drag, startPoint x: 952, startPoint y: 154, endPoint x: 980, endPoint y: 156, distance: 28.1
click at [980, 156] on div "Termék ára 38 087 HUF / 38 087 HUF" at bounding box center [879, 154] width 381 height 18
click at [966, 205] on span "31 050 HUF" at bounding box center [990, 204] width 48 height 10
drag, startPoint x: 972, startPoint y: 179, endPoint x: 1003, endPoint y: 179, distance: 31.7
click at [1003, 179] on div "Eljárási díj 12 000 HUF / 12 000 HUF" at bounding box center [879, 179] width 381 height 18
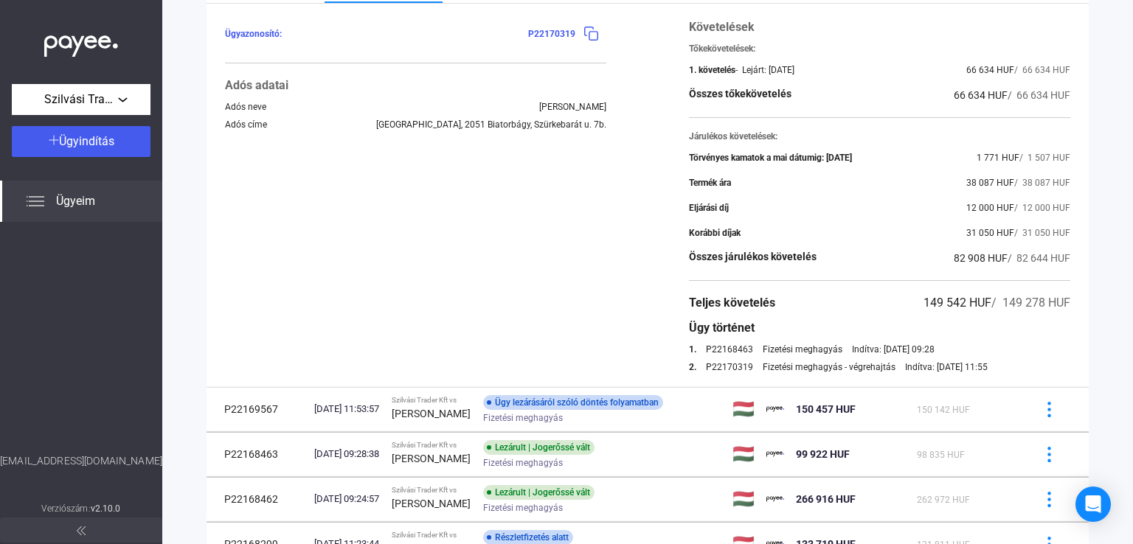
scroll to position [220, 0]
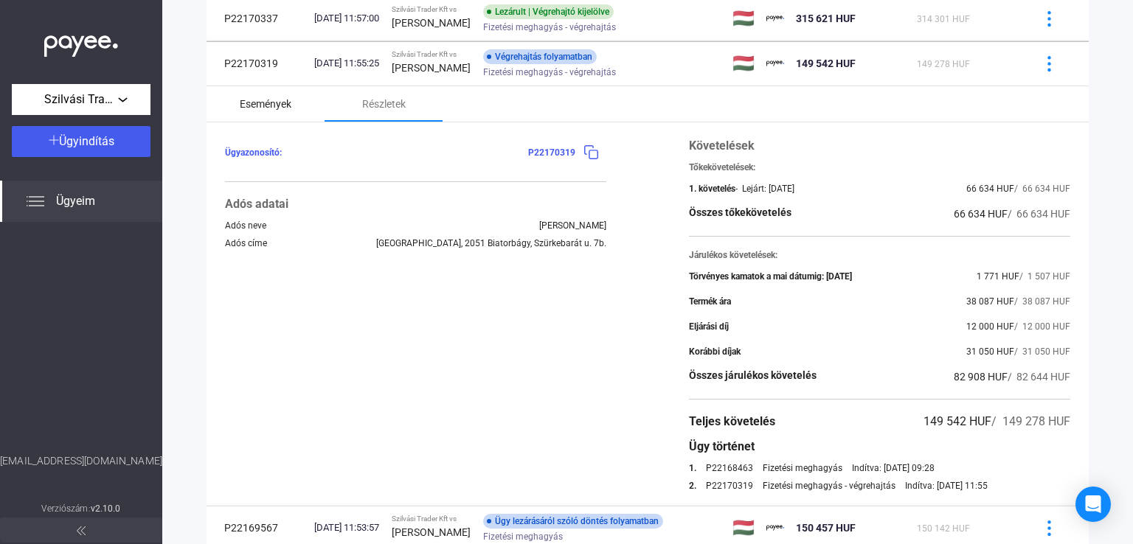
click at [283, 113] on div "Események" at bounding box center [266, 104] width 52 height 18
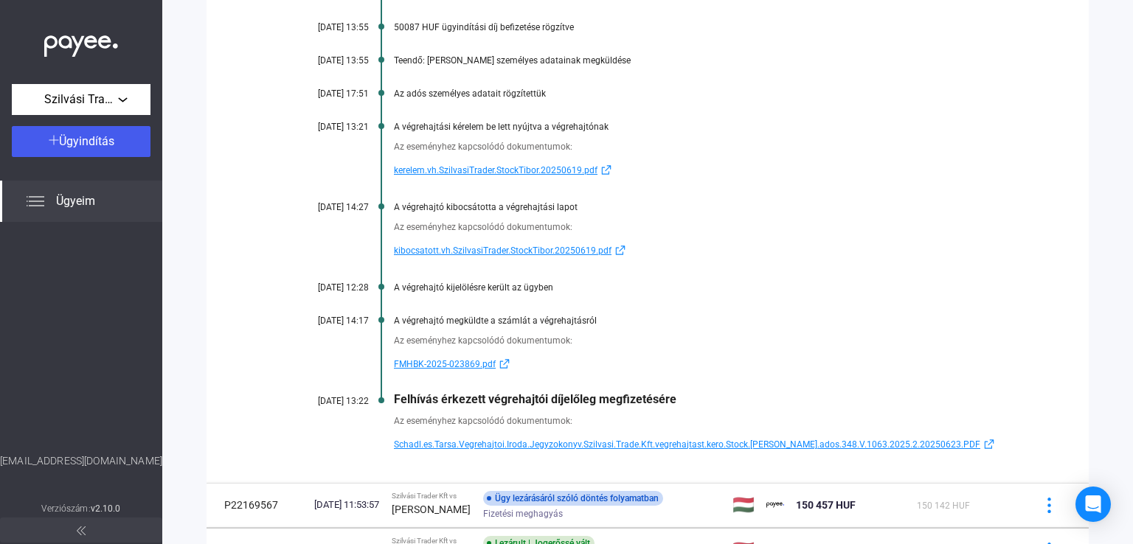
scroll to position [441, 0]
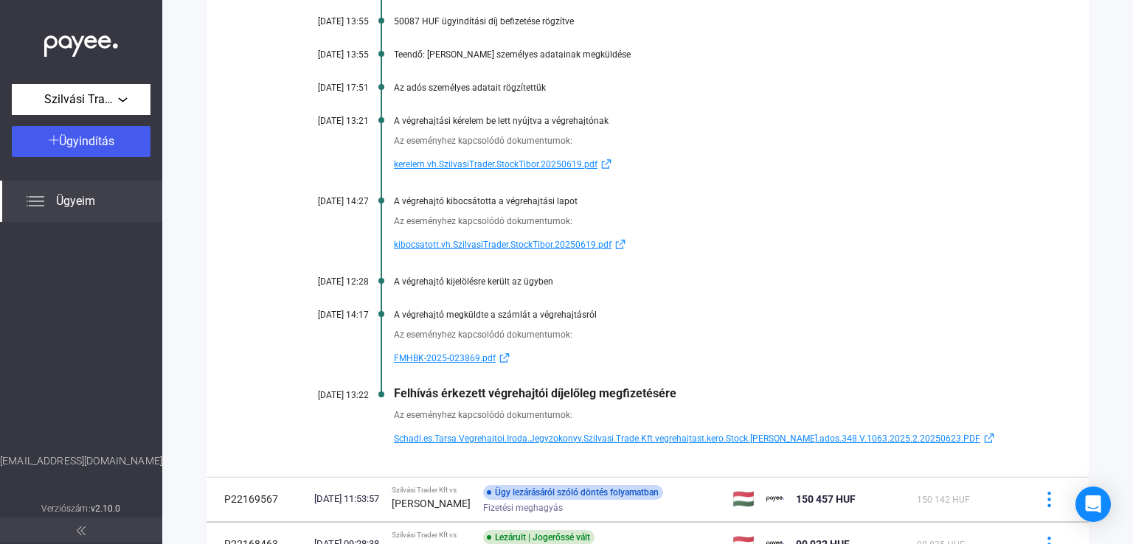
drag, startPoint x: 392, startPoint y: 361, endPoint x: 478, endPoint y: 361, distance: 85.6
click at [478, 361] on div "Az eseményhez kapcsolódó dokumentumok: FMHBK-2025-023869.pdf" at bounding box center [647, 343] width 735 height 47
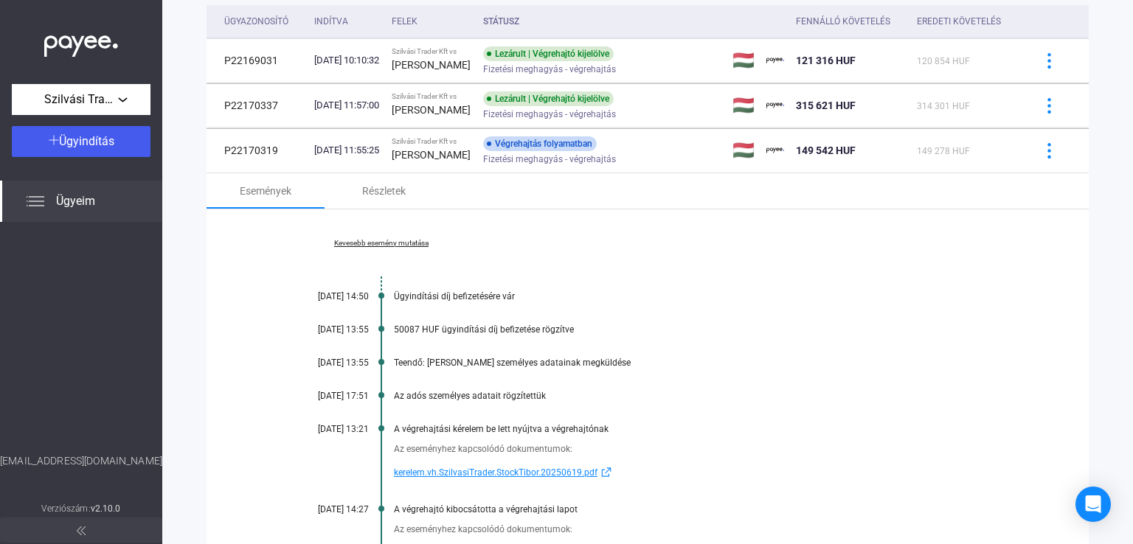
scroll to position [72, 0]
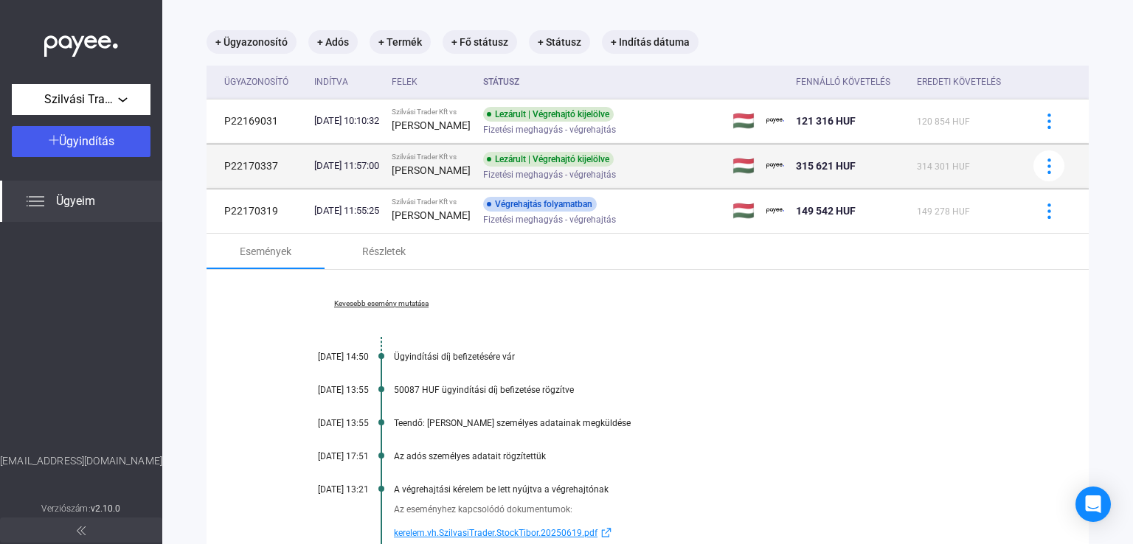
click at [463, 175] on strong "[PERSON_NAME]" at bounding box center [431, 171] width 79 height 12
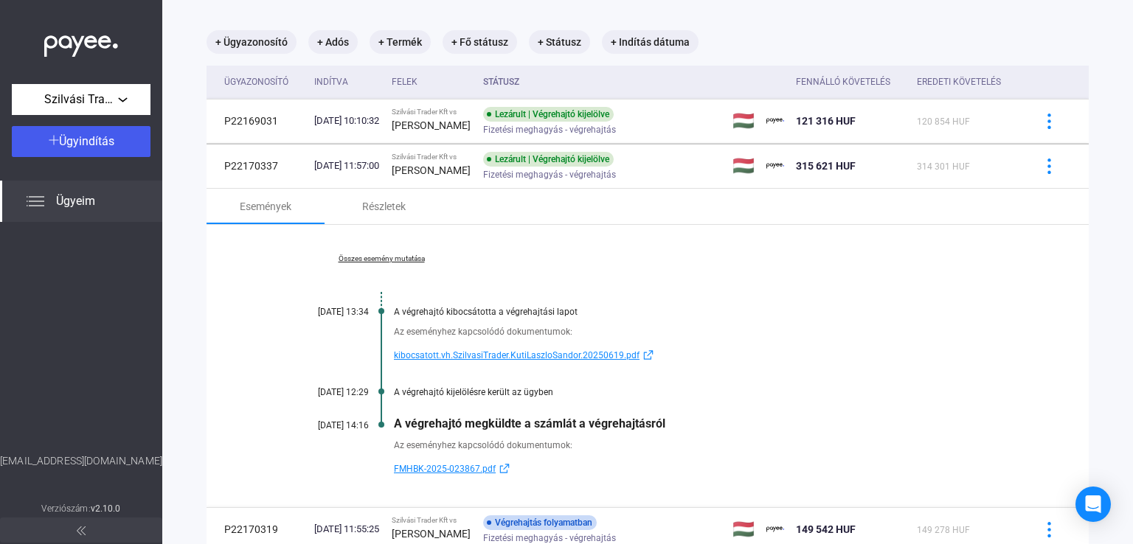
drag, startPoint x: 387, startPoint y: 469, endPoint x: 478, endPoint y: 477, distance: 91.8
click at [478, 477] on div "Az eseményhez kapcsolódó dokumentumok: FMHBK-2025-023867.pdf" at bounding box center [647, 454] width 735 height 47
click at [609, 452] on div "Az eseményhez kapcsolódó dokumentumok:" at bounding box center [704, 445] width 621 height 15
drag, startPoint x: 686, startPoint y: 426, endPoint x: 397, endPoint y: 425, distance: 289.2
click at [397, 425] on div "A végrehajtó megküldte a számlát a végrehajtásról" at bounding box center [704, 424] width 621 height 14
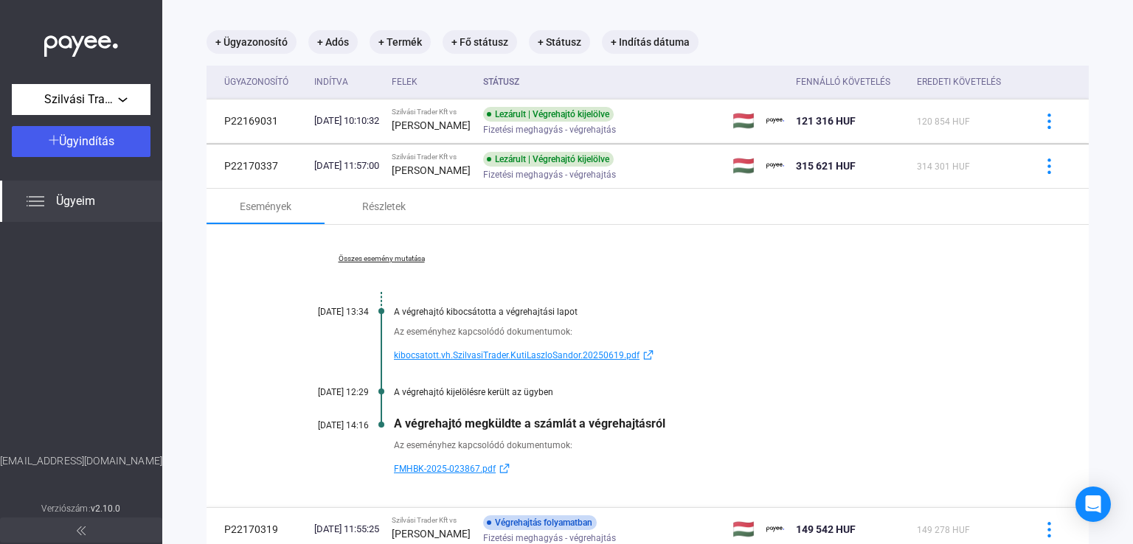
click at [682, 401] on div "Összes esemény mutatása [DATE] 13:34 A végrehajtó kibocsátotta a végrehajtási l…" at bounding box center [648, 366] width 882 height 283
click at [540, 395] on div "A végrehajtó kijelölésre került az ügyben" at bounding box center [704, 392] width 621 height 10
drag, startPoint x: 563, startPoint y: 393, endPoint x: 378, endPoint y: 394, distance: 184.4
click at [378, 394] on div "Összes esemény mutatása [DATE] 13:34 A végrehajtó kibocsátotta a végrehajtási l…" at bounding box center [648, 366] width 882 height 283
click at [386, 209] on div "Részletek" at bounding box center [384, 207] width 44 height 18
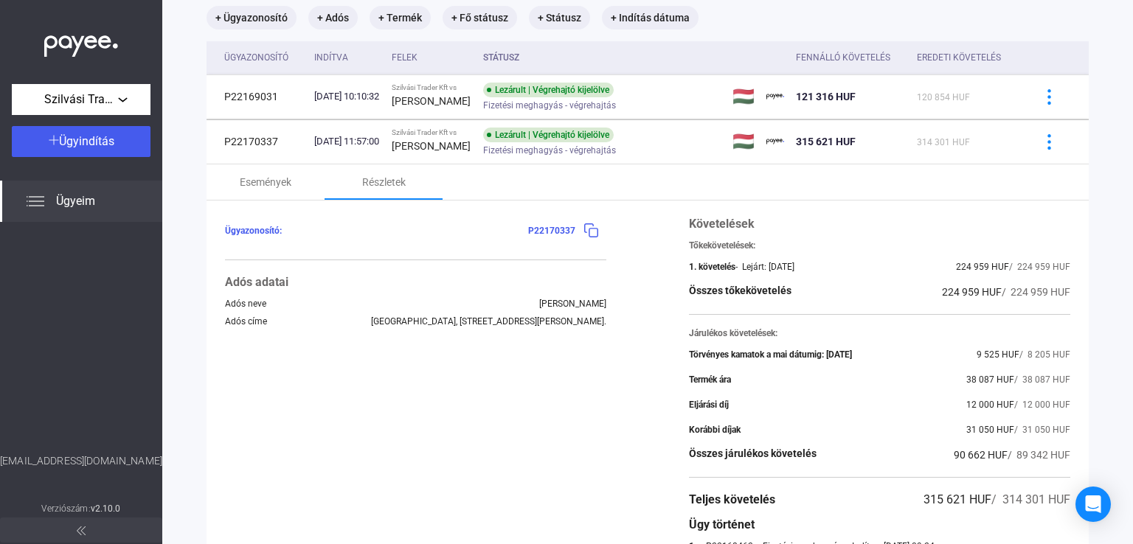
scroll to position [0, 0]
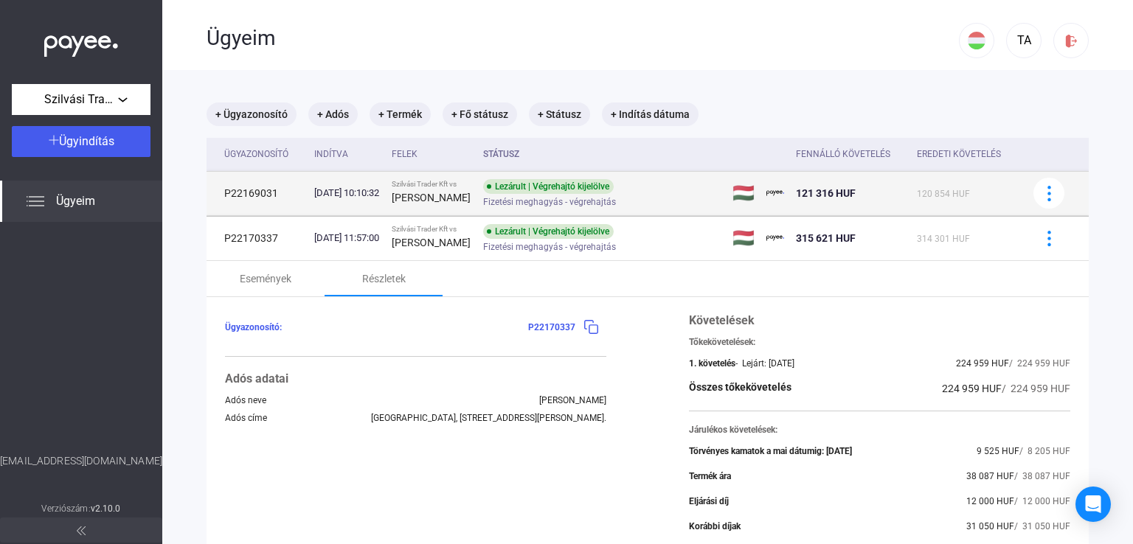
click at [444, 207] on div "[PERSON_NAME]" at bounding box center [432, 198] width 80 height 18
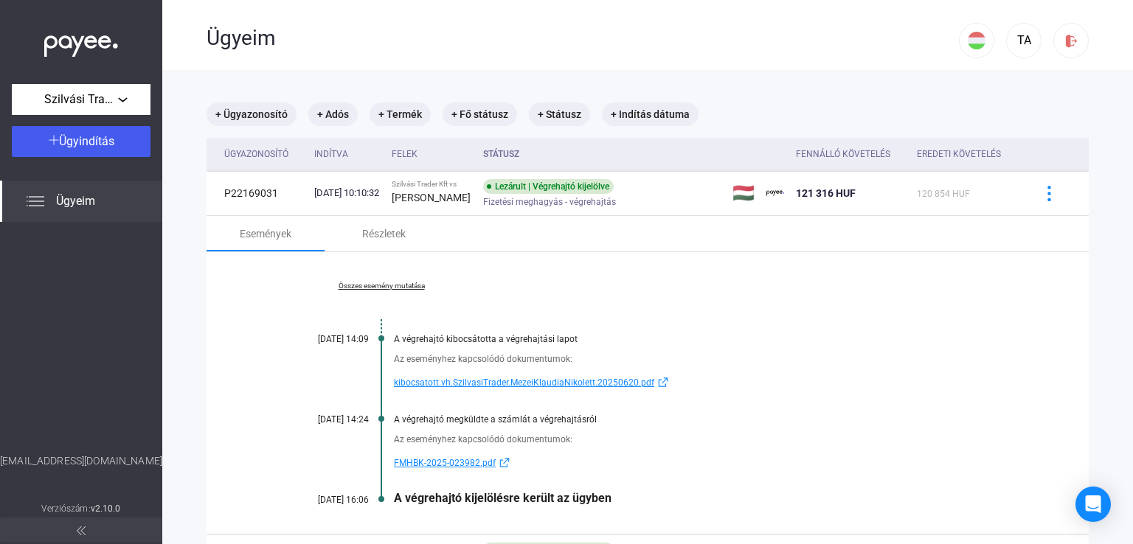
scroll to position [74, 0]
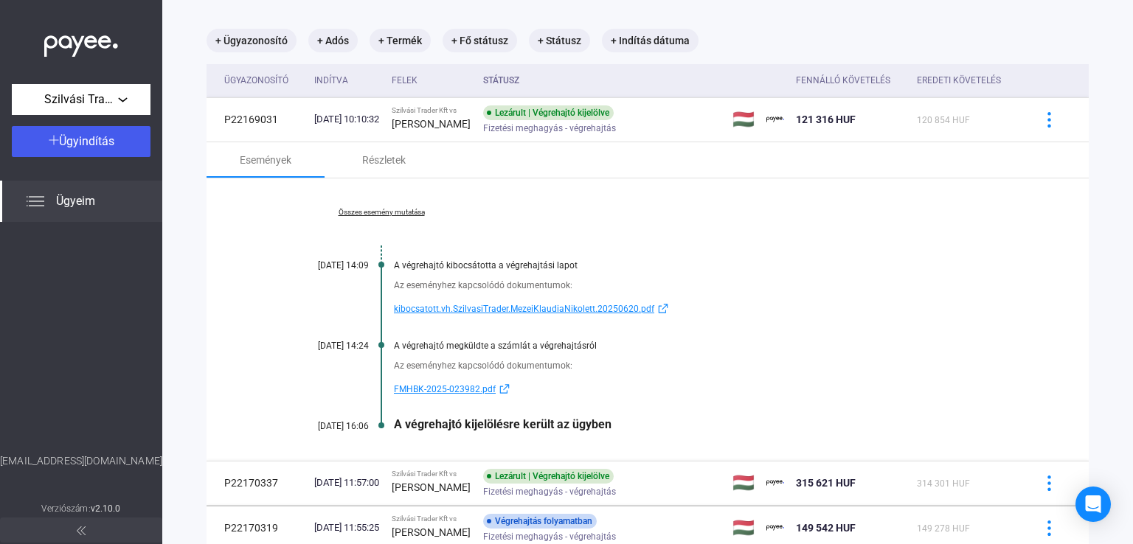
drag, startPoint x: 534, startPoint y: 431, endPoint x: 398, endPoint y: 432, distance: 136.5
click at [398, 432] on div "A végrehajtó kijelölésre került az ügyben" at bounding box center [704, 425] width 621 height 14
drag, startPoint x: 390, startPoint y: 387, endPoint x: 476, endPoint y: 391, distance: 85.7
click at [476, 391] on div "Az eseményhez kapcsolódó dokumentumok: FMHBK-2025-023982.pdf" at bounding box center [647, 374] width 735 height 47
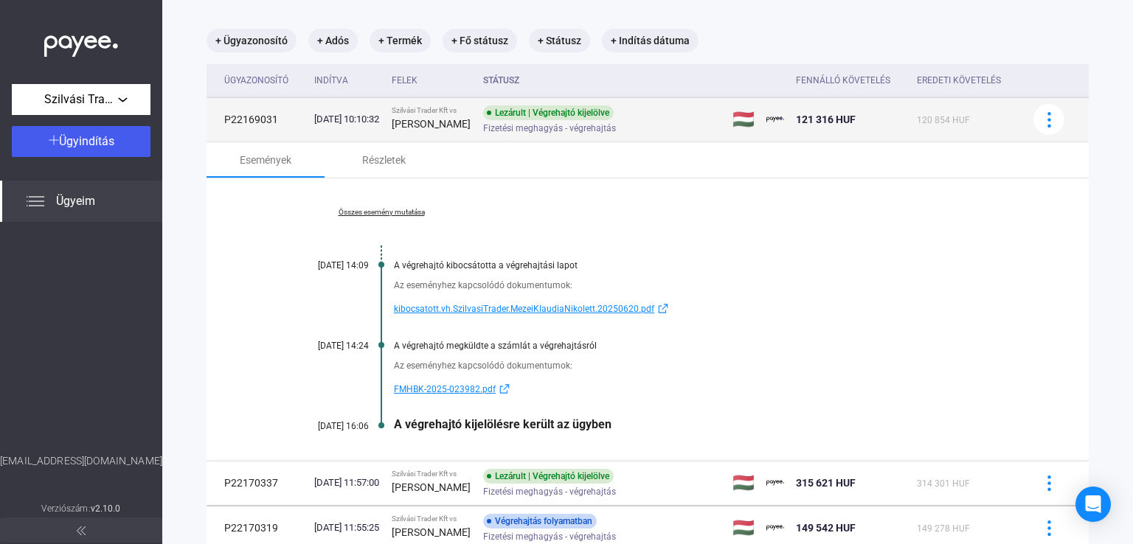
drag, startPoint x: 280, startPoint y: 129, endPoint x: 213, endPoint y: 125, distance: 66.5
click at [213, 125] on td "P22169031" at bounding box center [258, 119] width 102 height 44
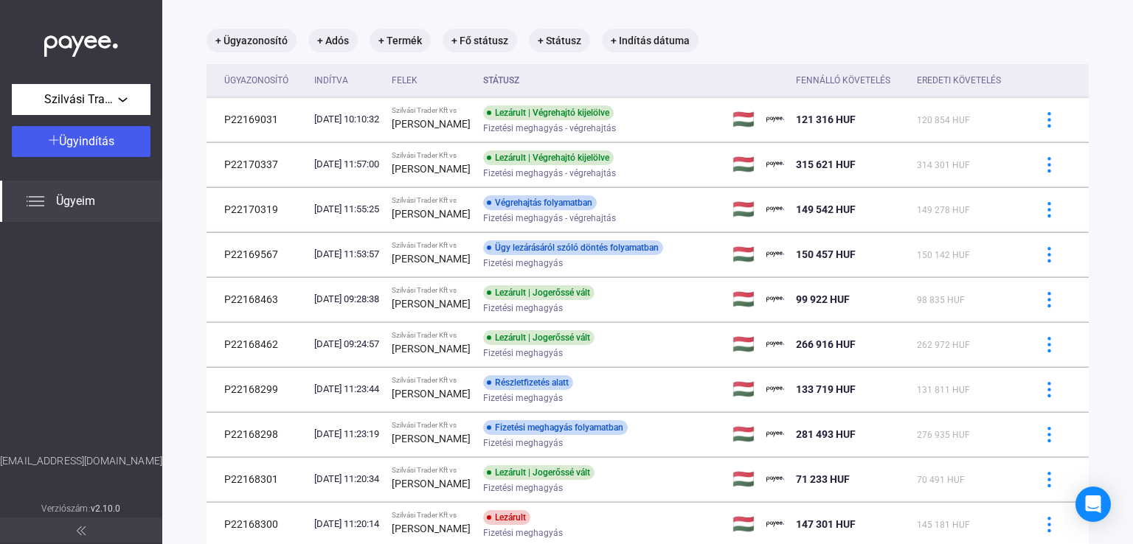
drag, startPoint x: 277, startPoint y: 168, endPoint x: 203, endPoint y: 170, distance: 73.8
click at [203, 170] on main "+ Ügyazonosító + Adós + Termék + Fő státusz + Státusz + Indítás dátuma Ügyazono…" at bounding box center [647, 324] width 971 height 657
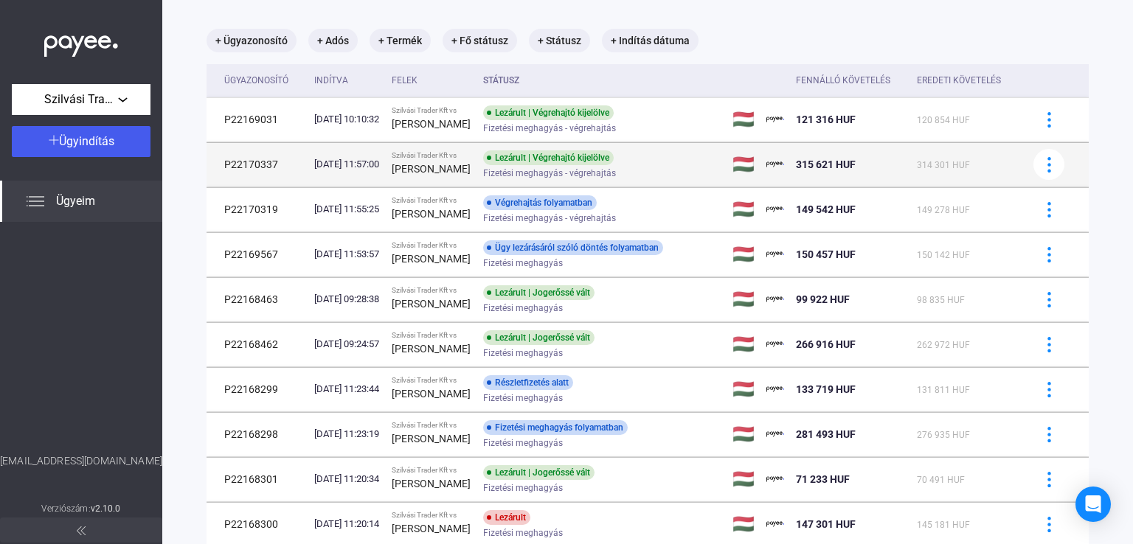
click at [285, 181] on td "P22170337" at bounding box center [258, 164] width 102 height 44
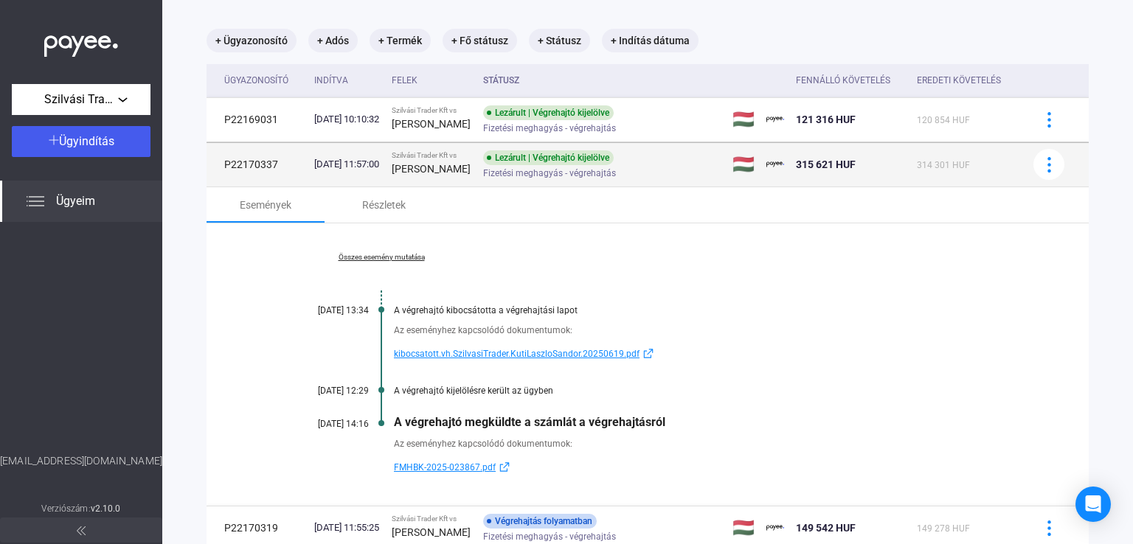
drag, startPoint x: 276, startPoint y: 167, endPoint x: 222, endPoint y: 167, distance: 53.9
click at [222, 167] on td "P22170337" at bounding box center [258, 164] width 102 height 44
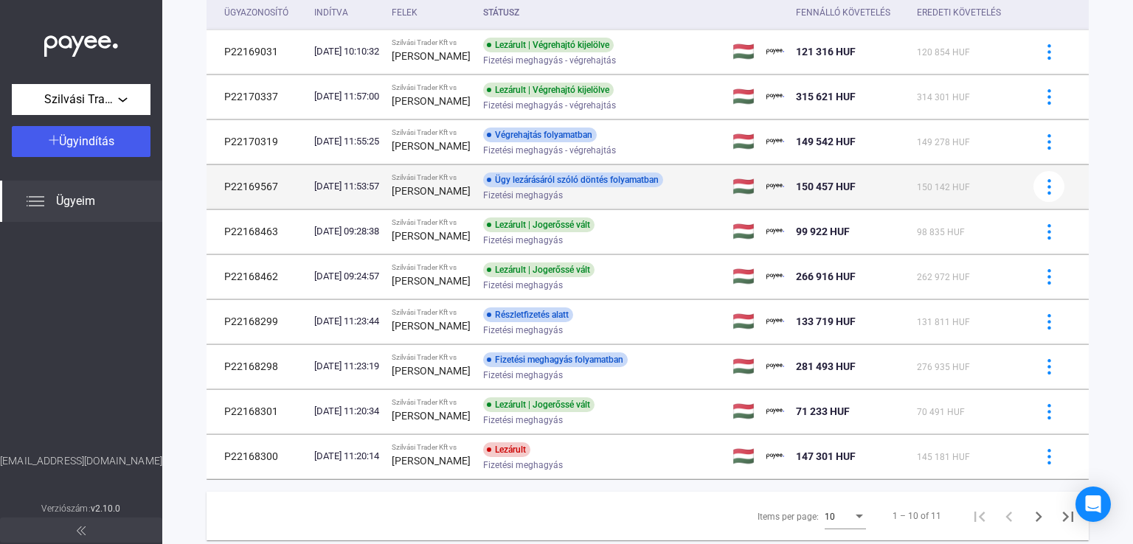
scroll to position [148, 0]
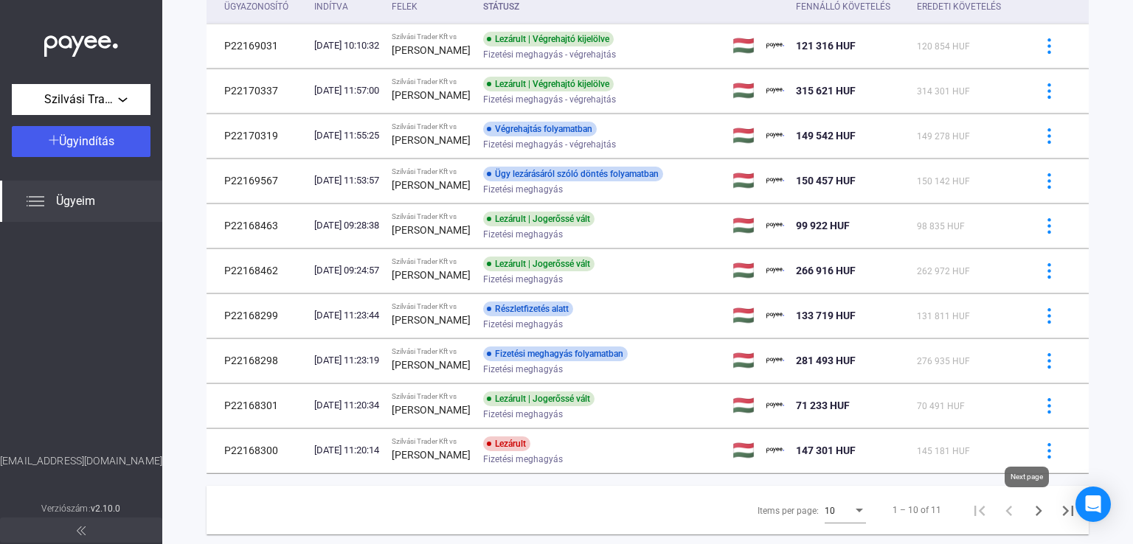
click at [1033, 511] on icon "Next page" at bounding box center [1038, 511] width 21 height 21
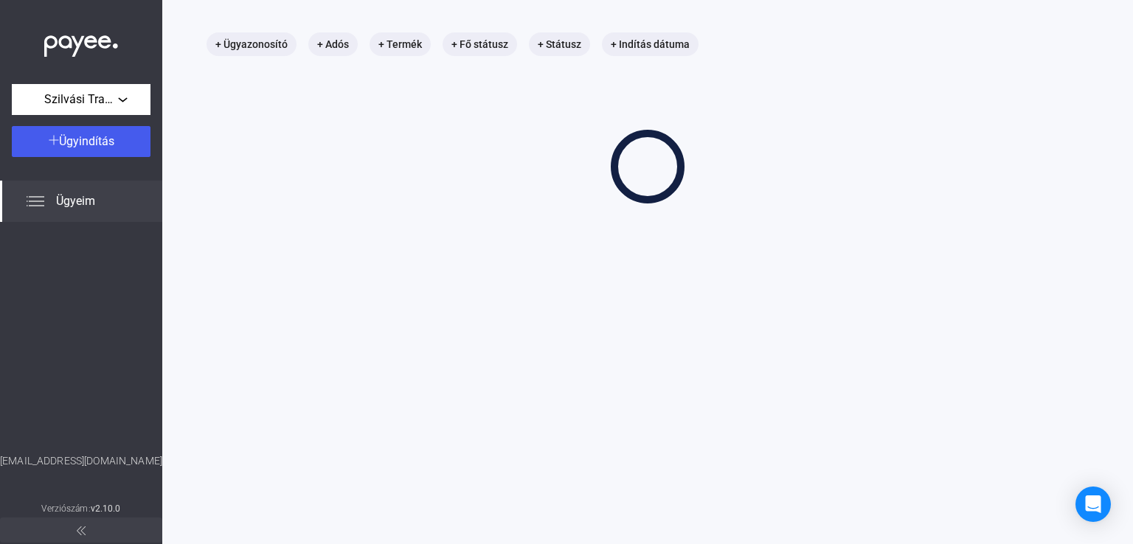
scroll to position [70, 0]
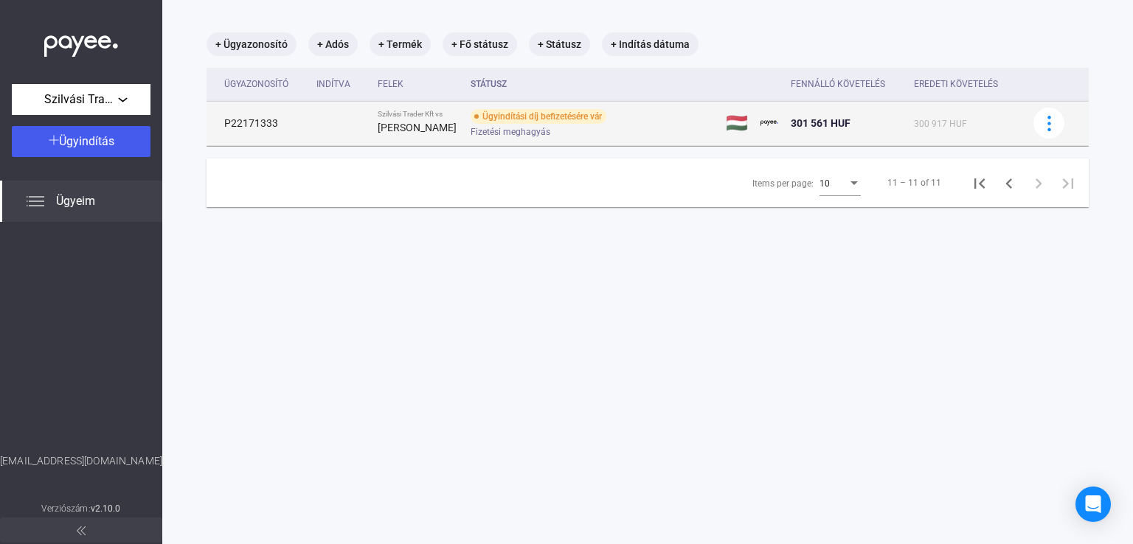
click at [283, 129] on td "P22171333" at bounding box center [259, 123] width 104 height 44
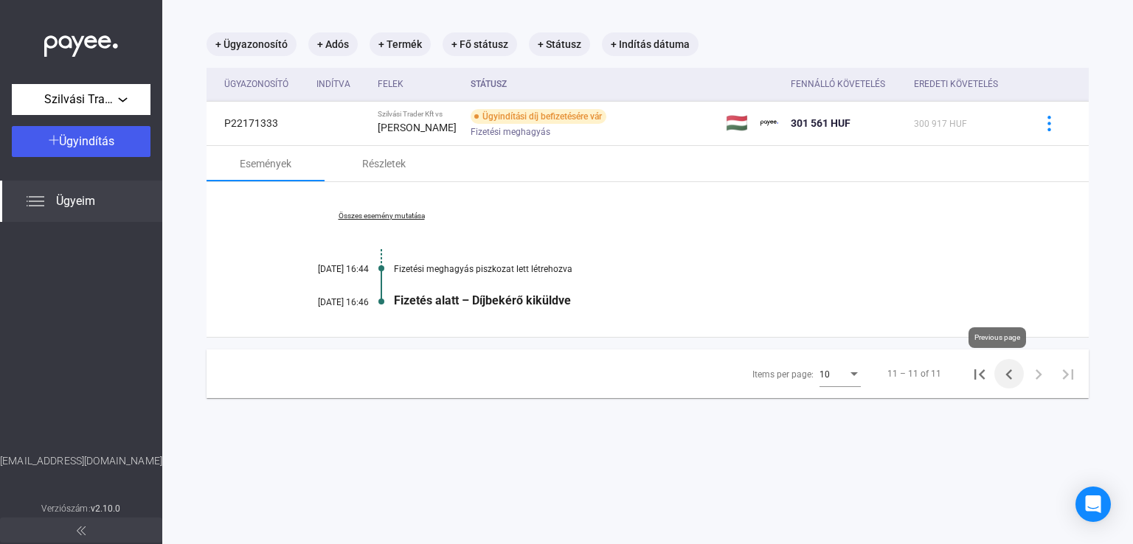
click at [1000, 373] on icon "Previous page" at bounding box center [1009, 374] width 21 height 21
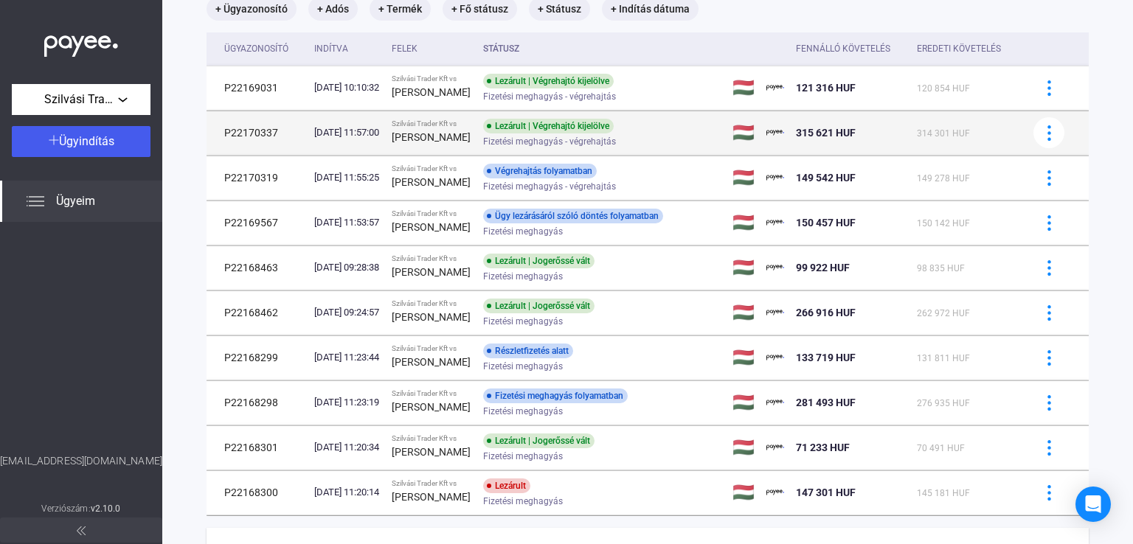
scroll to position [184, 0]
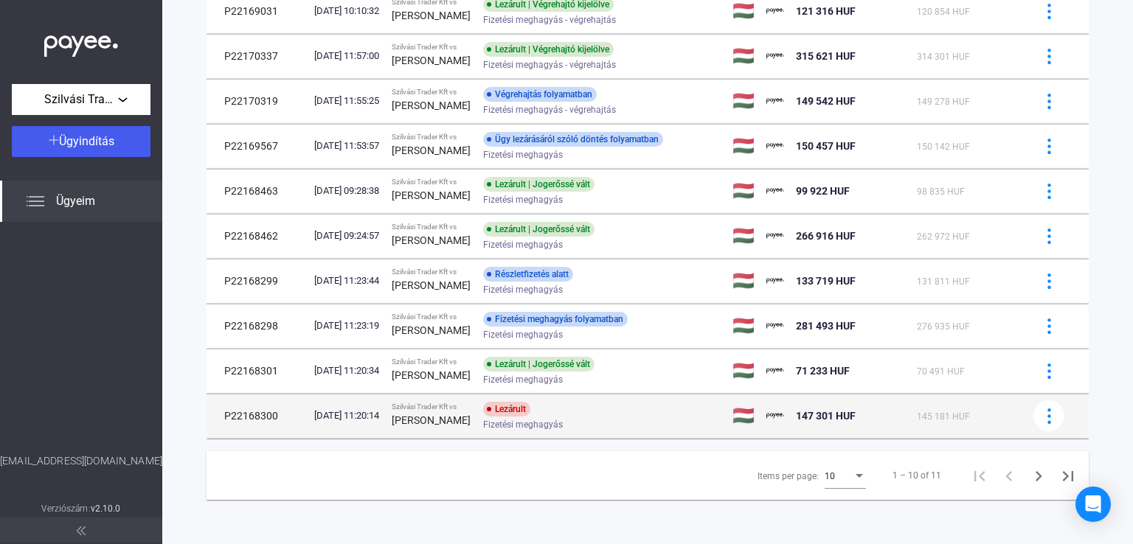
click at [662, 420] on div "Fizetési meghagyás" at bounding box center [600, 425] width 235 height 11
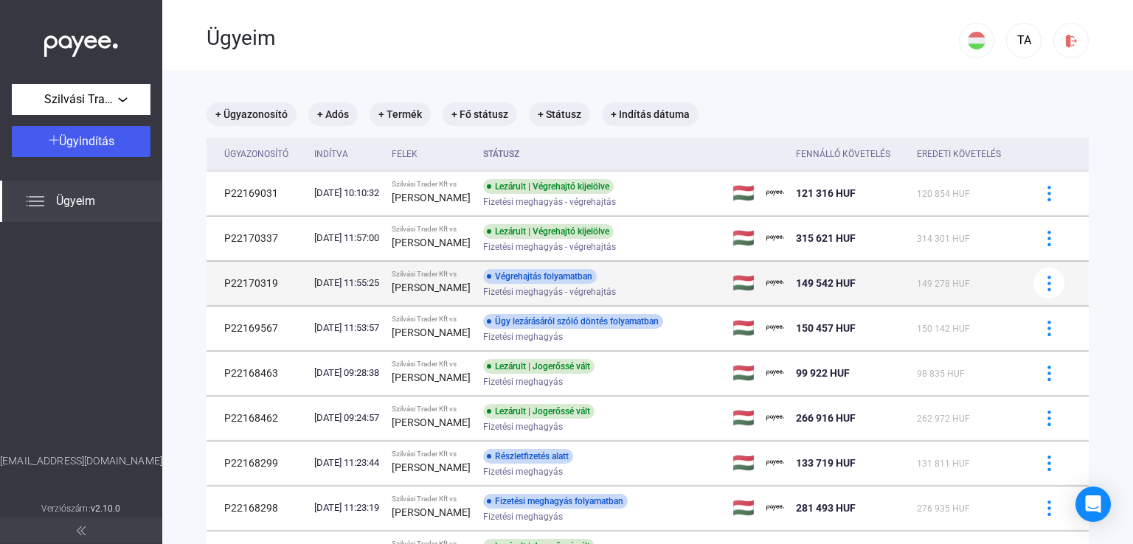
scroll to position [0, 0]
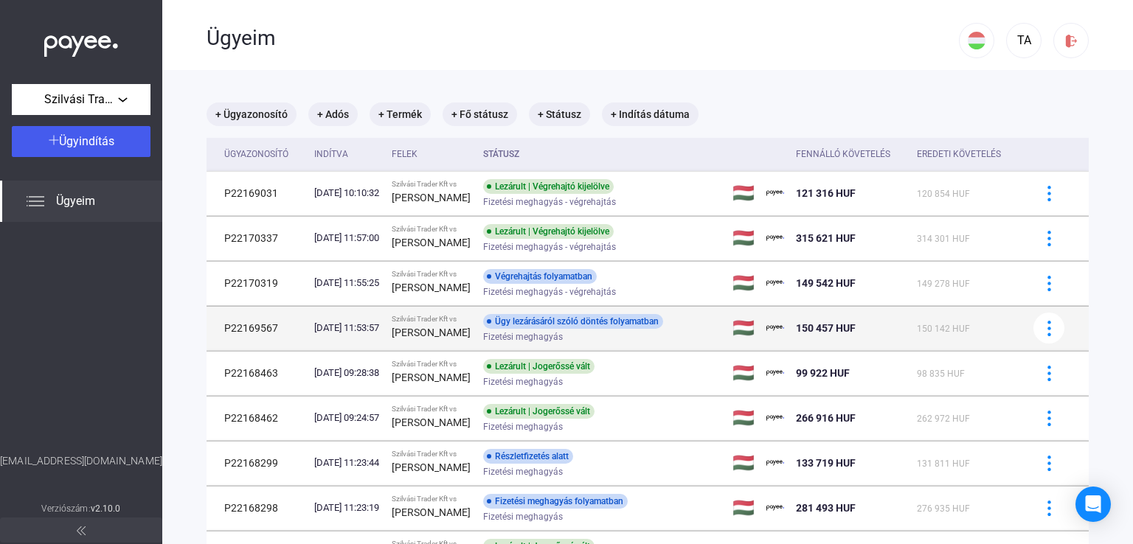
click at [471, 335] on div "[PERSON_NAME]" at bounding box center [432, 333] width 80 height 18
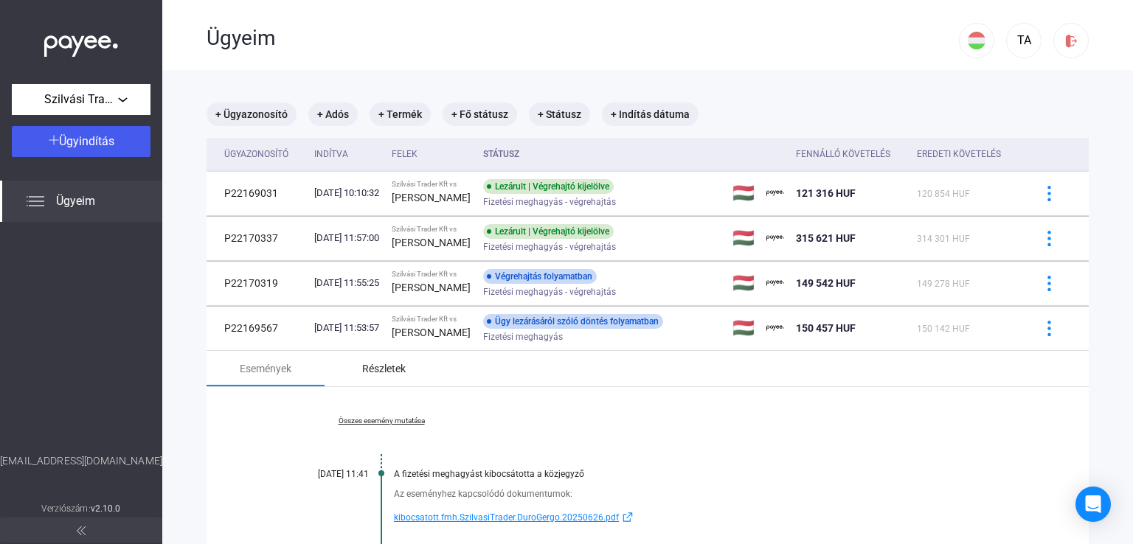
drag, startPoint x: 390, startPoint y: 373, endPoint x: 430, endPoint y: 380, distance: 41.1
click at [390, 373] on div "Részletek" at bounding box center [384, 369] width 44 height 18
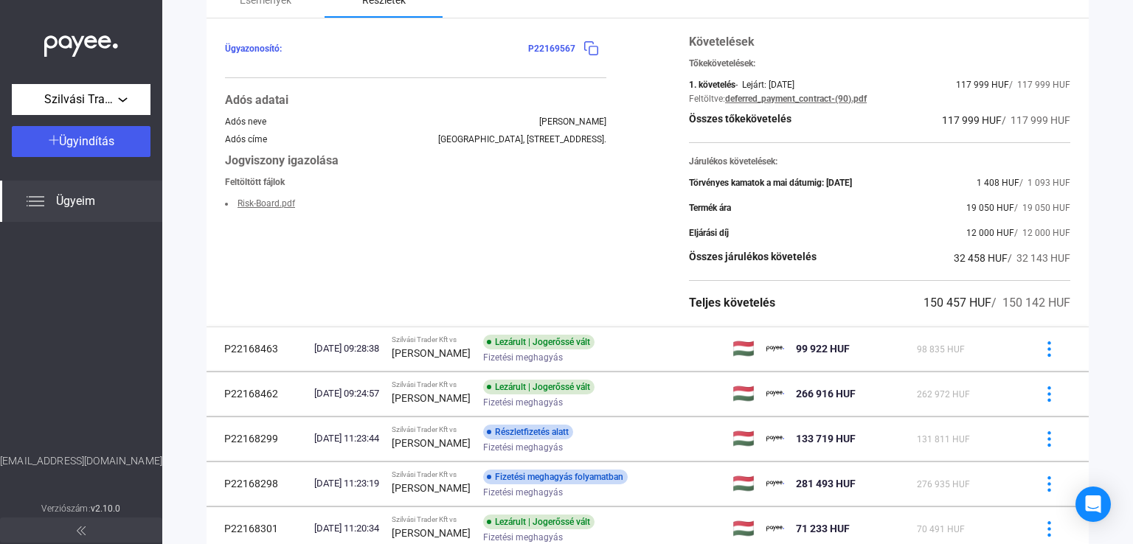
scroll to position [295, 0]
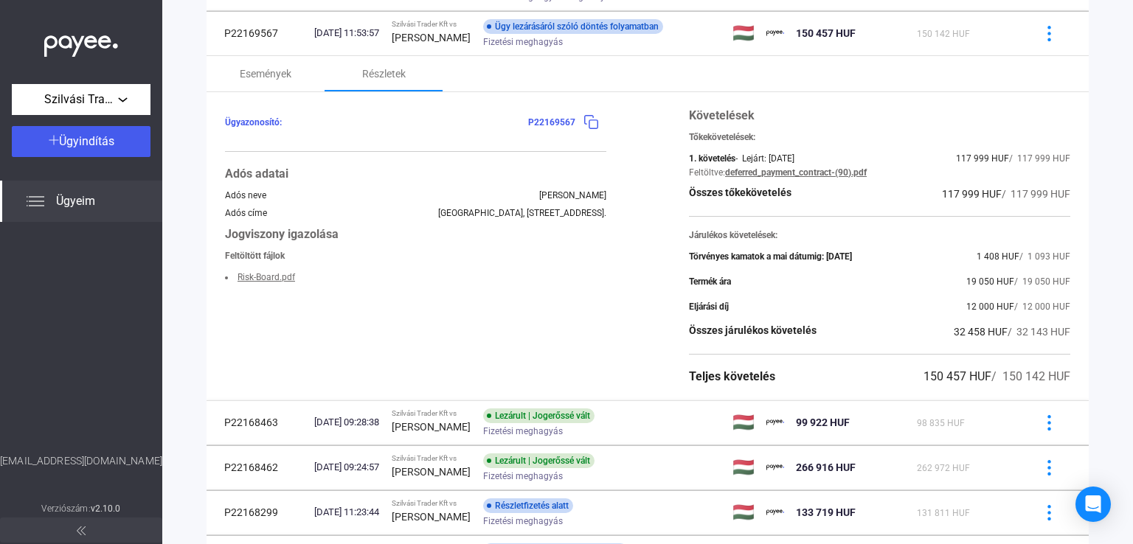
drag, startPoint x: 918, startPoint y: 194, endPoint x: 985, endPoint y: 197, distance: 66.5
click at [985, 197] on div "Összes tőkekövetelés 117 999 HUF / 117 999 HUF" at bounding box center [879, 194] width 381 height 18
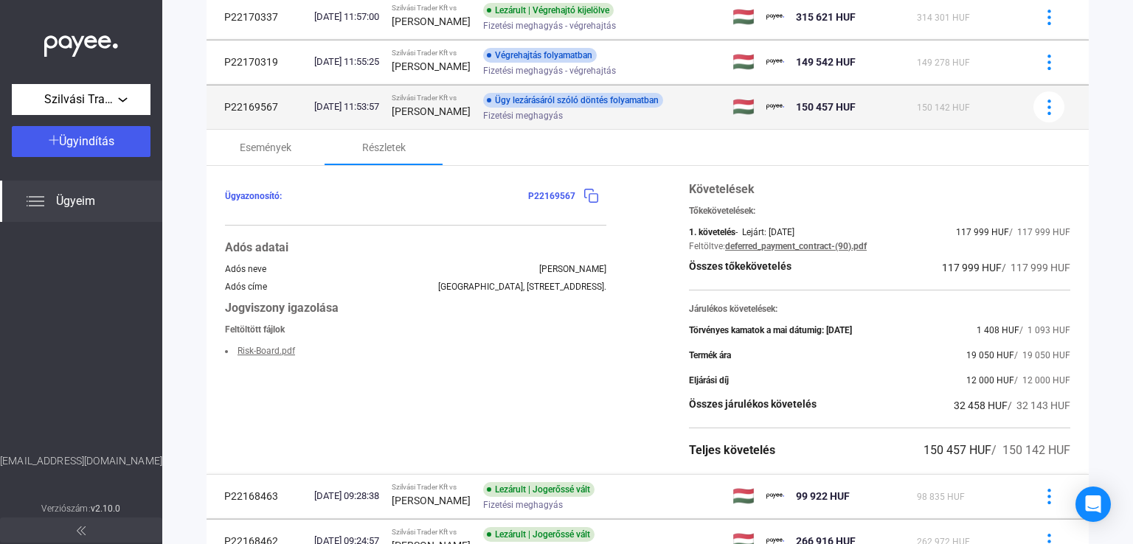
click at [464, 116] on div "[PERSON_NAME]" at bounding box center [432, 112] width 80 height 18
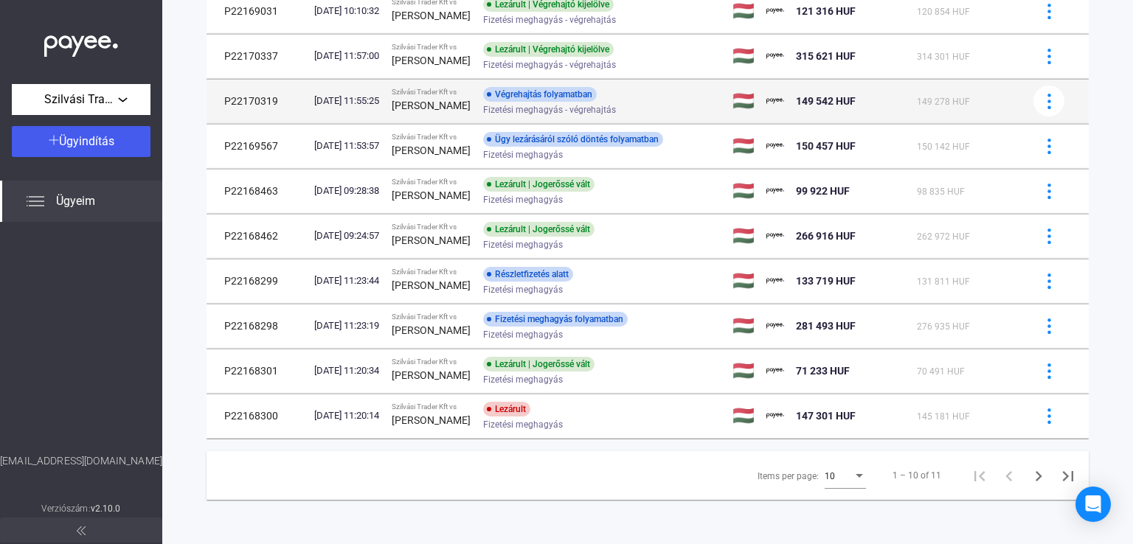
click at [466, 115] on td "Szilvási Trader Kft vs [PERSON_NAME]" at bounding box center [431, 101] width 91 height 44
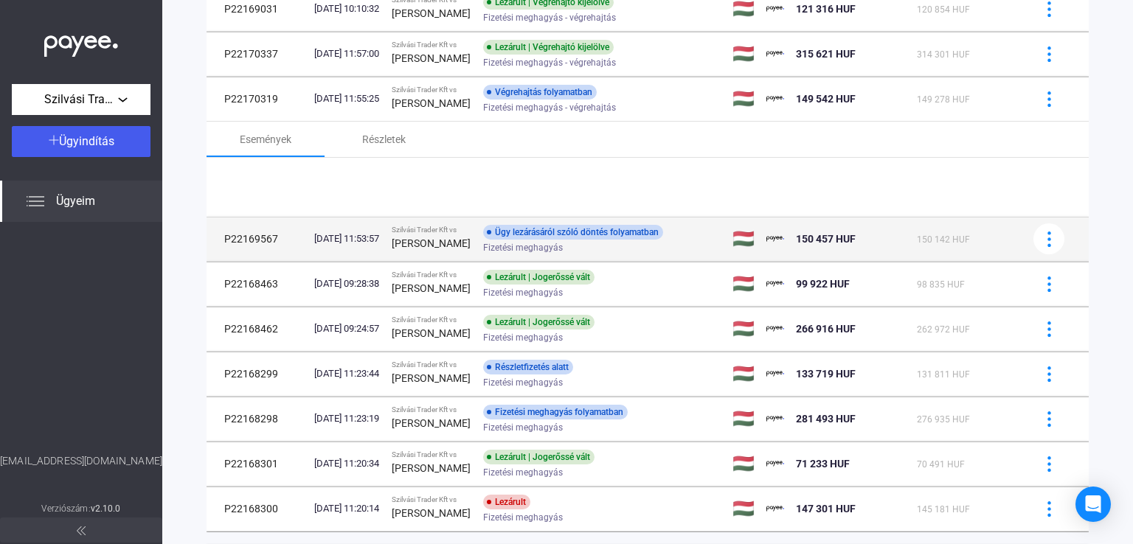
scroll to position [221, 0]
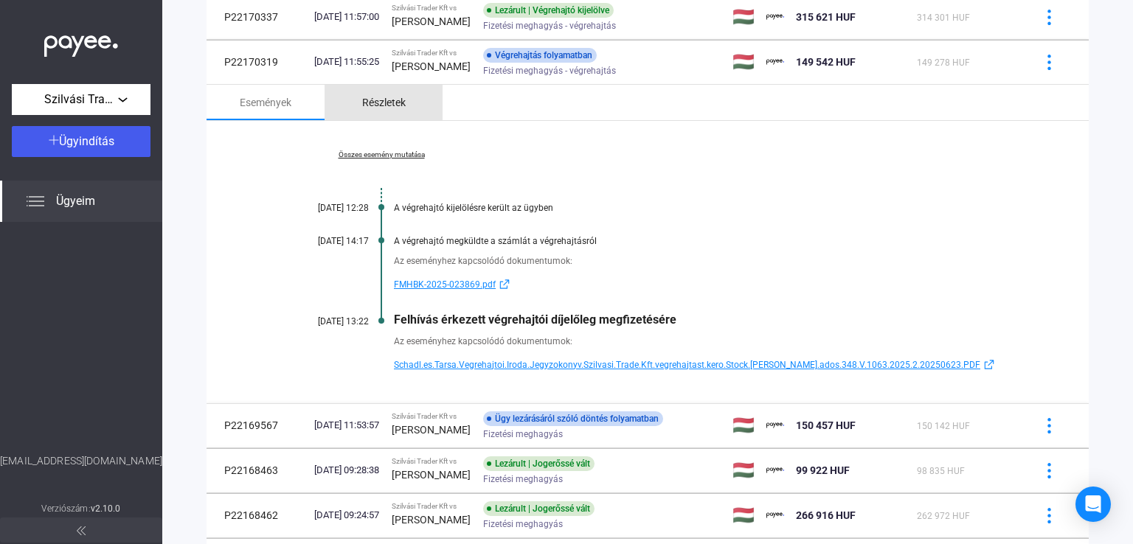
click at [364, 104] on div "Részletek" at bounding box center [384, 103] width 44 height 18
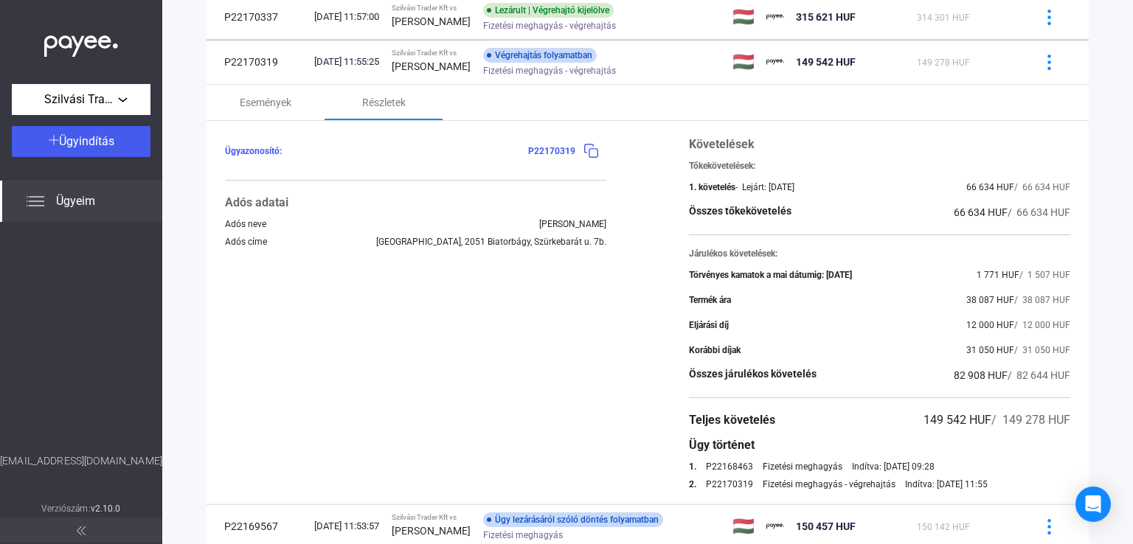
drag, startPoint x: 934, startPoint y: 213, endPoint x: 994, endPoint y: 217, distance: 59.9
click at [994, 217] on div "Összes tőkekövetelés 66 634 HUF / 66 634 HUF" at bounding box center [879, 213] width 381 height 18
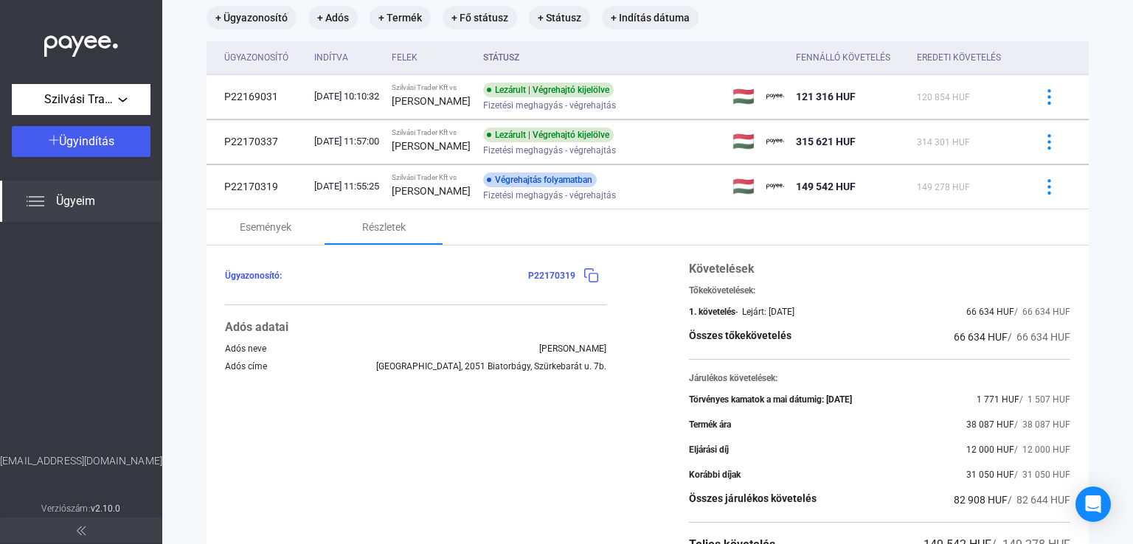
scroll to position [74, 0]
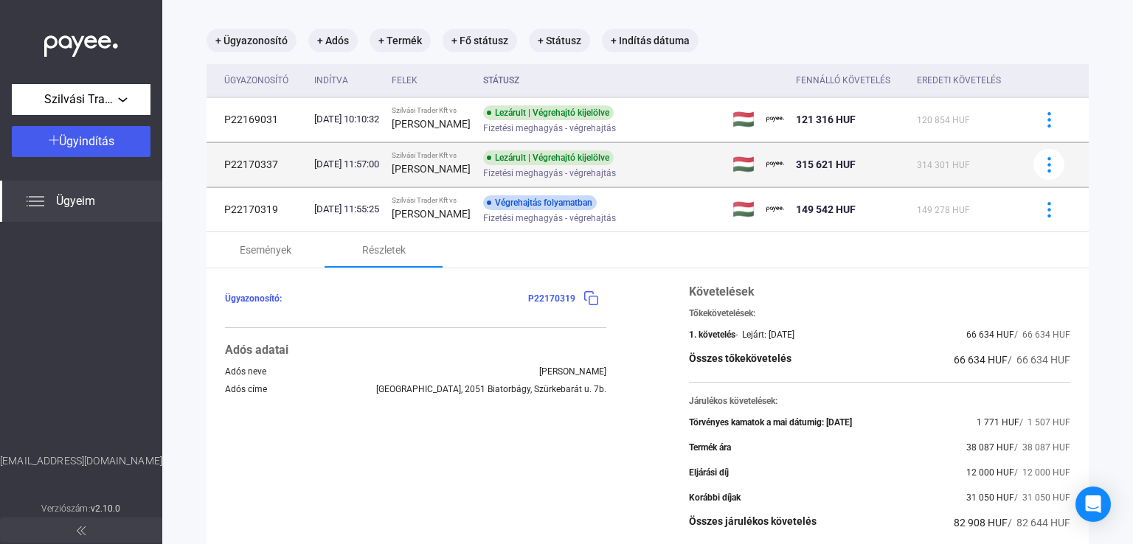
click at [467, 178] on div "[PERSON_NAME]" at bounding box center [432, 169] width 80 height 18
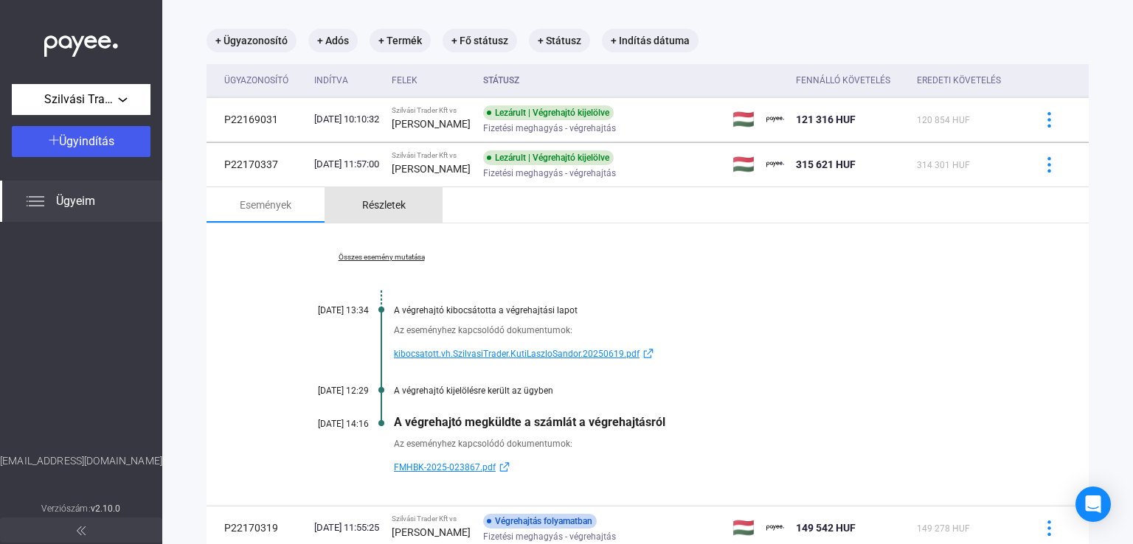
click at [360, 204] on div "Részletek" at bounding box center [384, 204] width 118 height 35
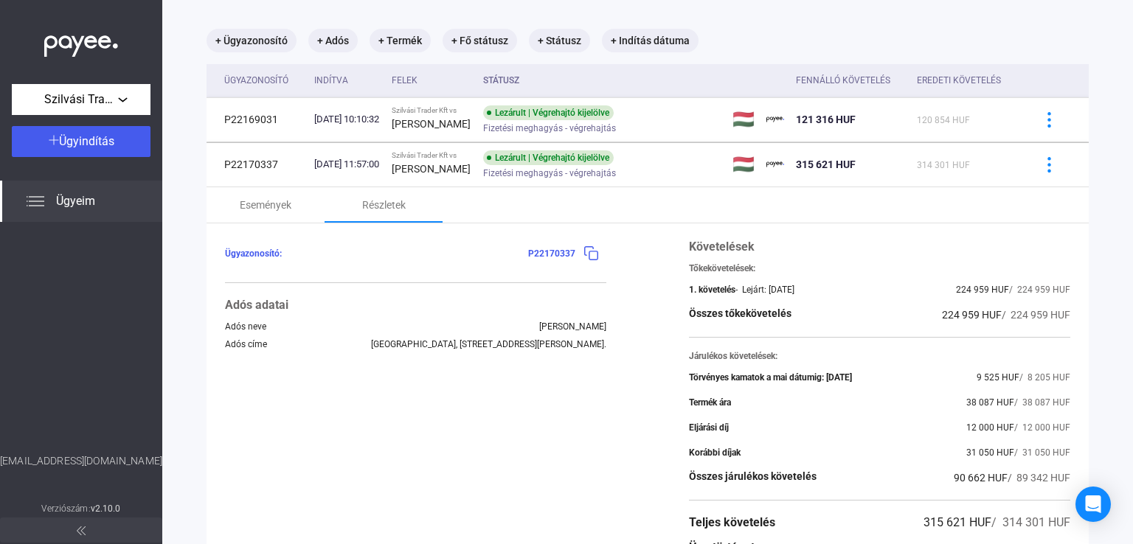
drag, startPoint x: 923, startPoint y: 315, endPoint x: 984, endPoint y: 316, distance: 61.2
click at [984, 316] on div "Összes tőkekövetelés 224 959 HUF / 224 959 HUF" at bounding box center [879, 315] width 381 height 18
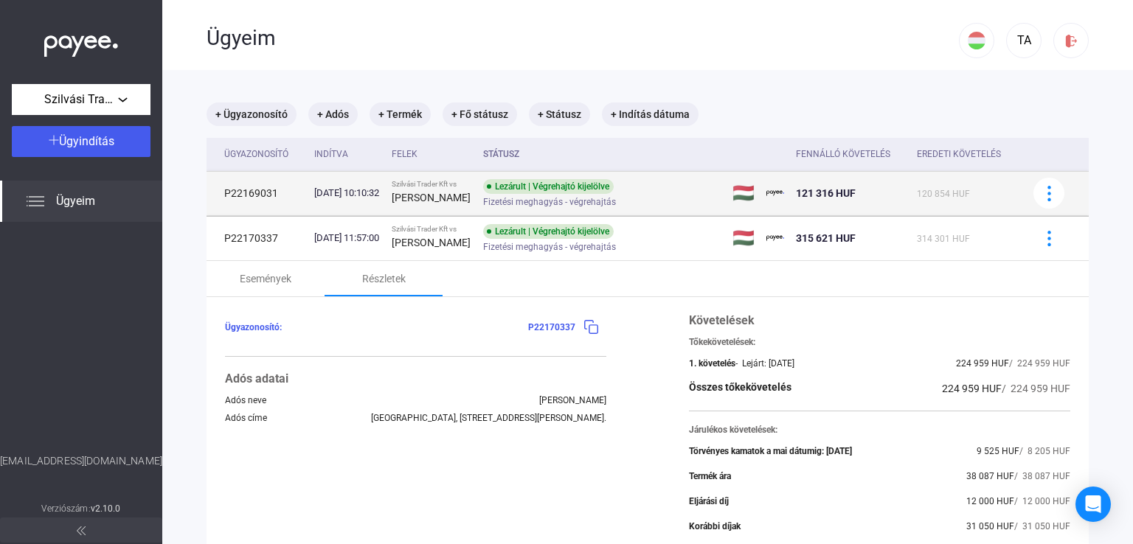
click at [471, 191] on div "[PERSON_NAME]" at bounding box center [432, 198] width 80 height 18
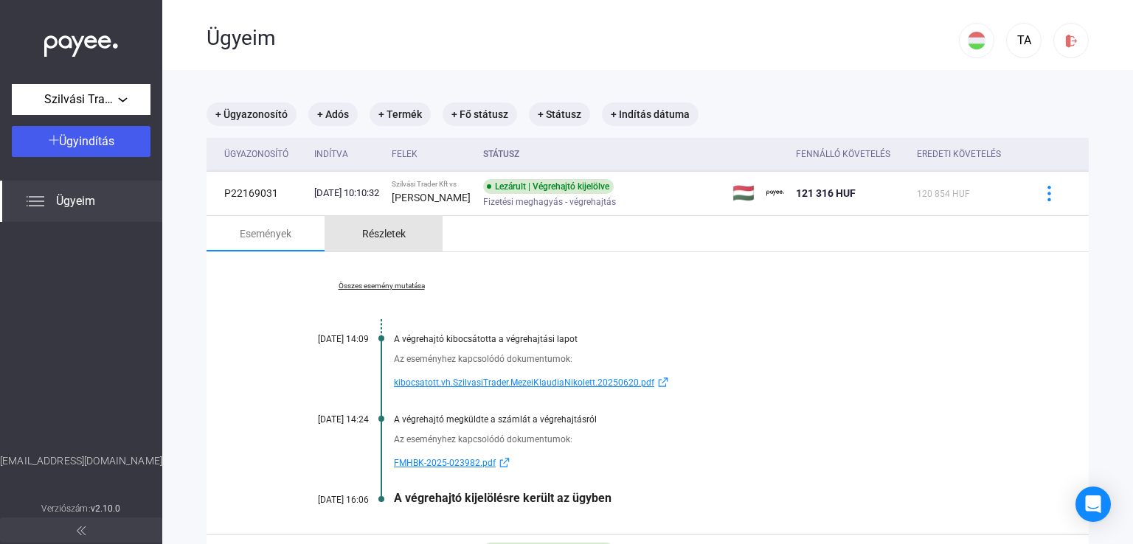
click at [381, 243] on div "Részletek" at bounding box center [384, 234] width 44 height 18
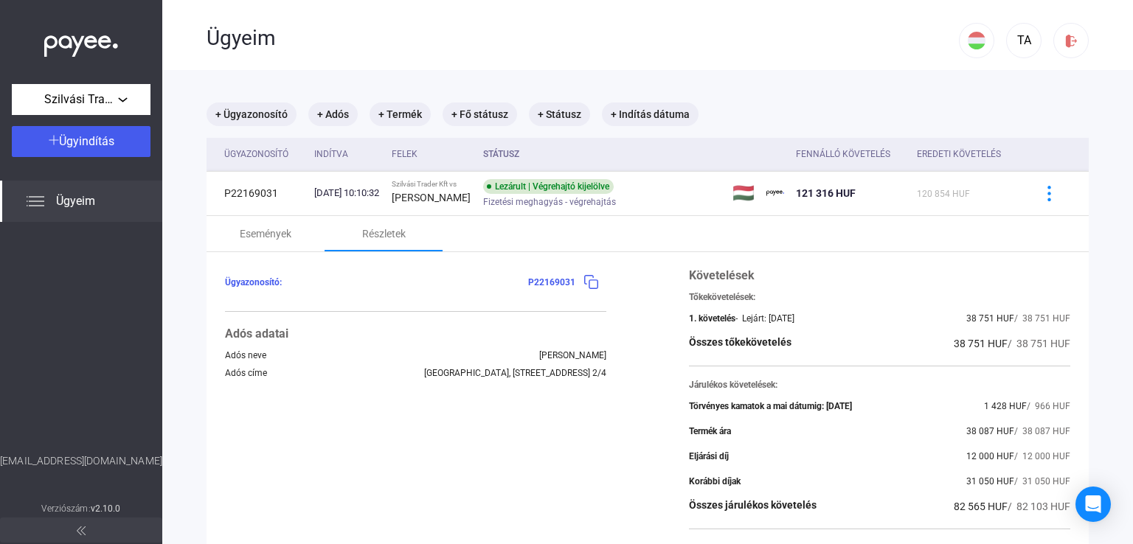
drag, startPoint x: 962, startPoint y: 347, endPoint x: 989, endPoint y: 346, distance: 27.3
click at [989, 346] on span "38 751 HUF" at bounding box center [981, 344] width 54 height 12
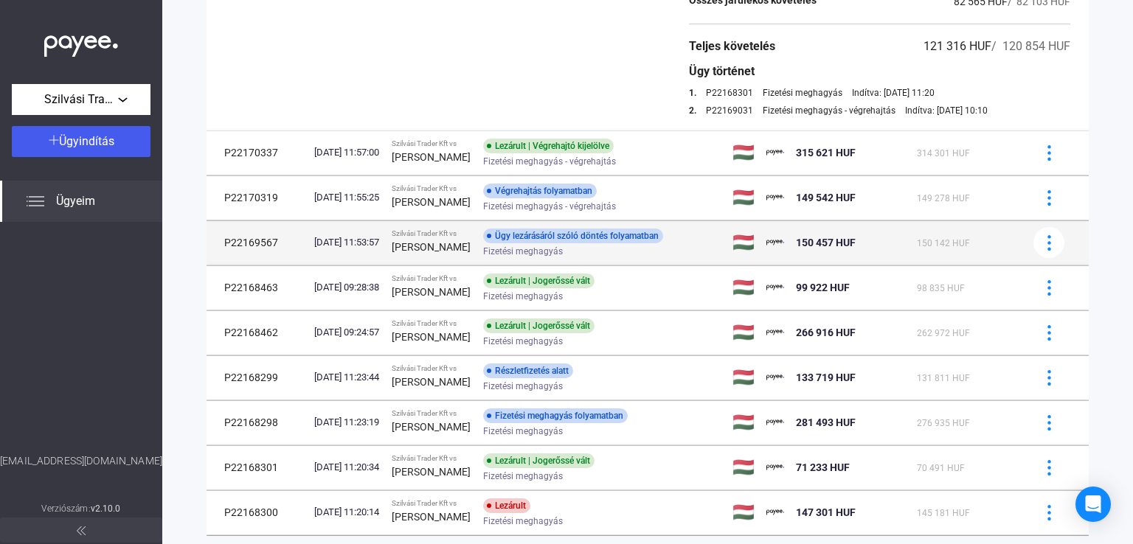
scroll to position [604, 0]
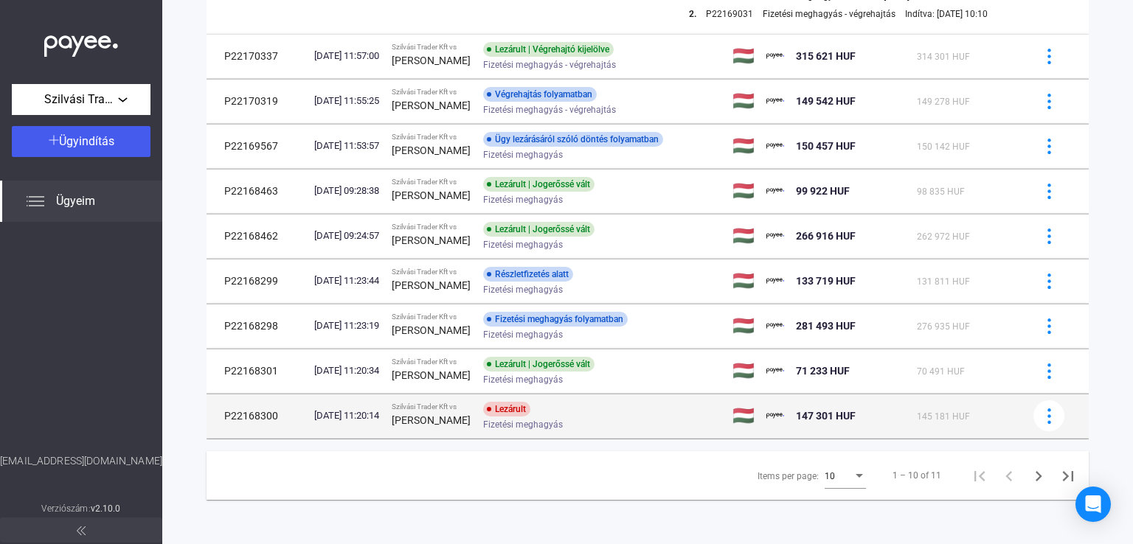
click at [653, 408] on div "Lezárult Fizetési meghagyás" at bounding box center [600, 416] width 235 height 29
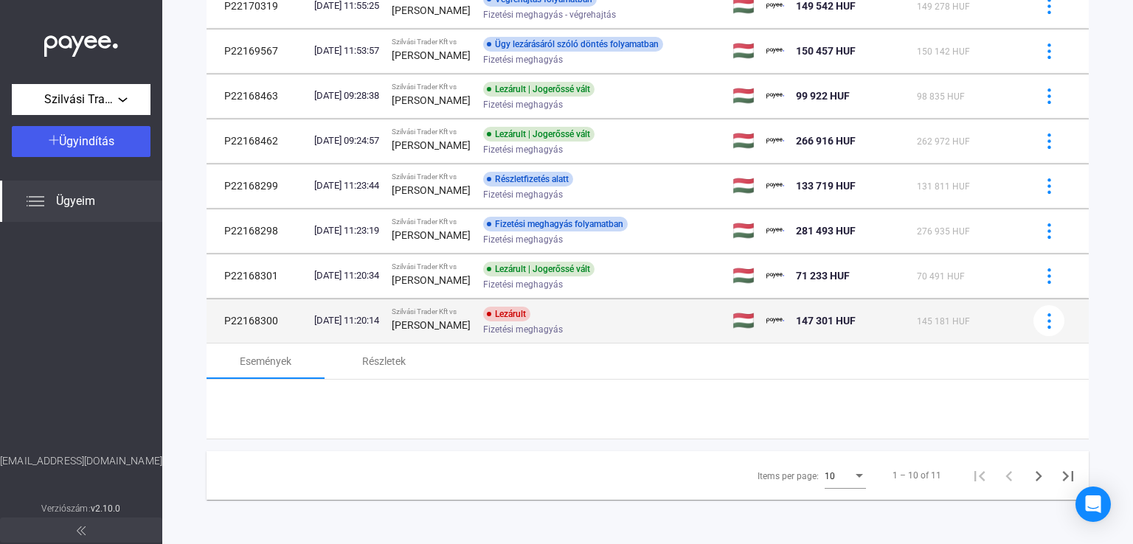
scroll to position [236, 0]
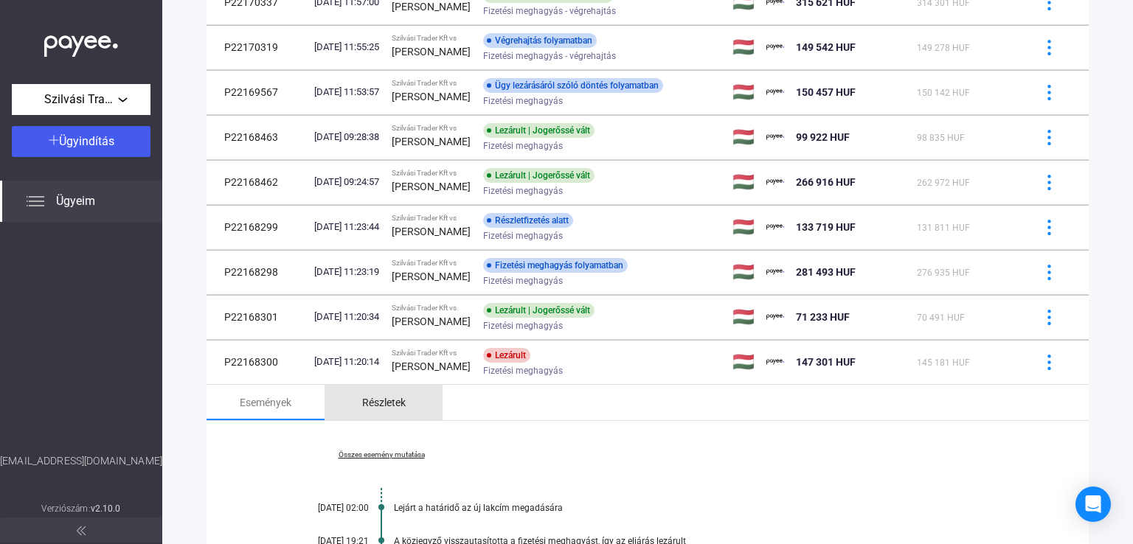
click at [394, 409] on div "Részletek" at bounding box center [384, 403] width 44 height 18
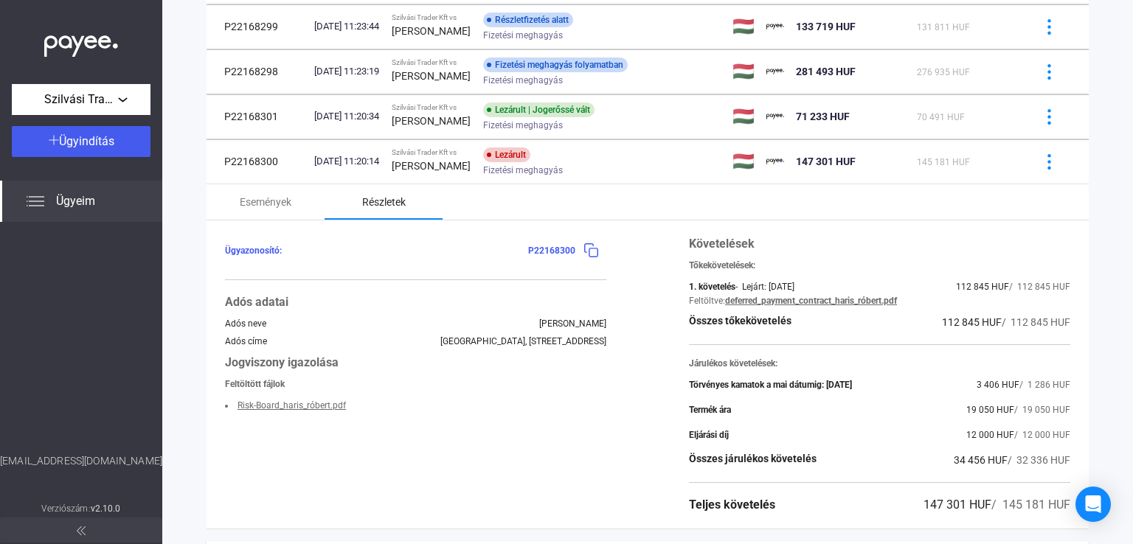
scroll to position [516, 0]
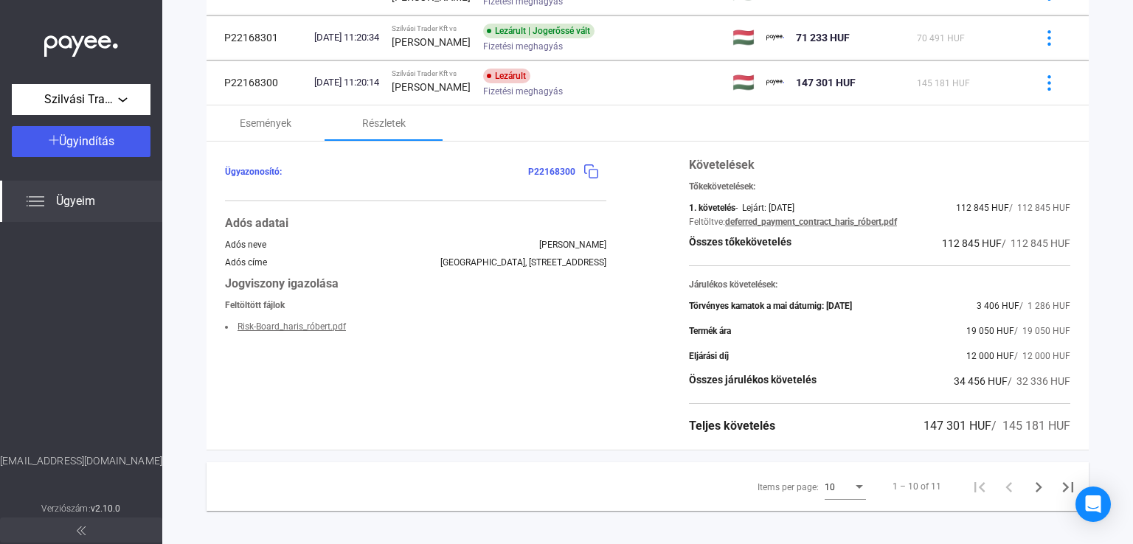
drag, startPoint x: 926, startPoint y: 243, endPoint x: 986, endPoint y: 241, distance: 59.8
click at [986, 241] on span "112 845 HUF" at bounding box center [972, 244] width 60 height 12
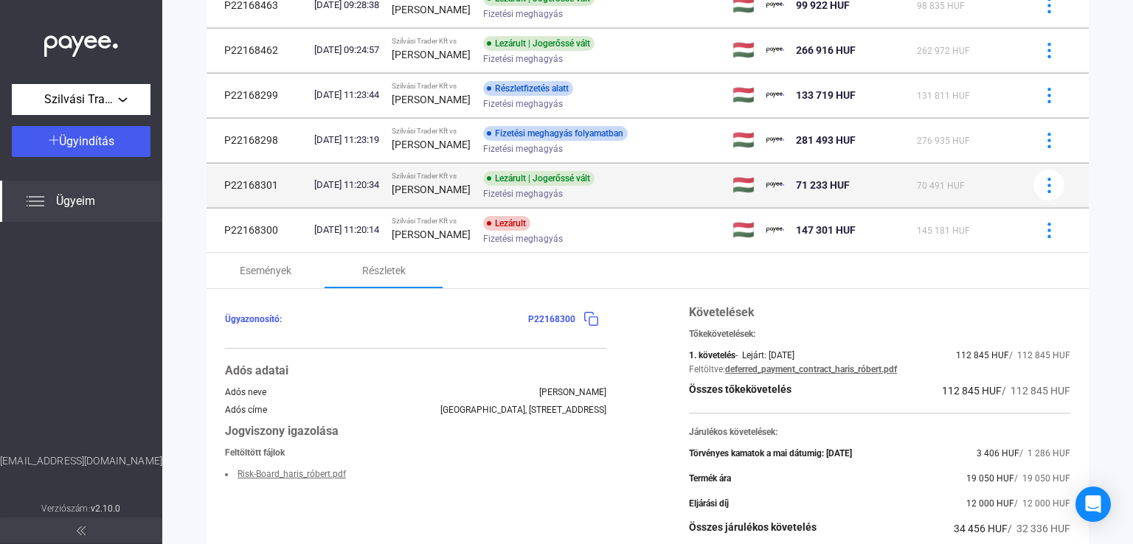
click at [461, 194] on div "[PERSON_NAME]" at bounding box center [432, 190] width 80 height 18
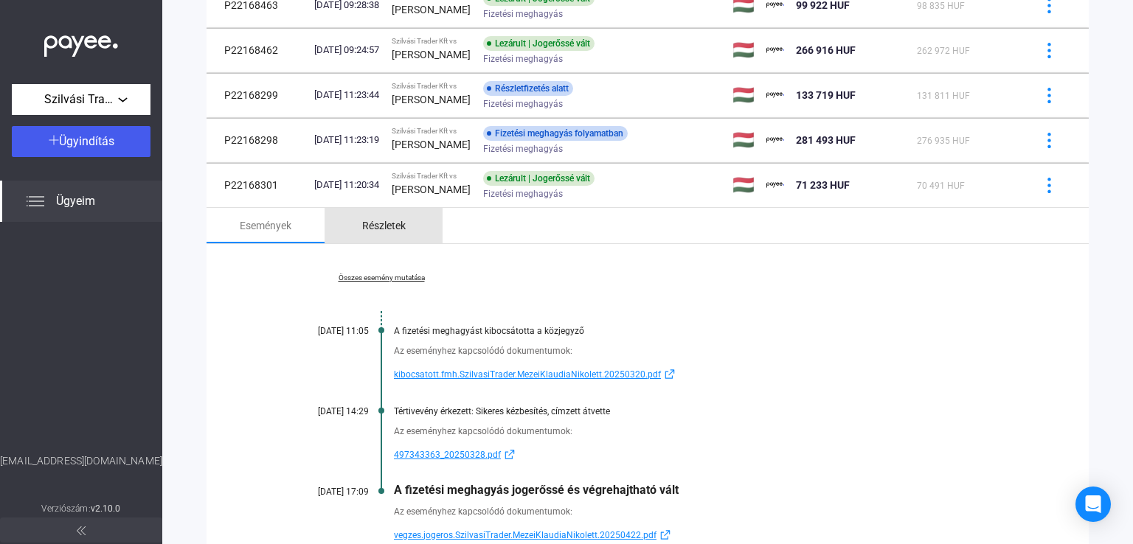
click at [406, 237] on div "Részletek" at bounding box center [384, 225] width 118 height 35
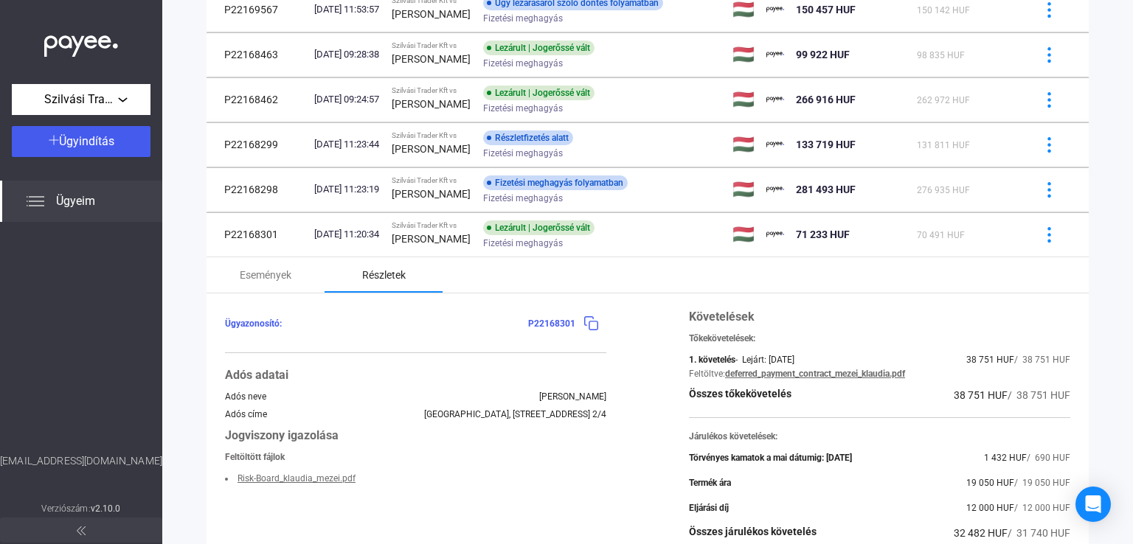
scroll to position [294, 0]
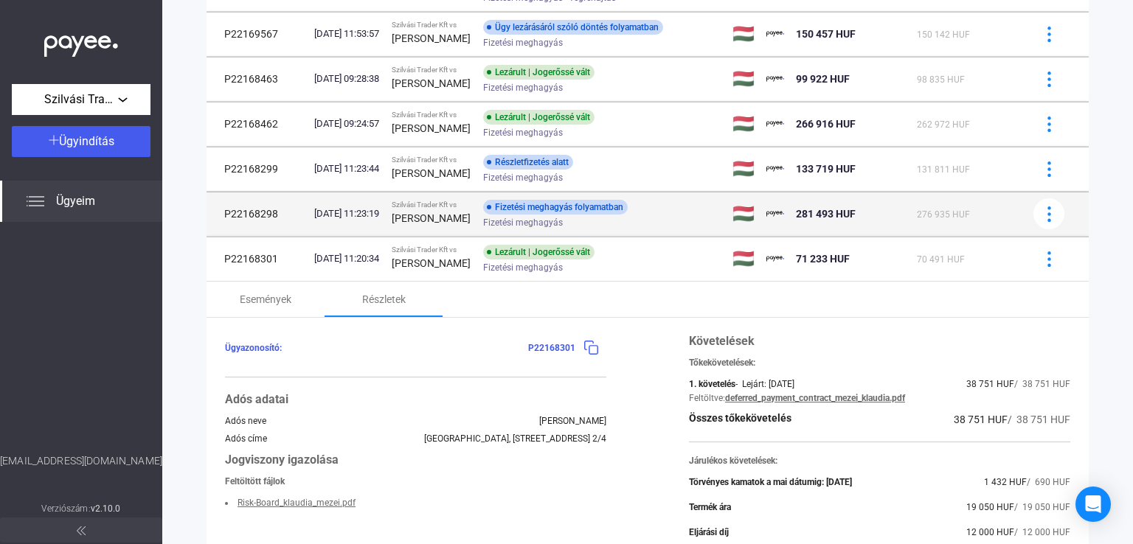
click at [471, 217] on div "[PERSON_NAME]" at bounding box center [432, 219] width 80 height 18
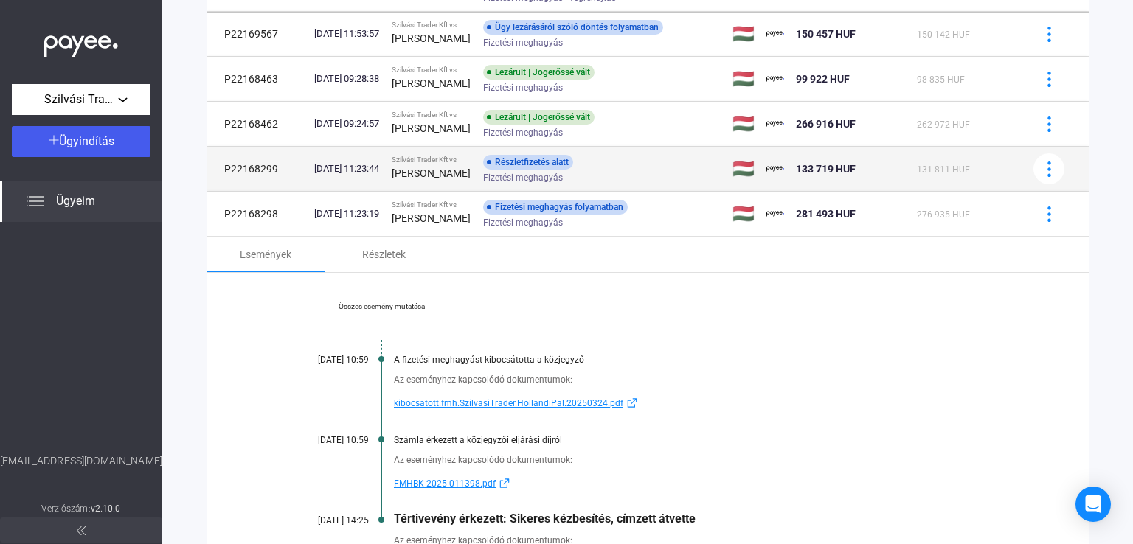
click at [471, 178] on div "[PERSON_NAME]" at bounding box center [432, 174] width 80 height 18
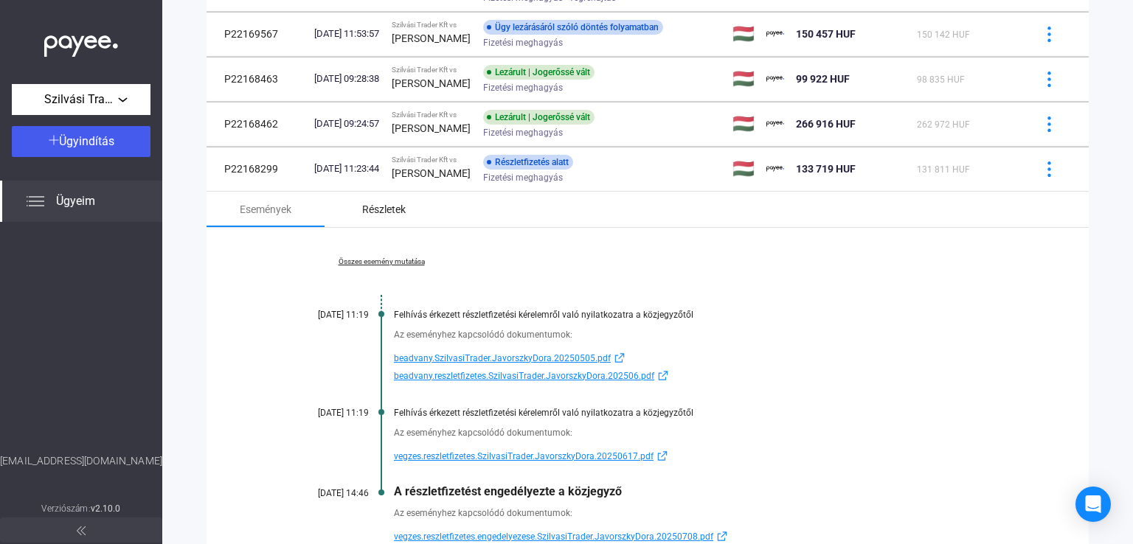
click at [384, 211] on div "Részletek" at bounding box center [384, 210] width 44 height 18
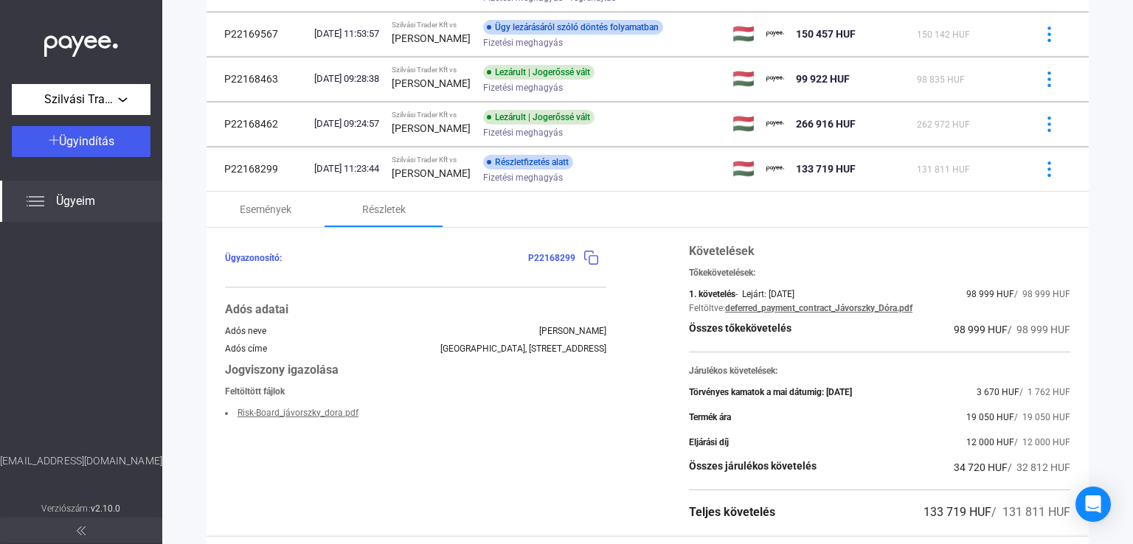
drag, startPoint x: 935, startPoint y: 331, endPoint x: 989, endPoint y: 330, distance: 53.1
click at [989, 330] on div "Összes tőkekövetelés 98 999 HUF / 98 999 HUF" at bounding box center [879, 330] width 381 height 18
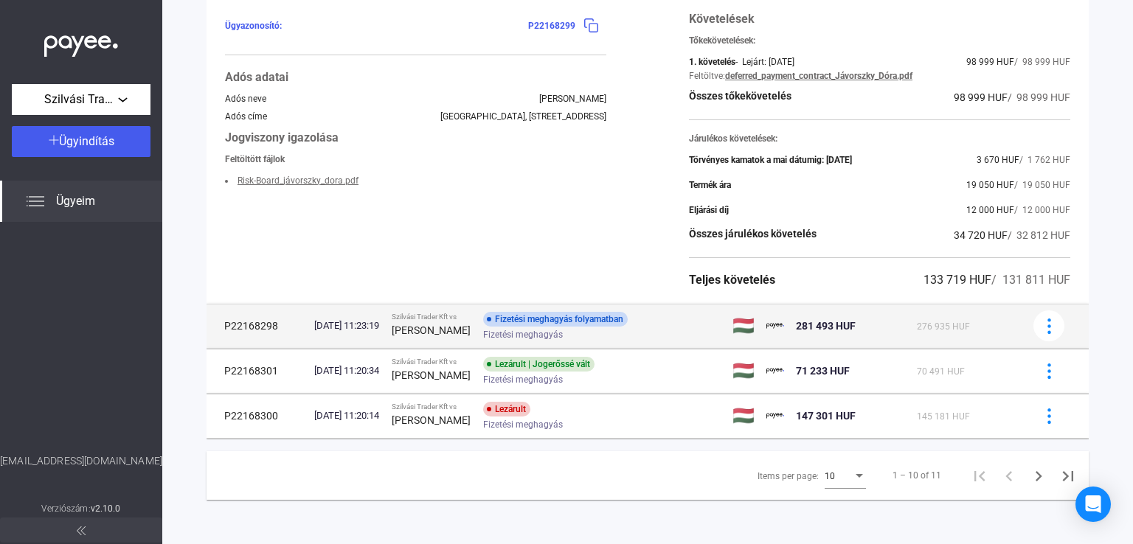
click at [471, 315] on div "Szilvási Trader Kft vs" at bounding box center [432, 317] width 80 height 9
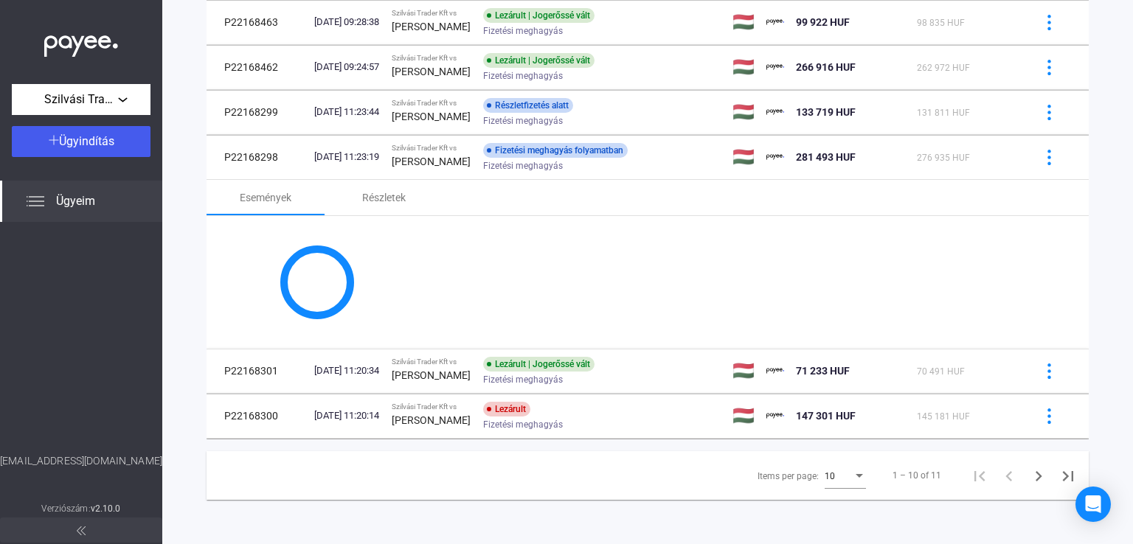
scroll to position [480, 0]
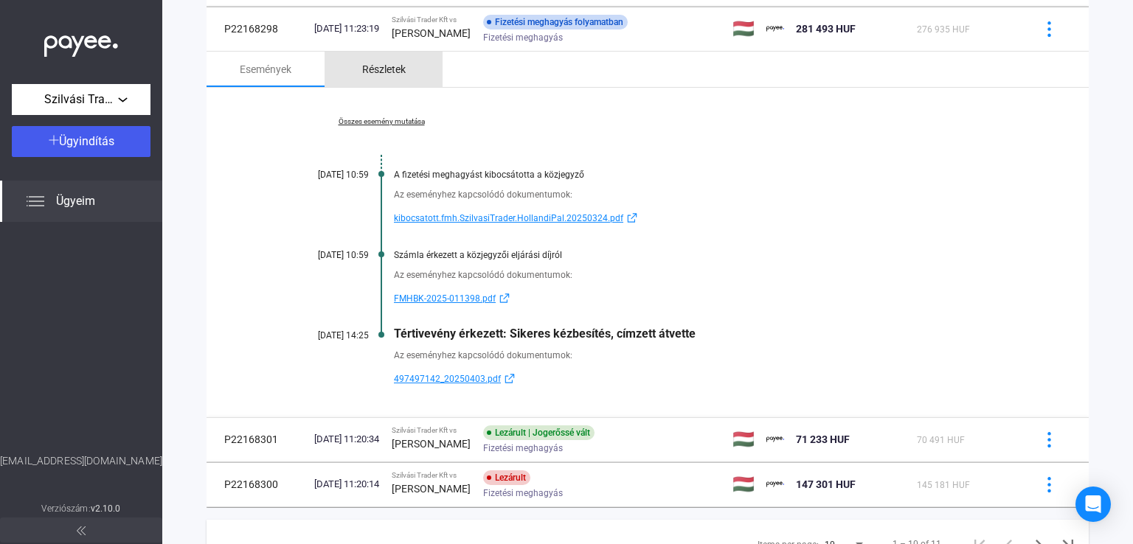
click at [382, 71] on div "Részletek" at bounding box center [384, 69] width 44 height 18
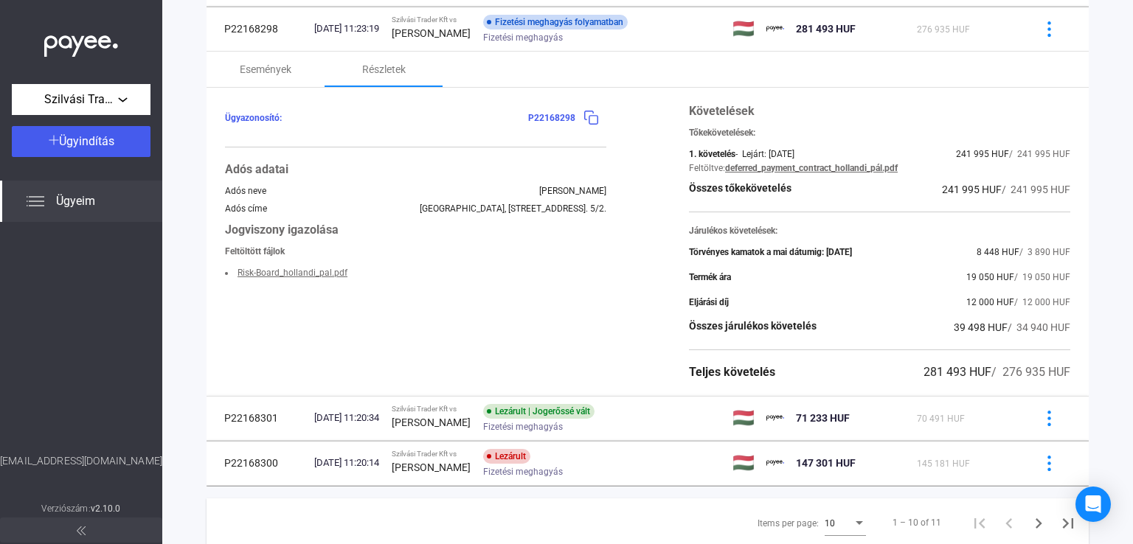
drag, startPoint x: 927, startPoint y: 193, endPoint x: 986, endPoint y: 190, distance: 59.1
click at [986, 190] on span "241 995 HUF" at bounding box center [972, 190] width 60 height 12
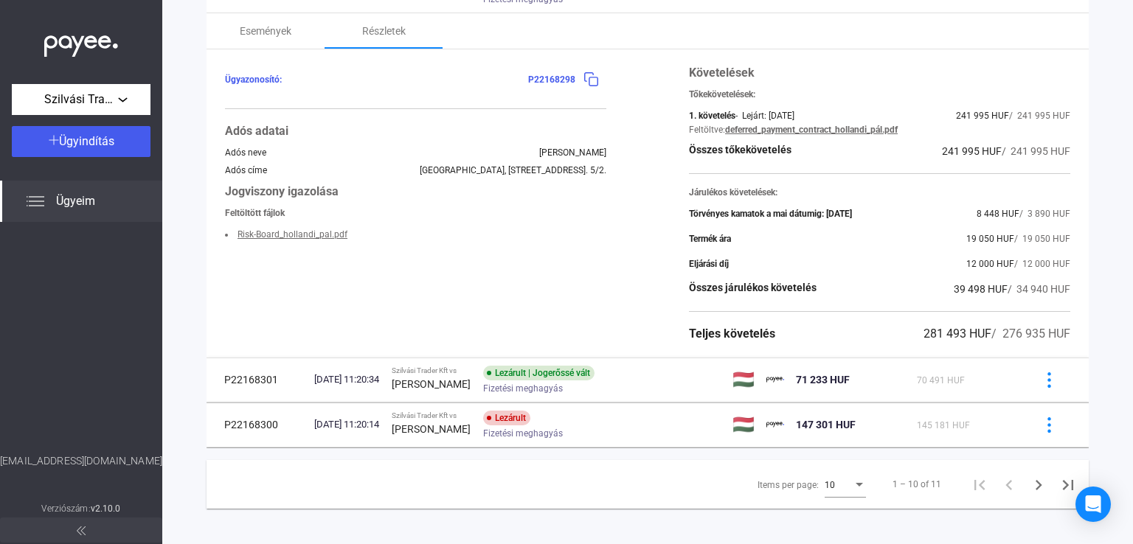
scroll to position [528, 0]
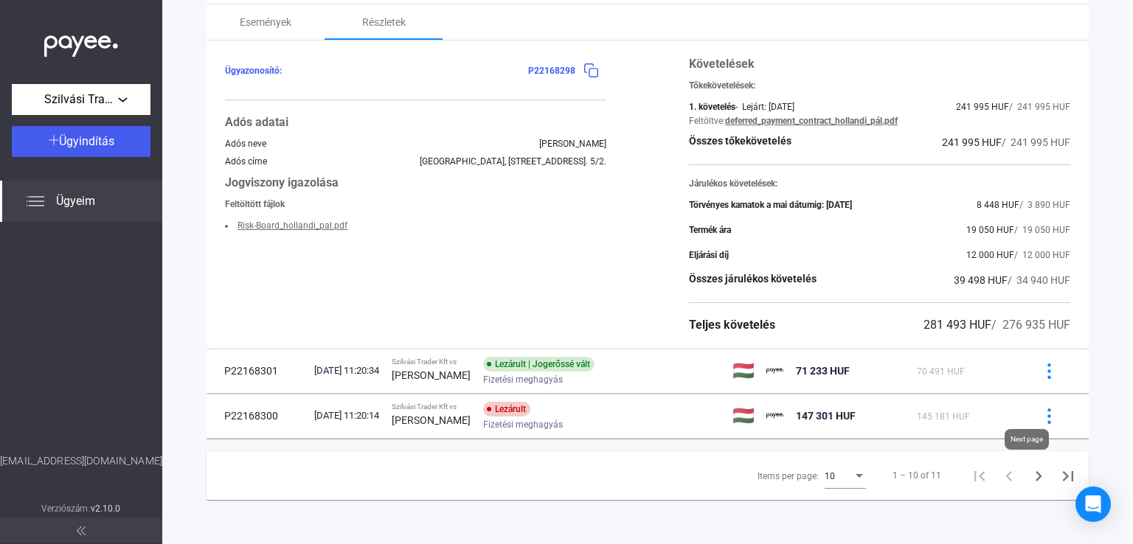
click at [1036, 476] on icon "Next page" at bounding box center [1039, 476] width 7 height 10
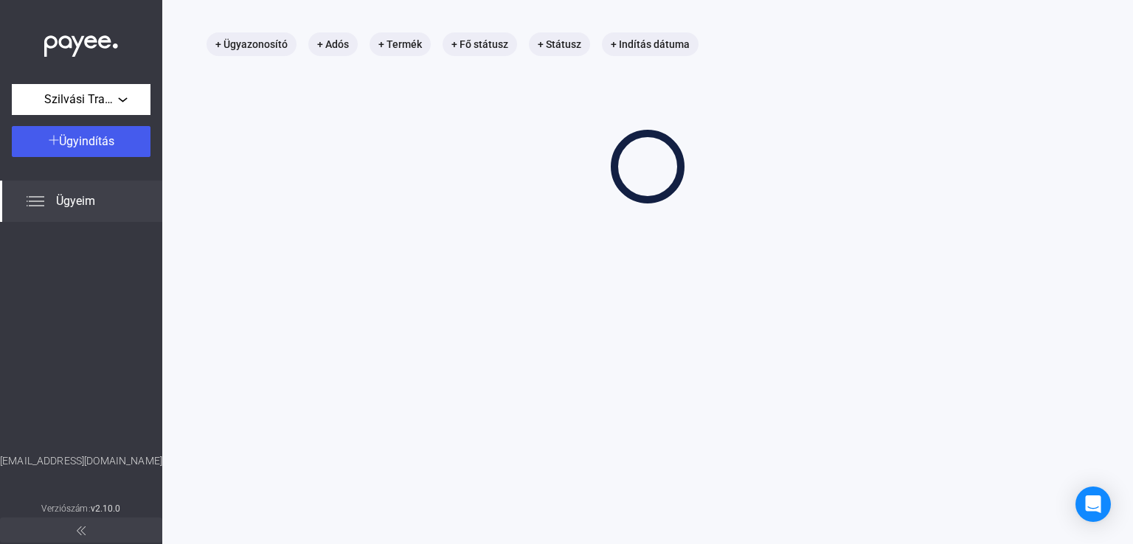
scroll to position [70, 0]
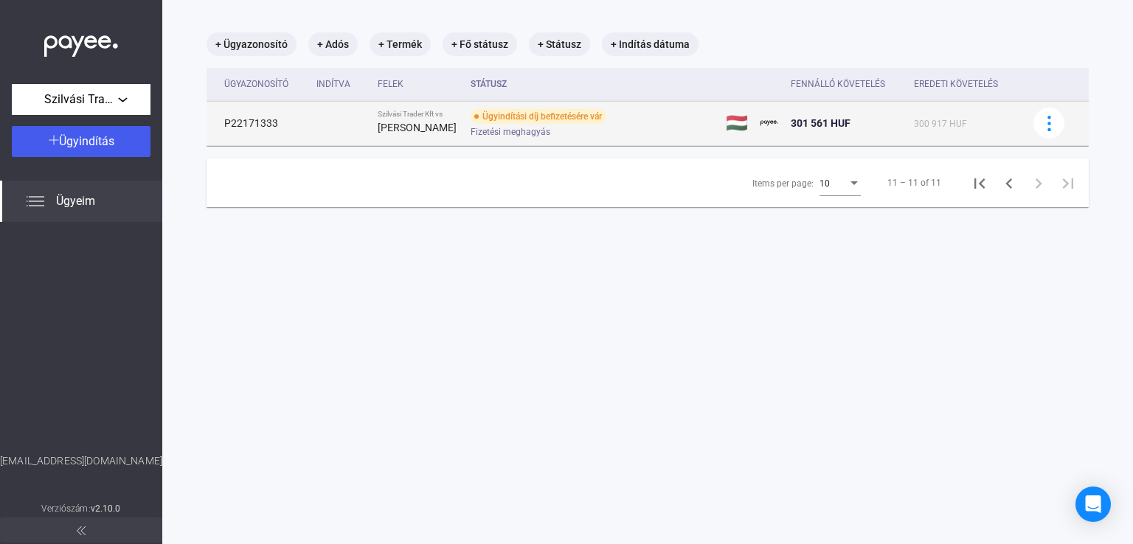
click at [543, 125] on div "Ügyindítási díj befizetésére vár Fizetési meghagyás" at bounding box center [588, 123] width 235 height 29
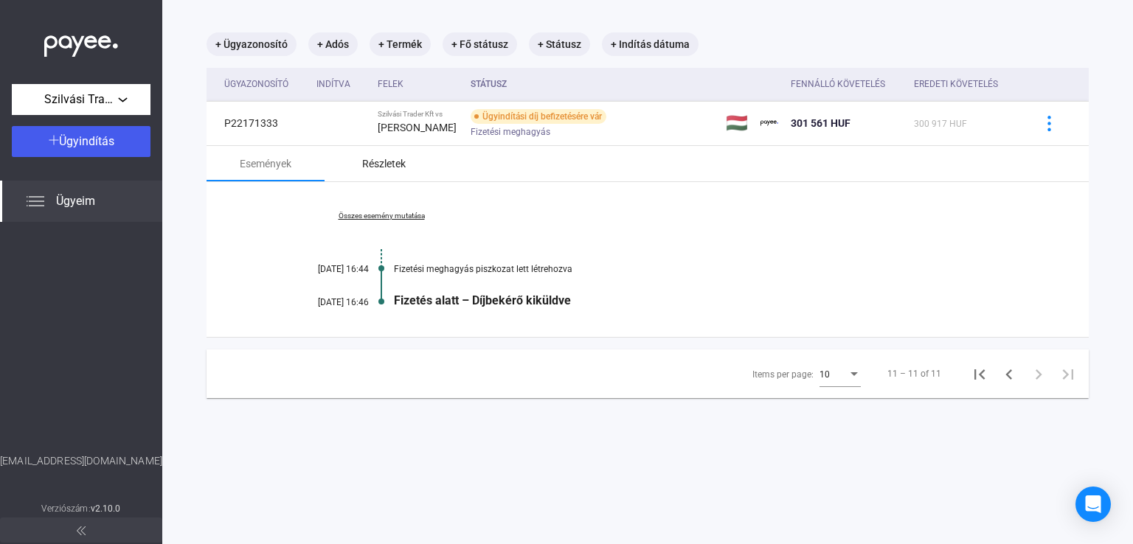
click at [381, 164] on div "Részletek" at bounding box center [384, 164] width 44 height 18
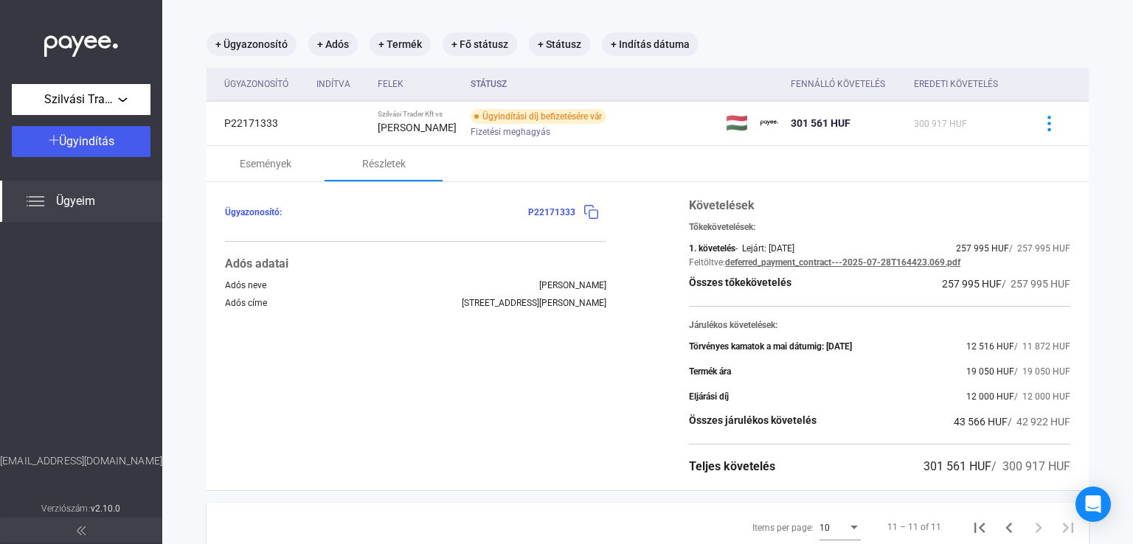
drag, startPoint x: 921, startPoint y: 284, endPoint x: 983, endPoint y: 286, distance: 61.2
click at [983, 286] on div "Összes tőkekövetelés 257 995 HUF / 257 995 HUF" at bounding box center [879, 284] width 381 height 18
